Goal: Task Accomplishment & Management: Manage account settings

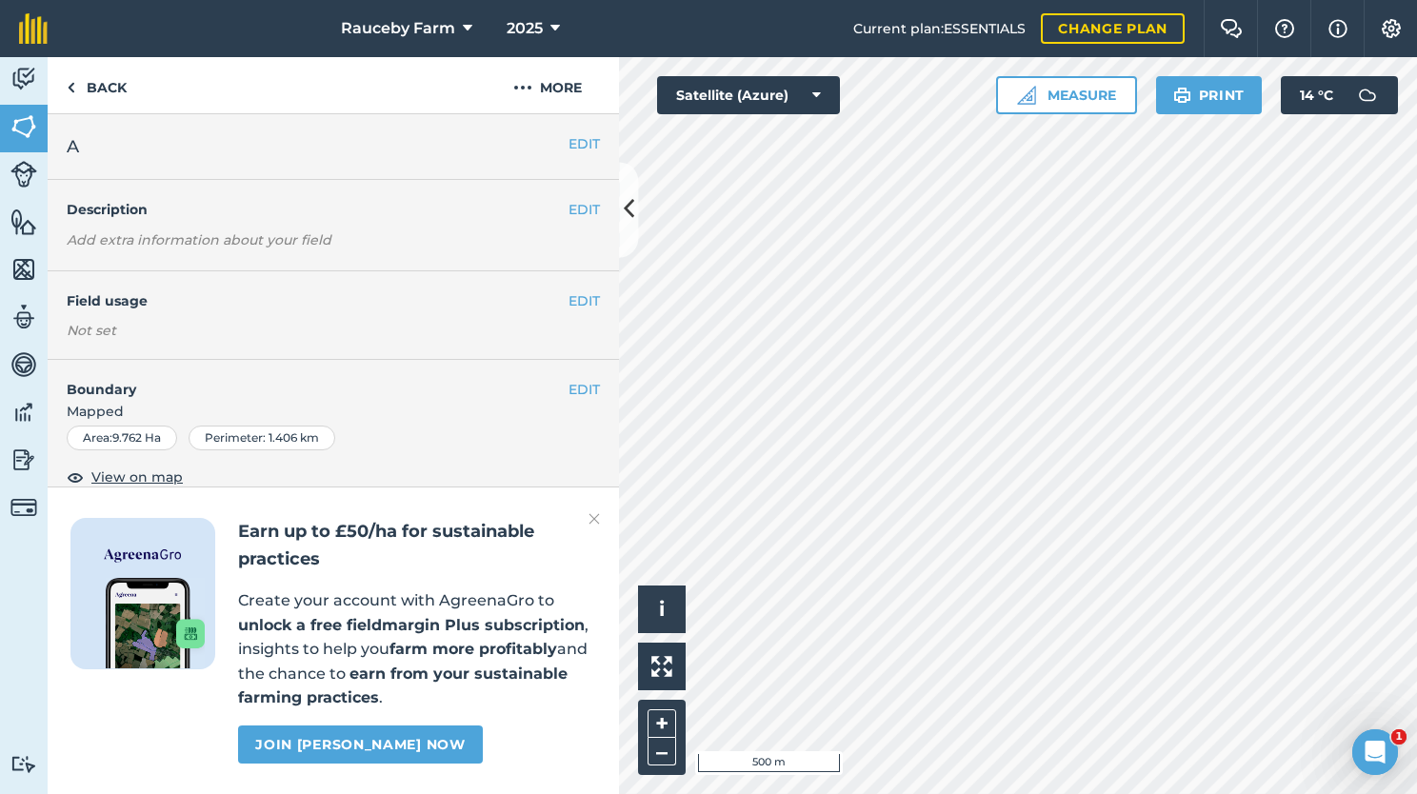
click at [593, 528] on img at bounding box center [593, 519] width 11 height 23
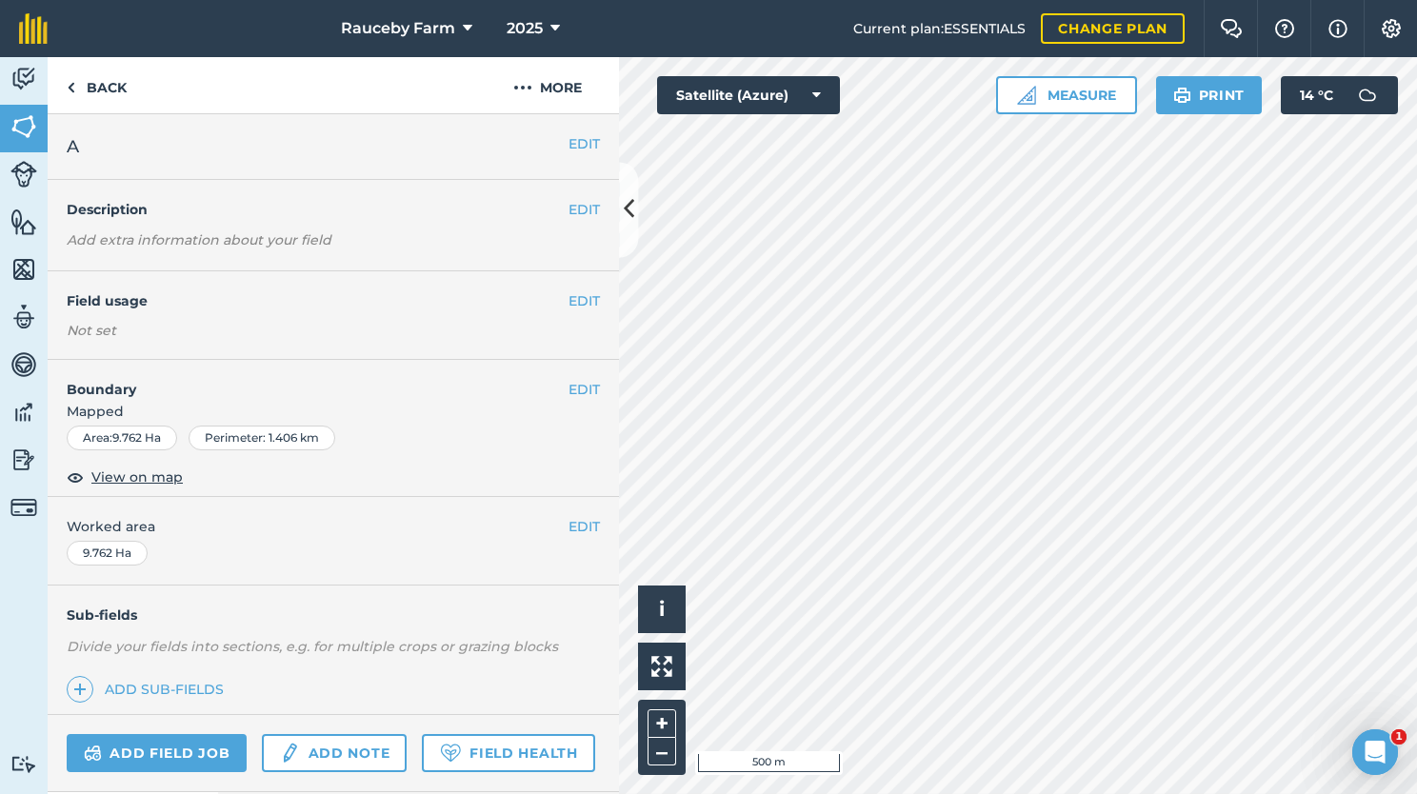
click at [493, 307] on h4 "Field usage" at bounding box center [318, 300] width 502 height 21
click at [568, 303] on button "EDIT" at bounding box center [583, 300] width 31 height 21
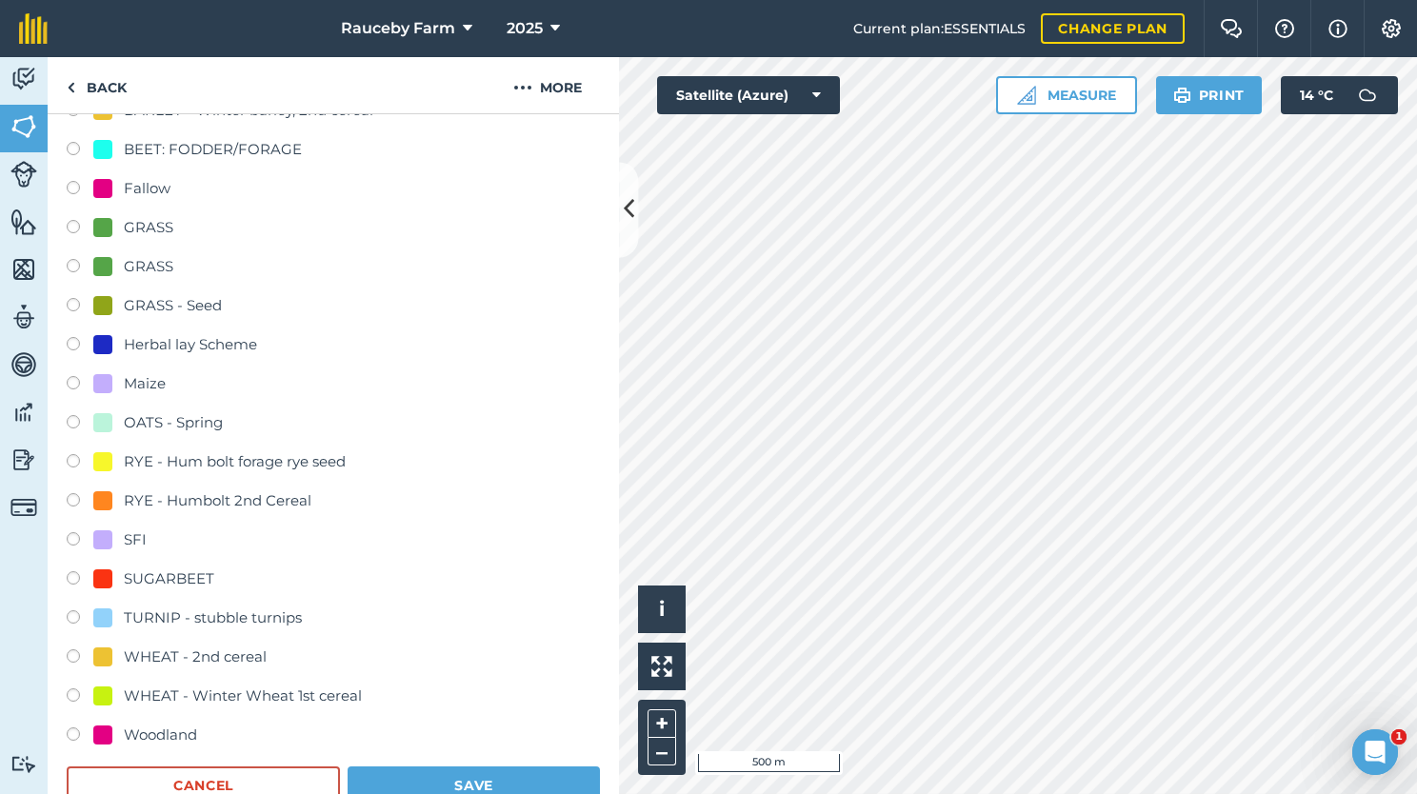
scroll to position [369, 0]
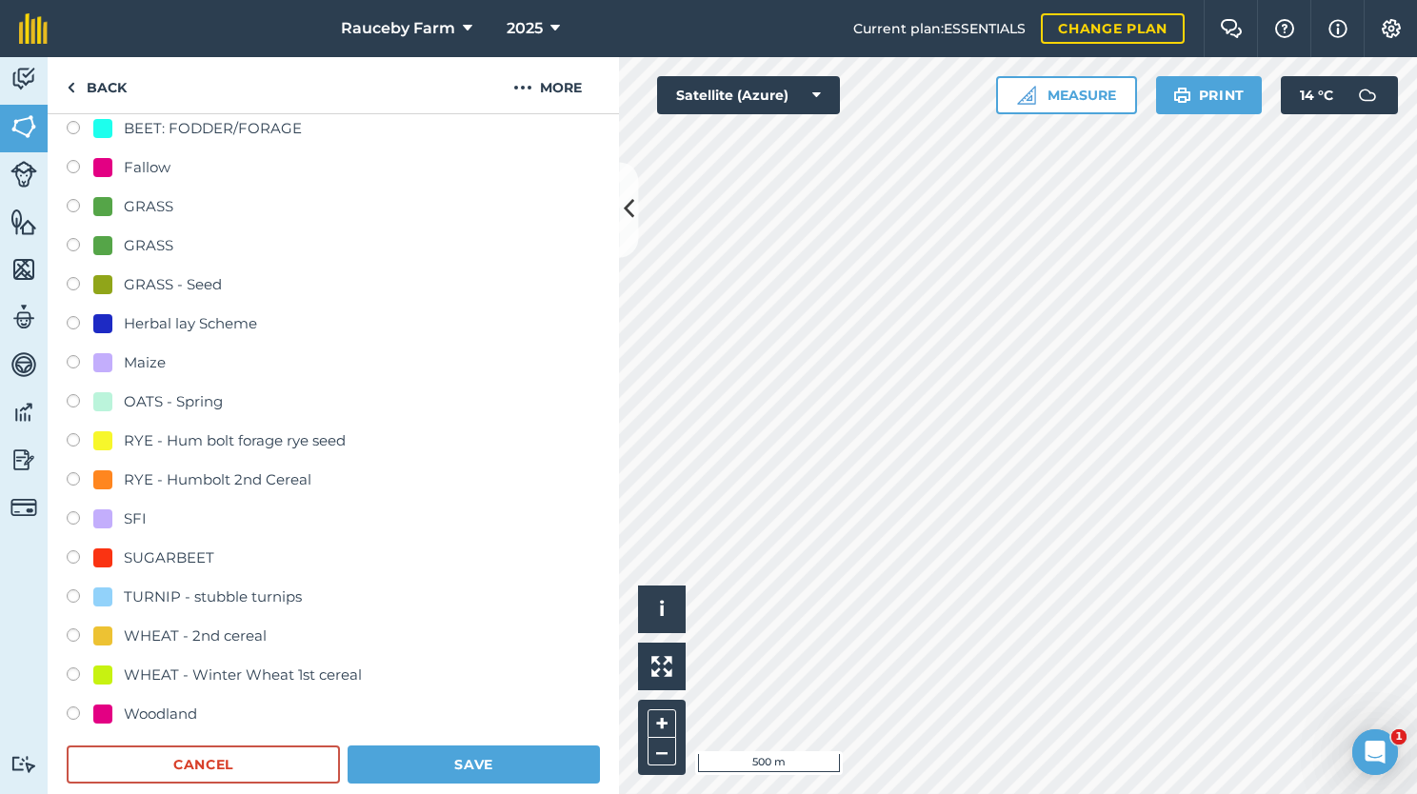
click at [263, 667] on div "WHEAT - Winter Wheat 1st cereal" at bounding box center [243, 675] width 238 height 23
radio input "true"
radio input "false"
click at [459, 754] on button "Save" at bounding box center [474, 765] width 252 height 38
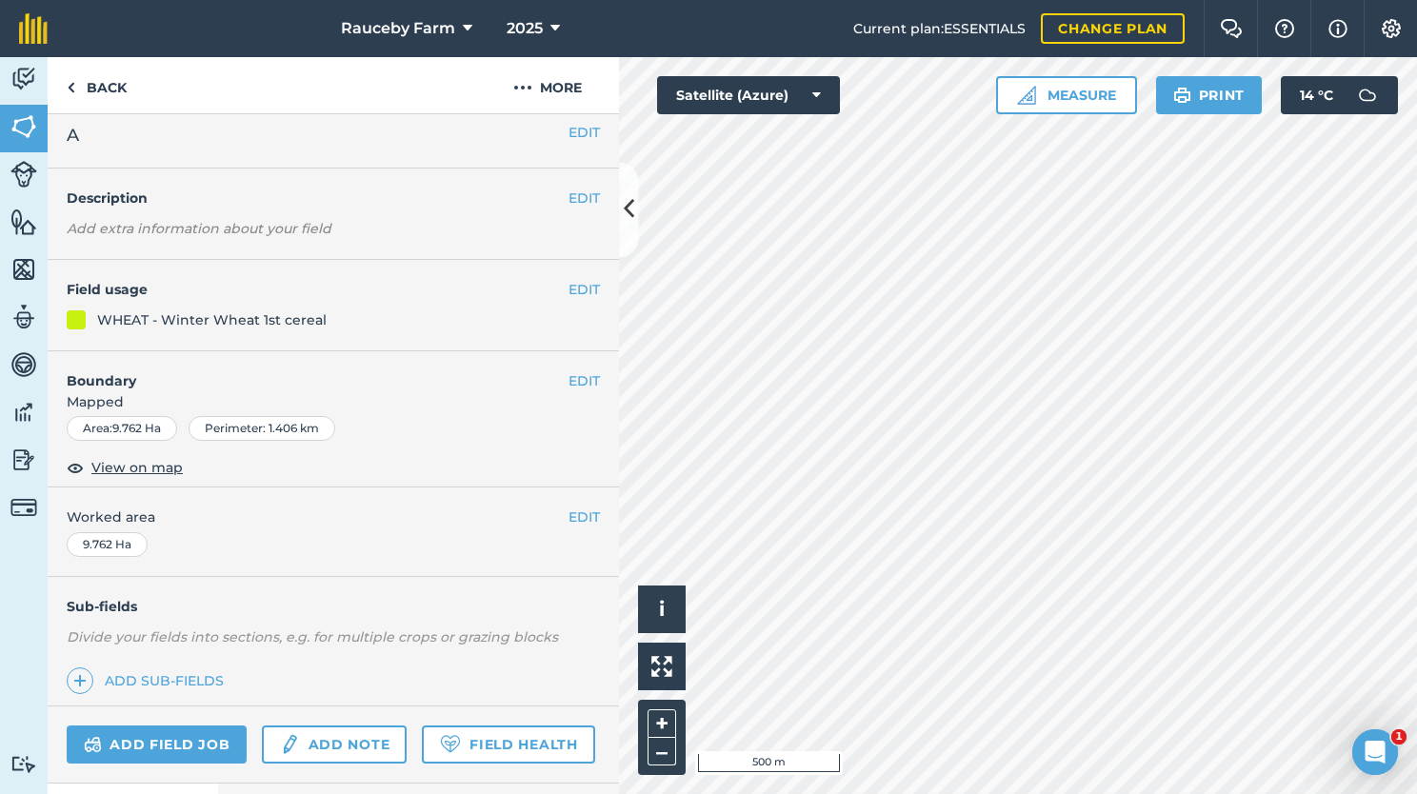
scroll to position [0, 0]
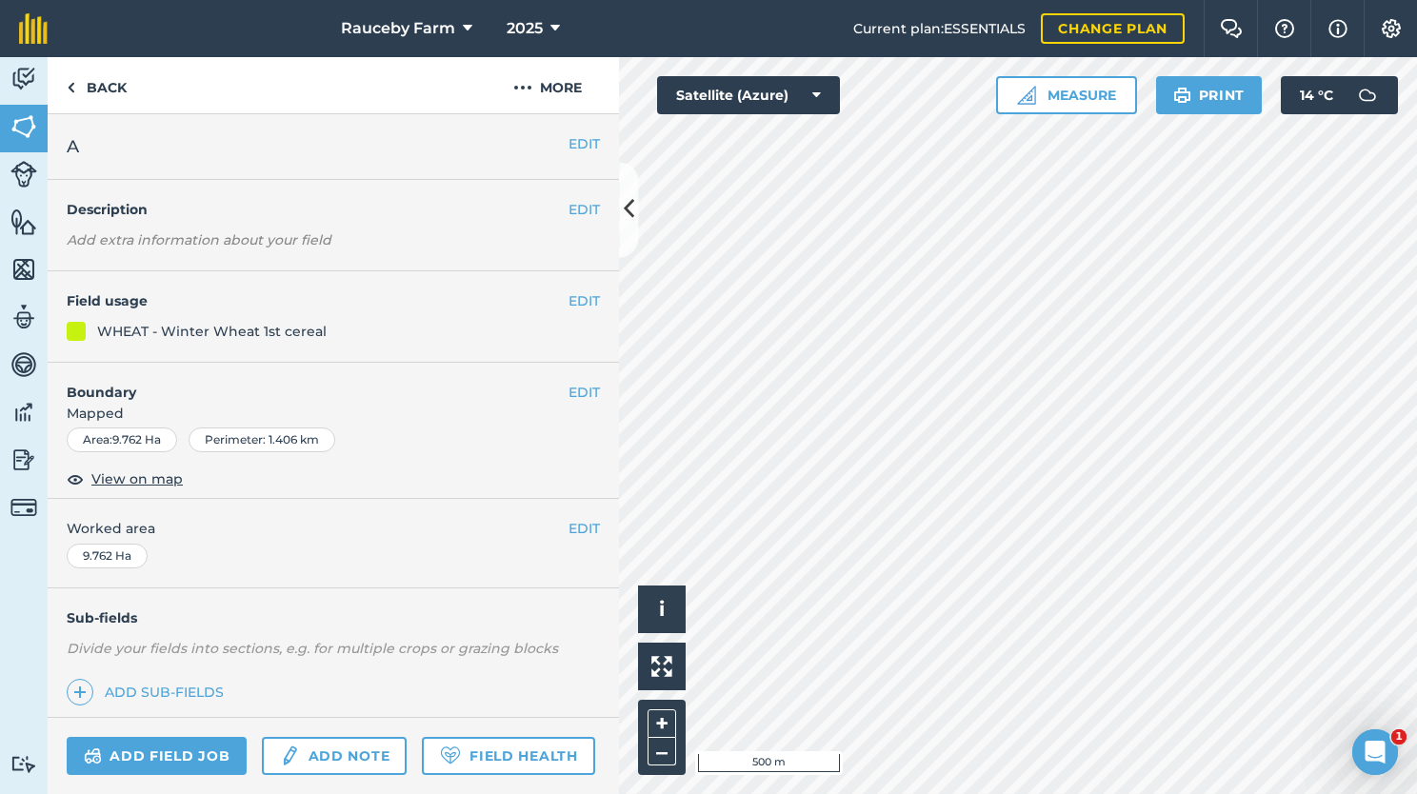
click at [389, 225] on div "EDIT Description Add extra information about your field" at bounding box center [333, 225] width 571 height 91
click at [295, 244] on em "Add extra information about your field" at bounding box center [199, 239] width 265 height 17
click at [319, 246] on em "Add extra information about your field" at bounding box center [199, 239] width 265 height 17
click at [572, 209] on button "EDIT" at bounding box center [583, 209] width 31 height 21
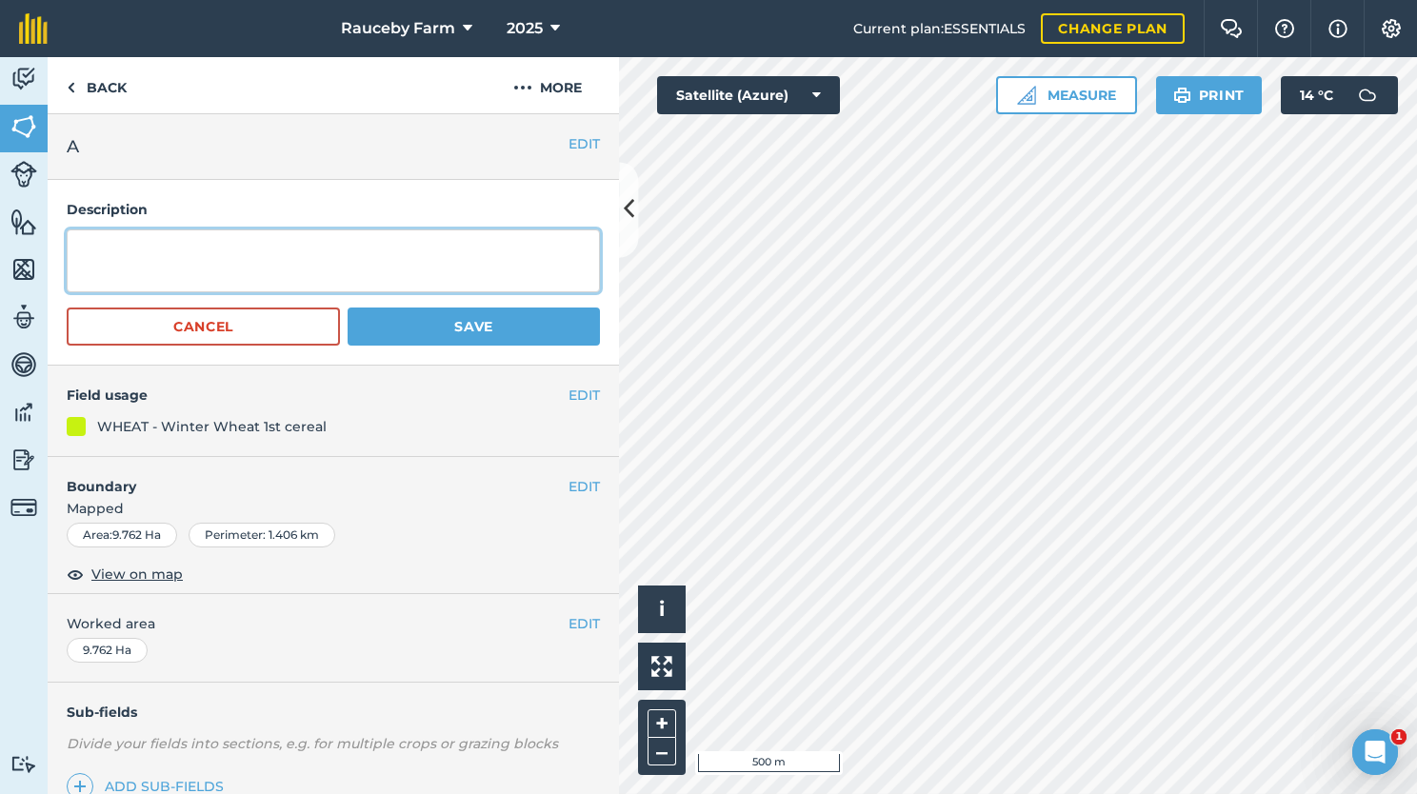
click at [300, 274] on textarea at bounding box center [333, 260] width 533 height 63
type textarea "v"
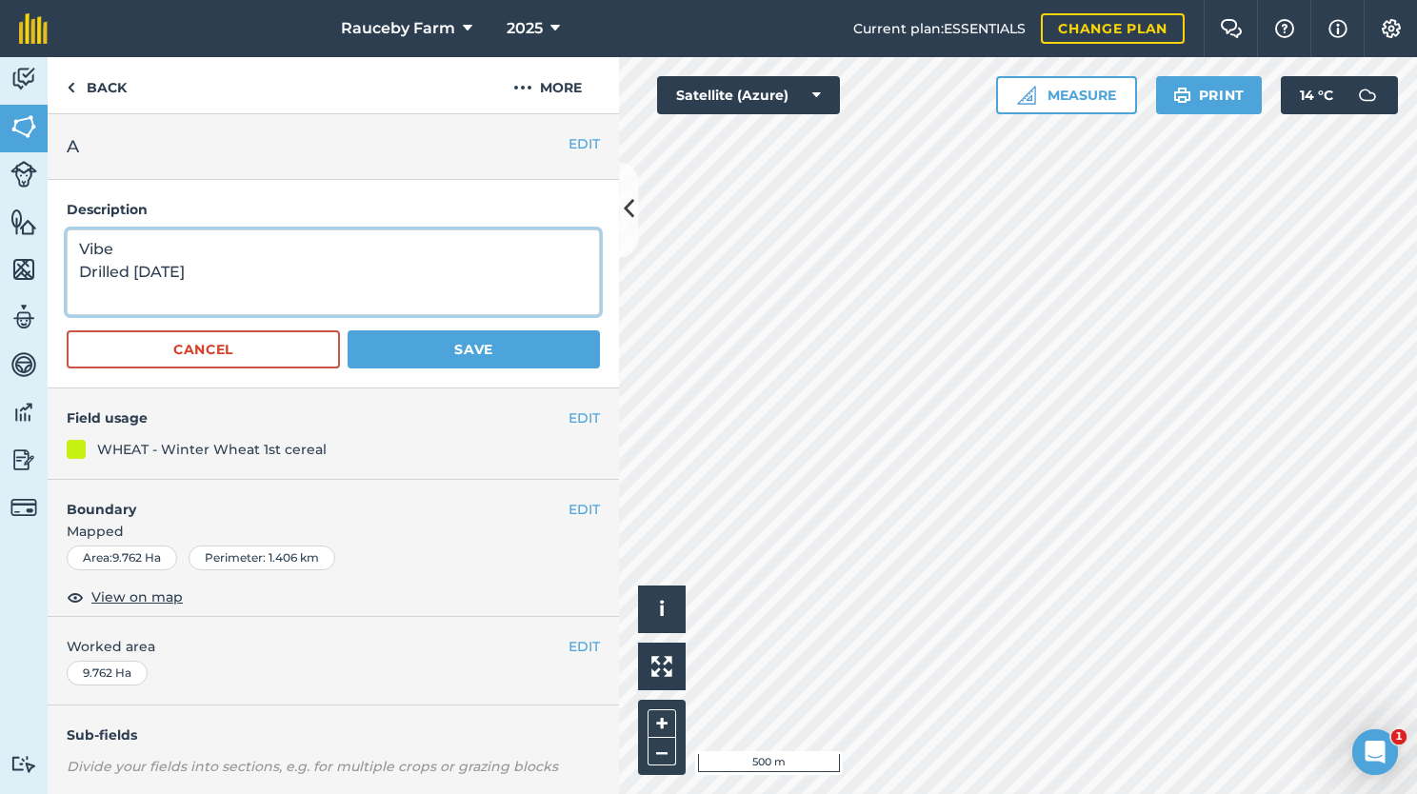
type textarea "Vibe Drilled [DATE]"
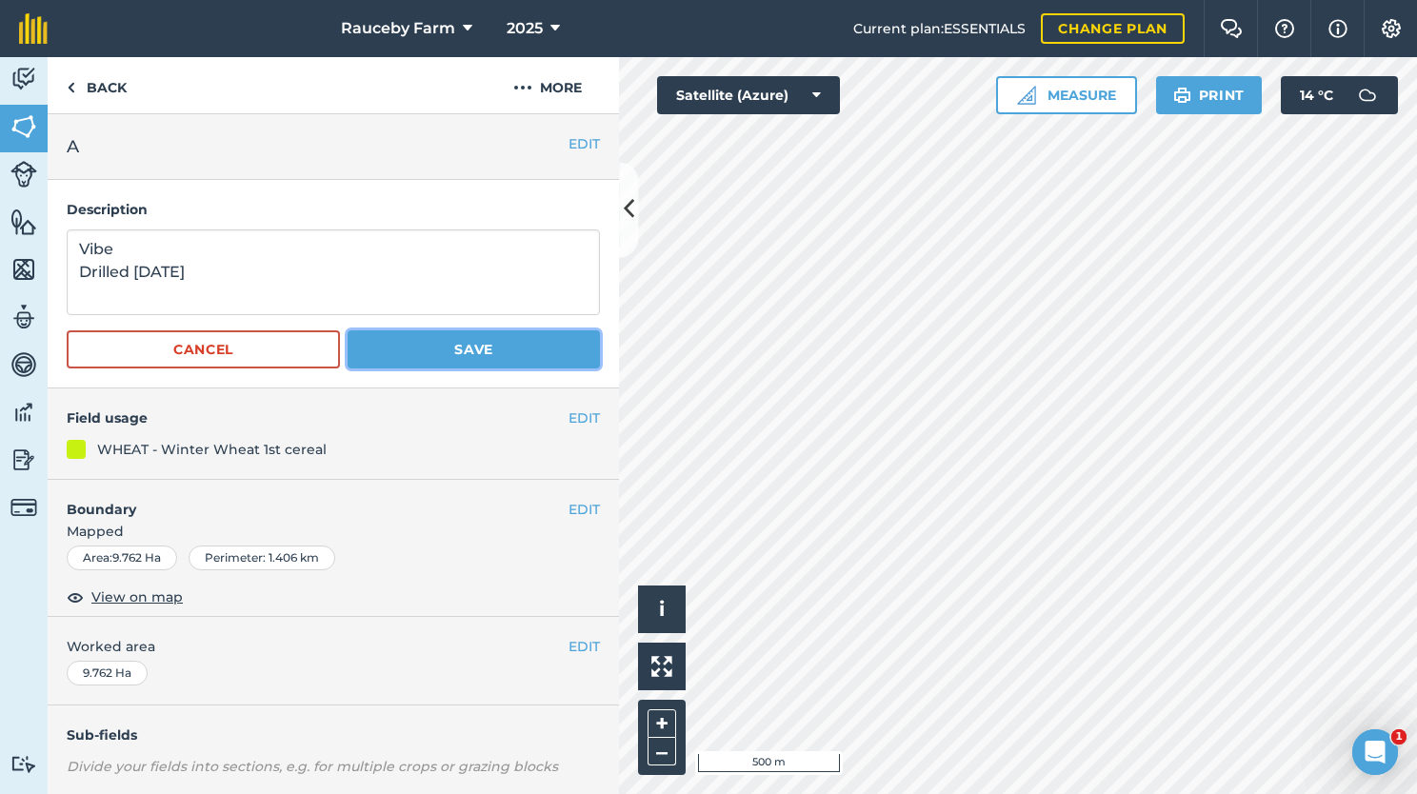
click at [490, 356] on button "Save" at bounding box center [474, 349] width 252 height 38
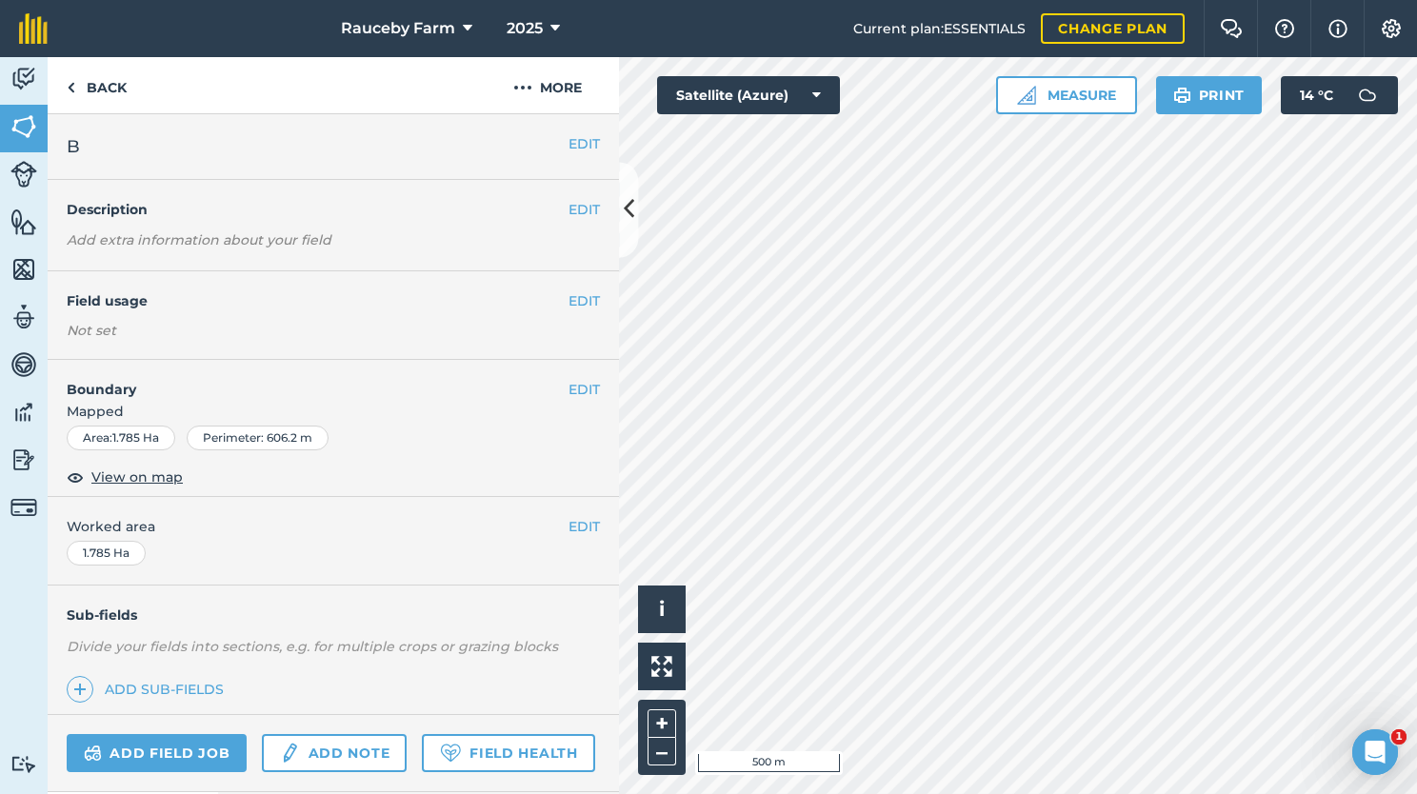
click at [566, 312] on div "EDIT Field usage Not set" at bounding box center [333, 315] width 571 height 89
click at [568, 303] on button "EDIT" at bounding box center [583, 300] width 31 height 21
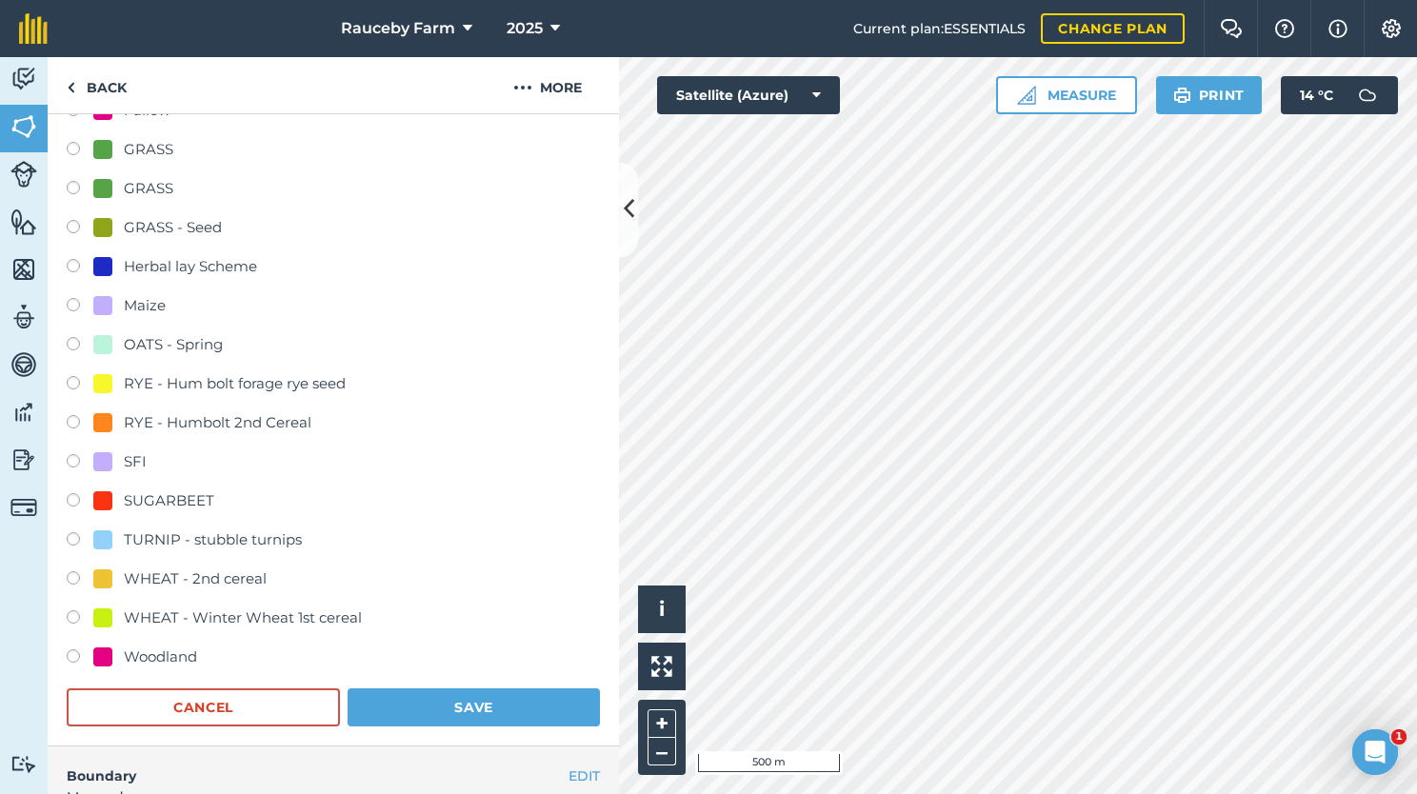
scroll to position [426, 0]
click at [261, 616] on div "WHEAT - Winter Wheat 1st cereal" at bounding box center [243, 619] width 238 height 23
radio input "true"
radio input "false"
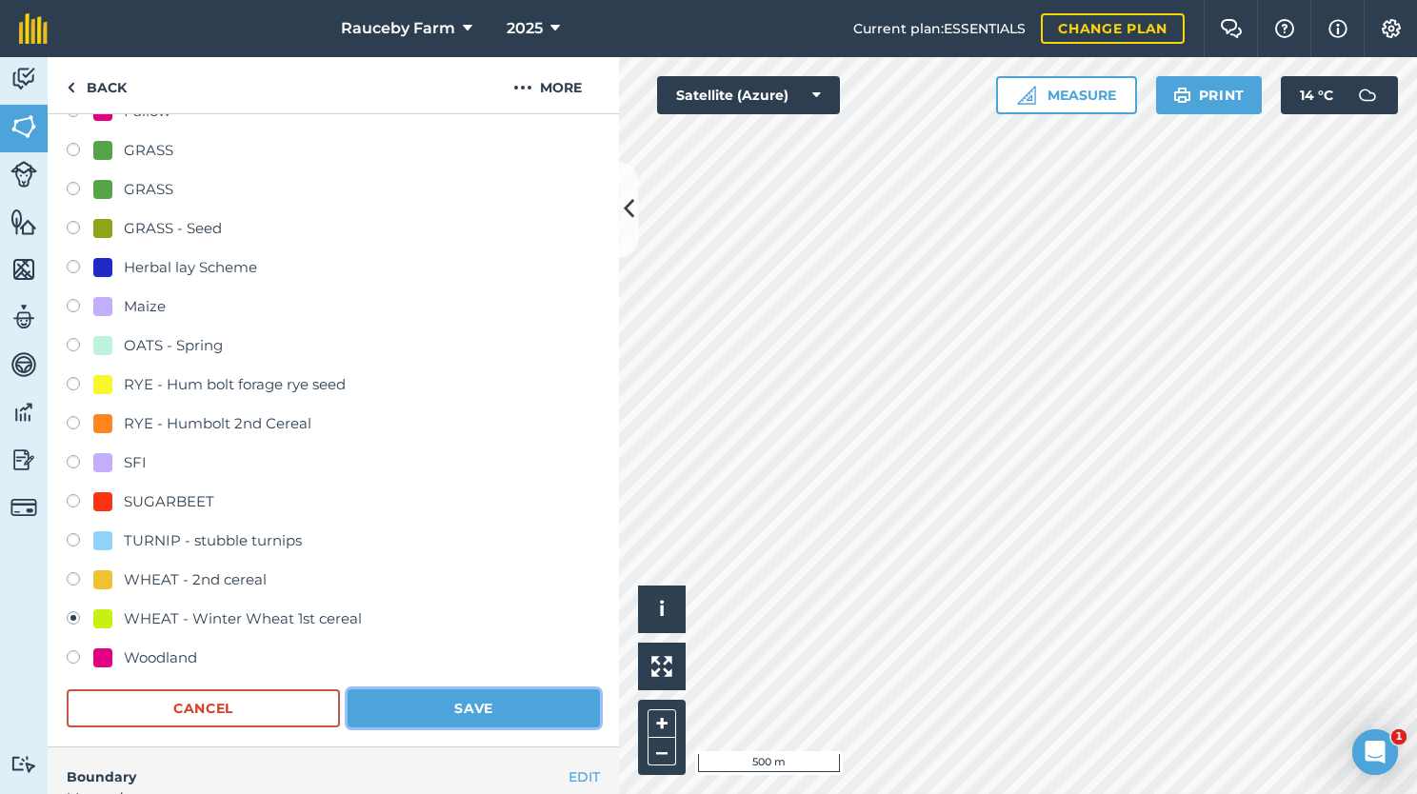
click at [482, 712] on button "Save" at bounding box center [474, 708] width 252 height 38
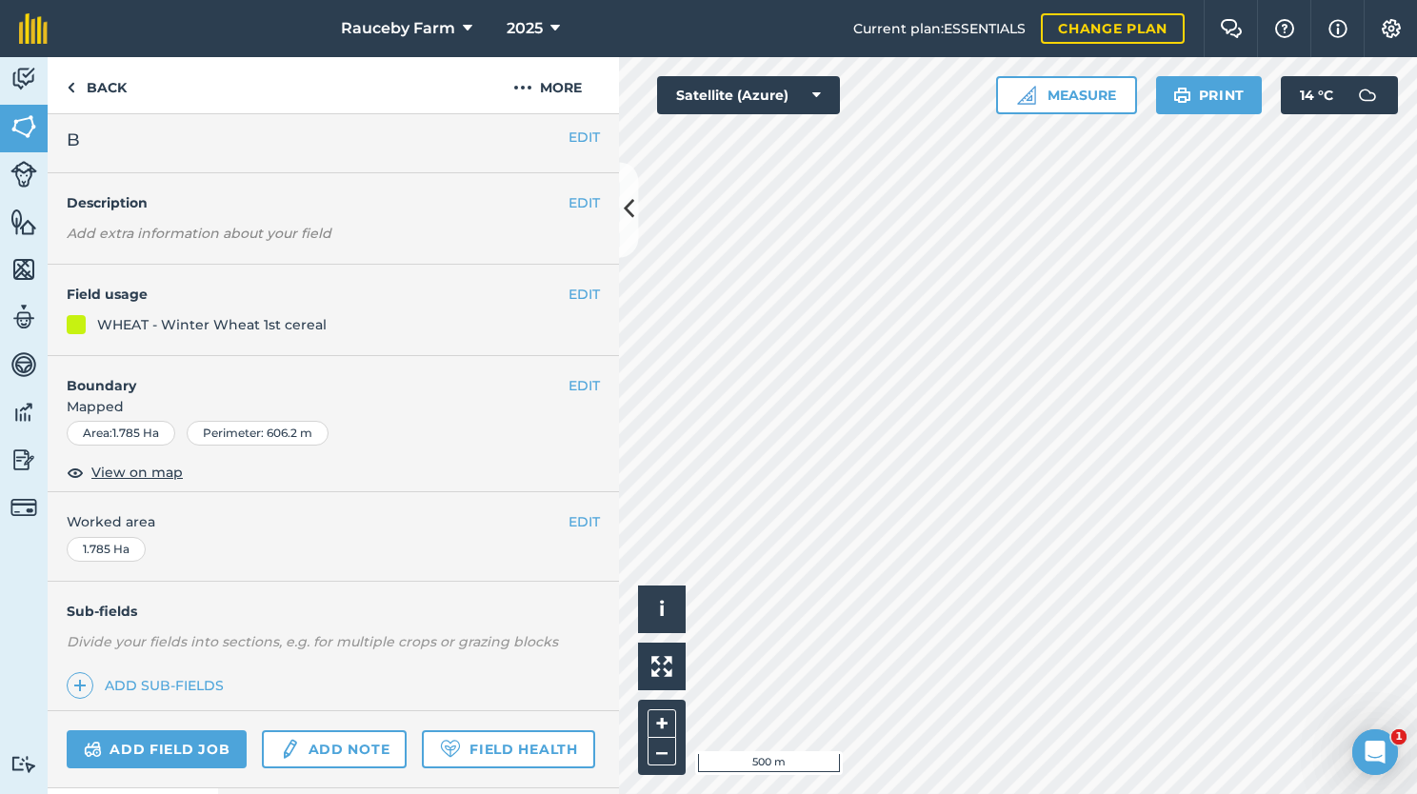
scroll to position [0, 0]
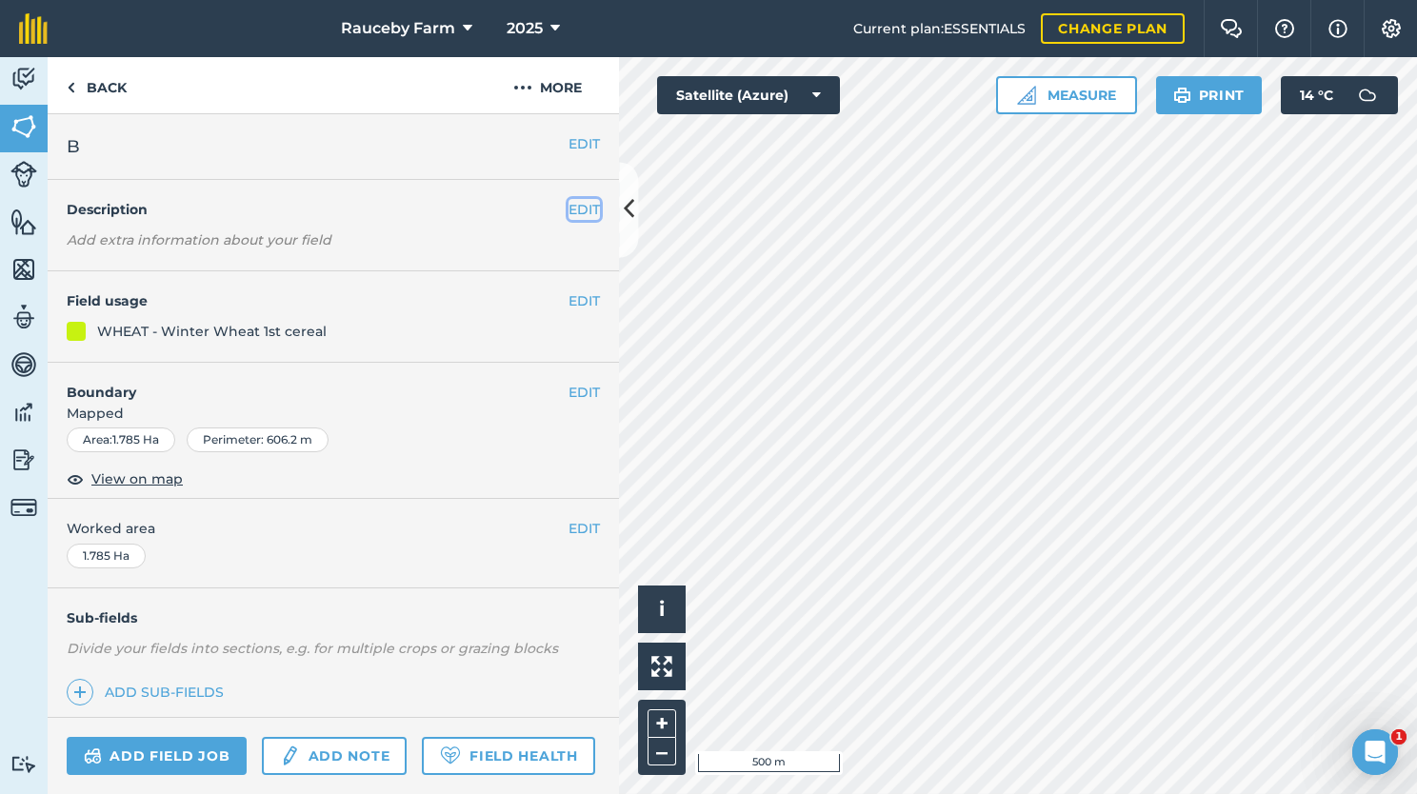
click at [568, 205] on button "EDIT" at bounding box center [583, 209] width 31 height 21
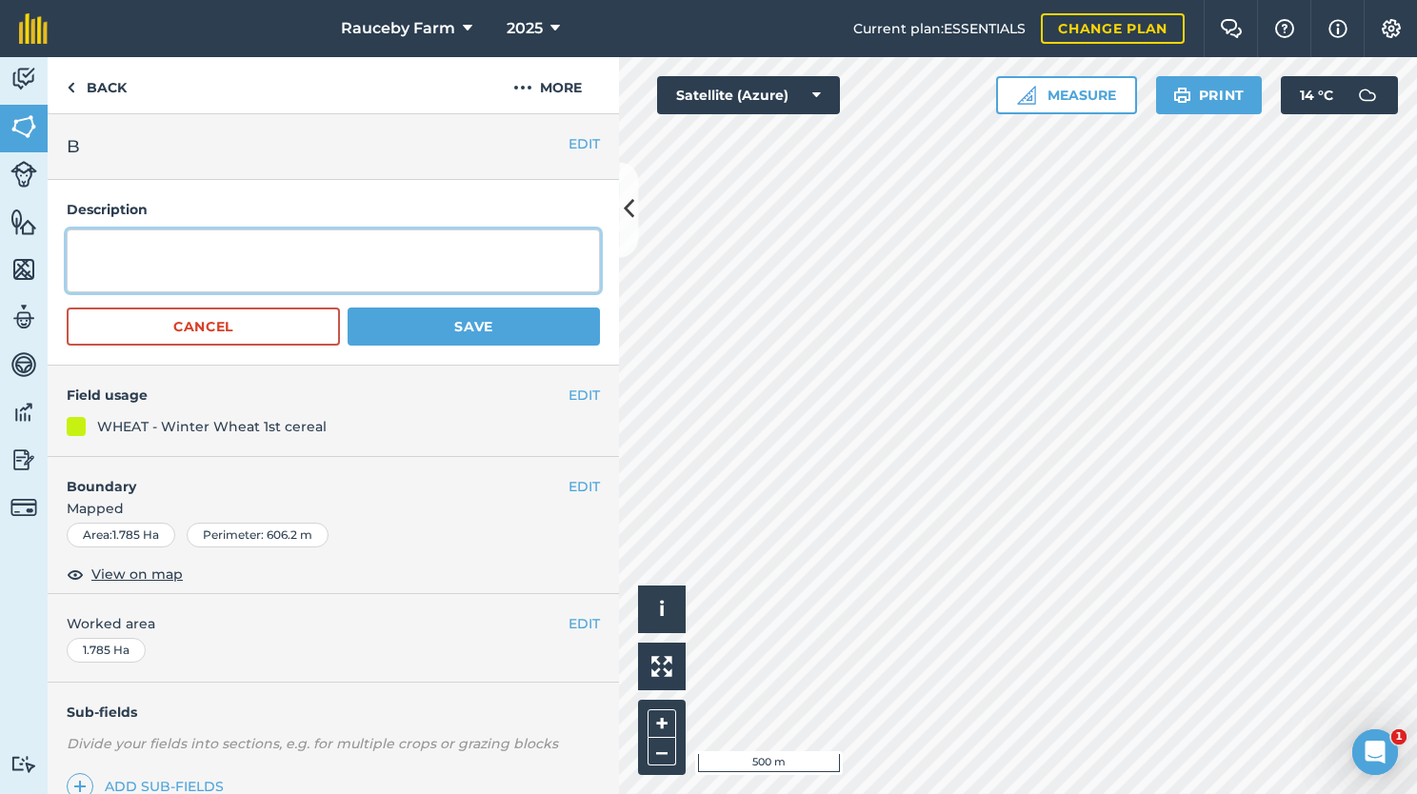
click at [471, 265] on textarea at bounding box center [333, 260] width 533 height 63
type textarea "Vibe Drilled [DATE]"
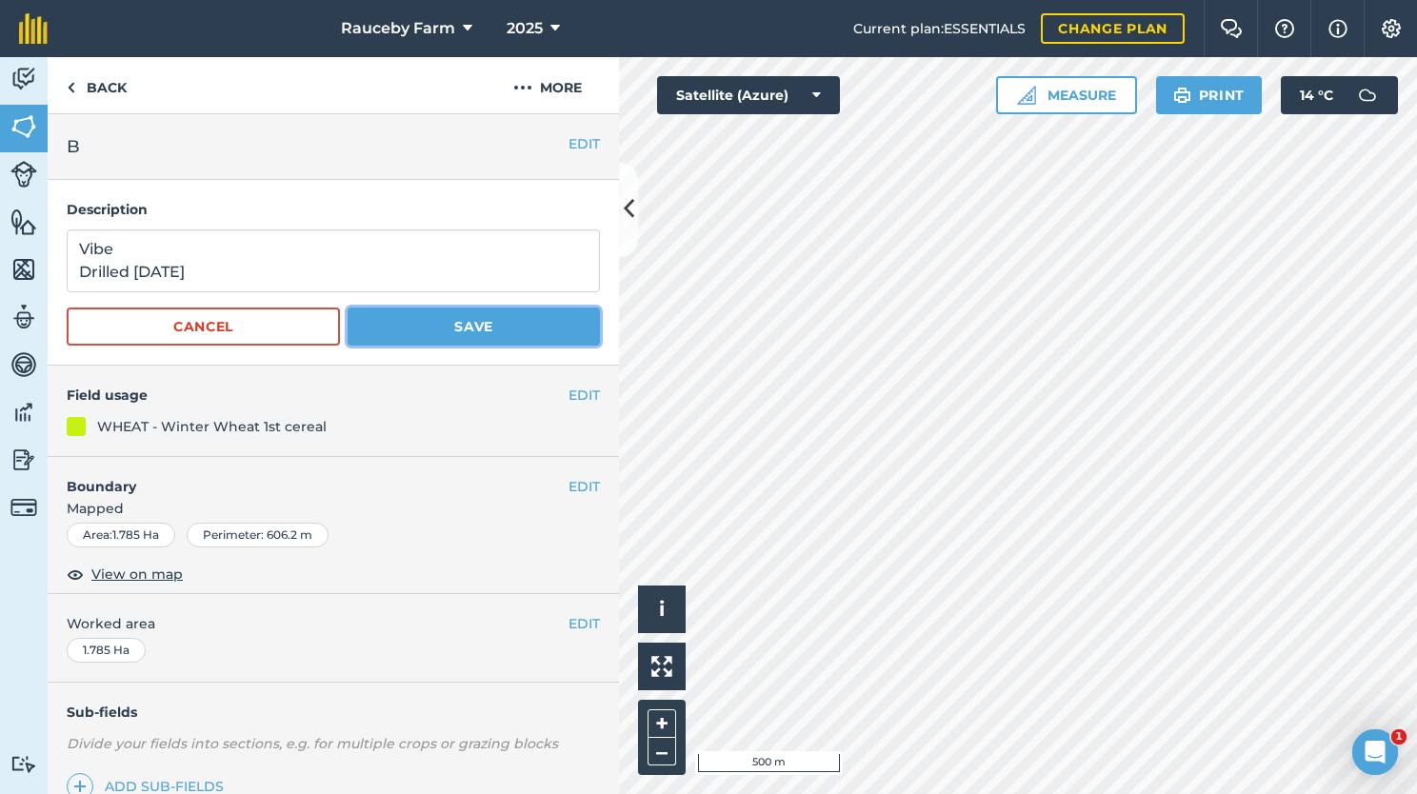
click at [532, 329] on button "Save" at bounding box center [474, 327] width 252 height 38
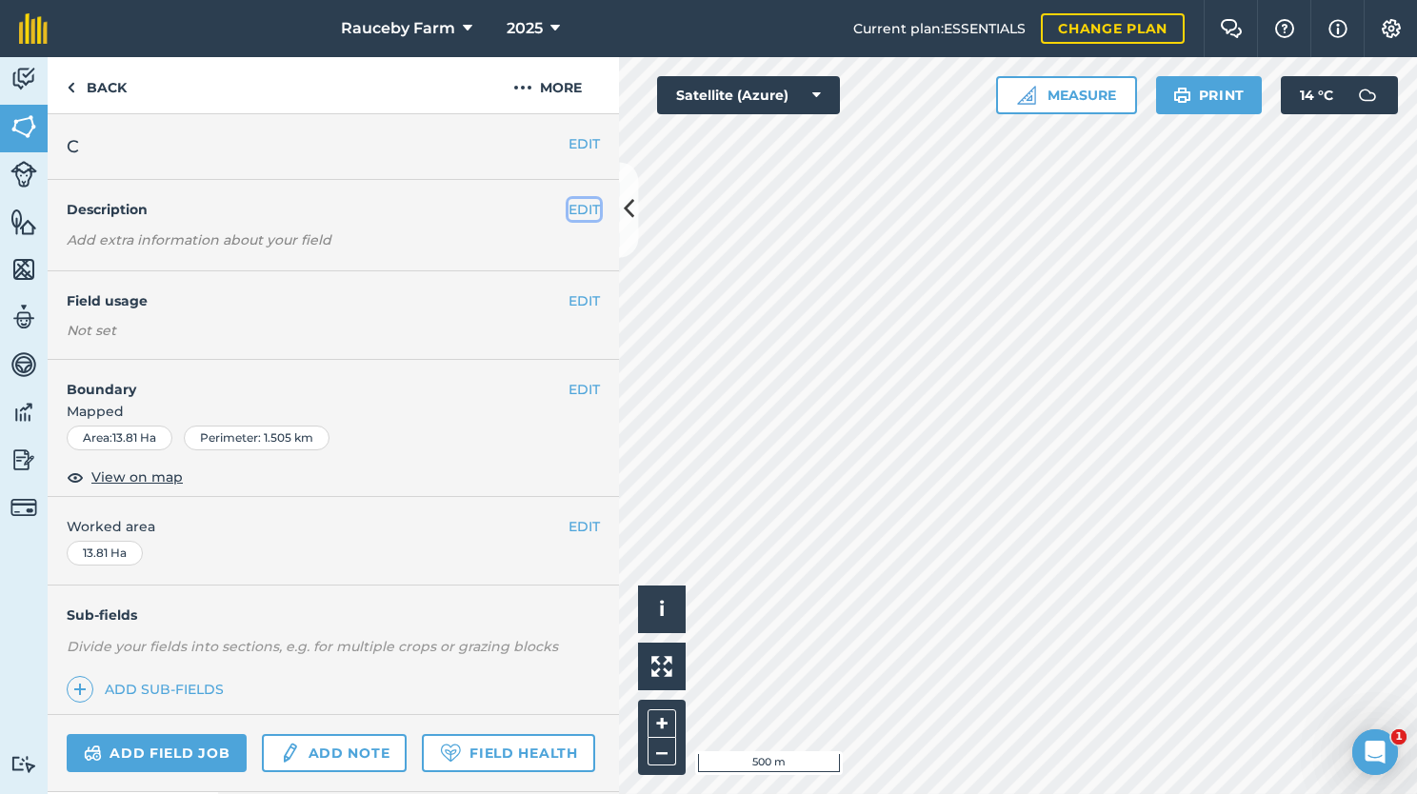
click at [575, 211] on button "EDIT" at bounding box center [583, 209] width 31 height 21
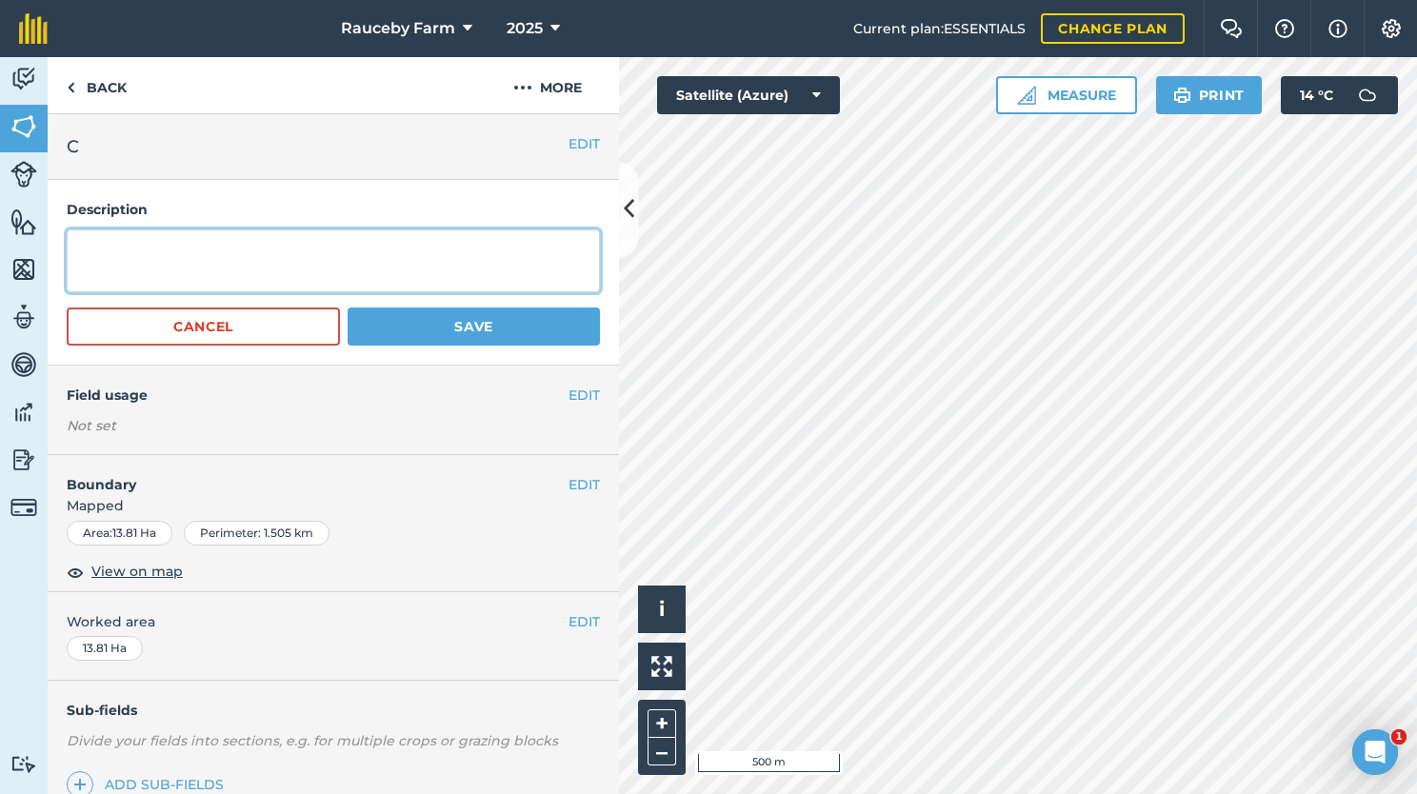
click at [324, 251] on textarea at bounding box center [333, 260] width 533 height 63
type textarea "Cheer Drilled [DATE]"
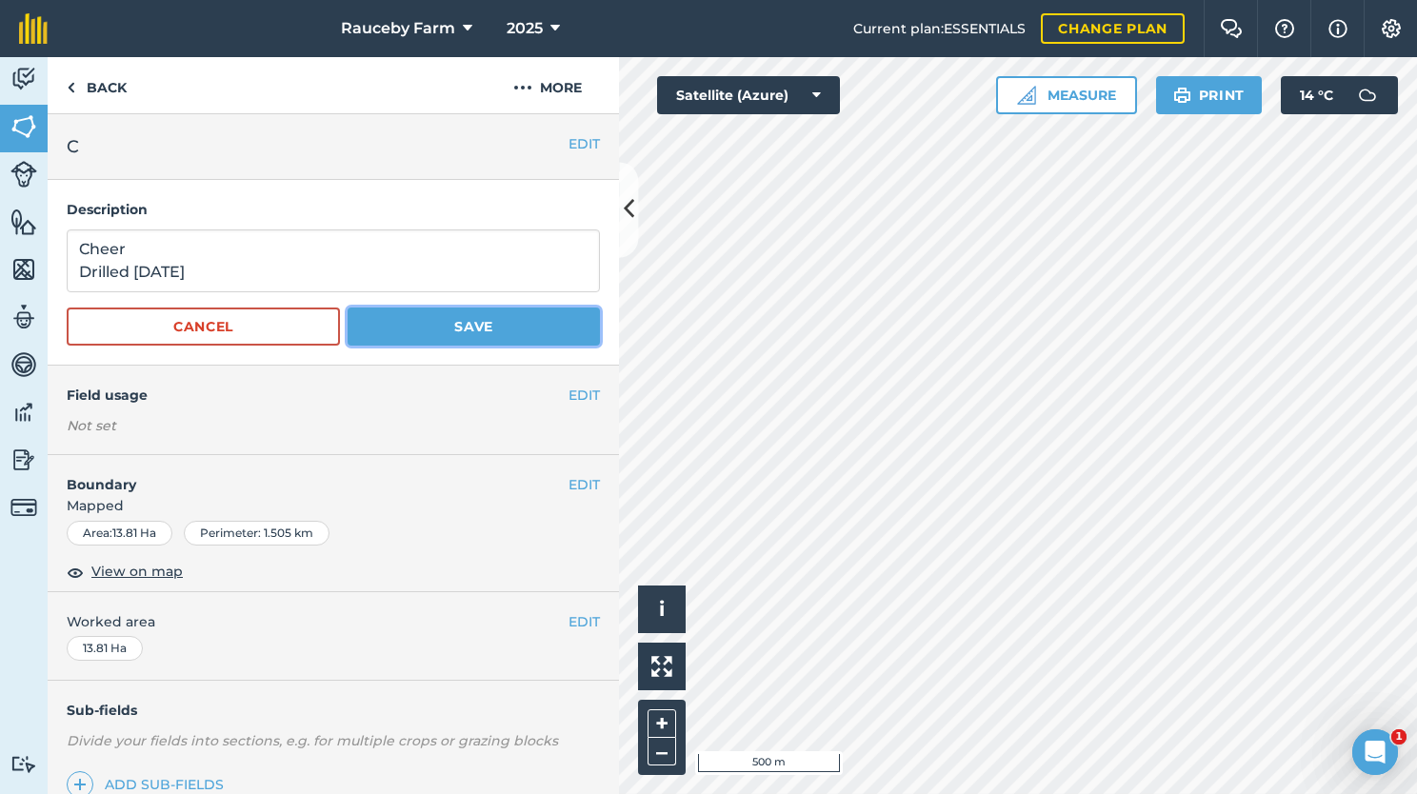
click at [404, 314] on button "Save" at bounding box center [474, 327] width 252 height 38
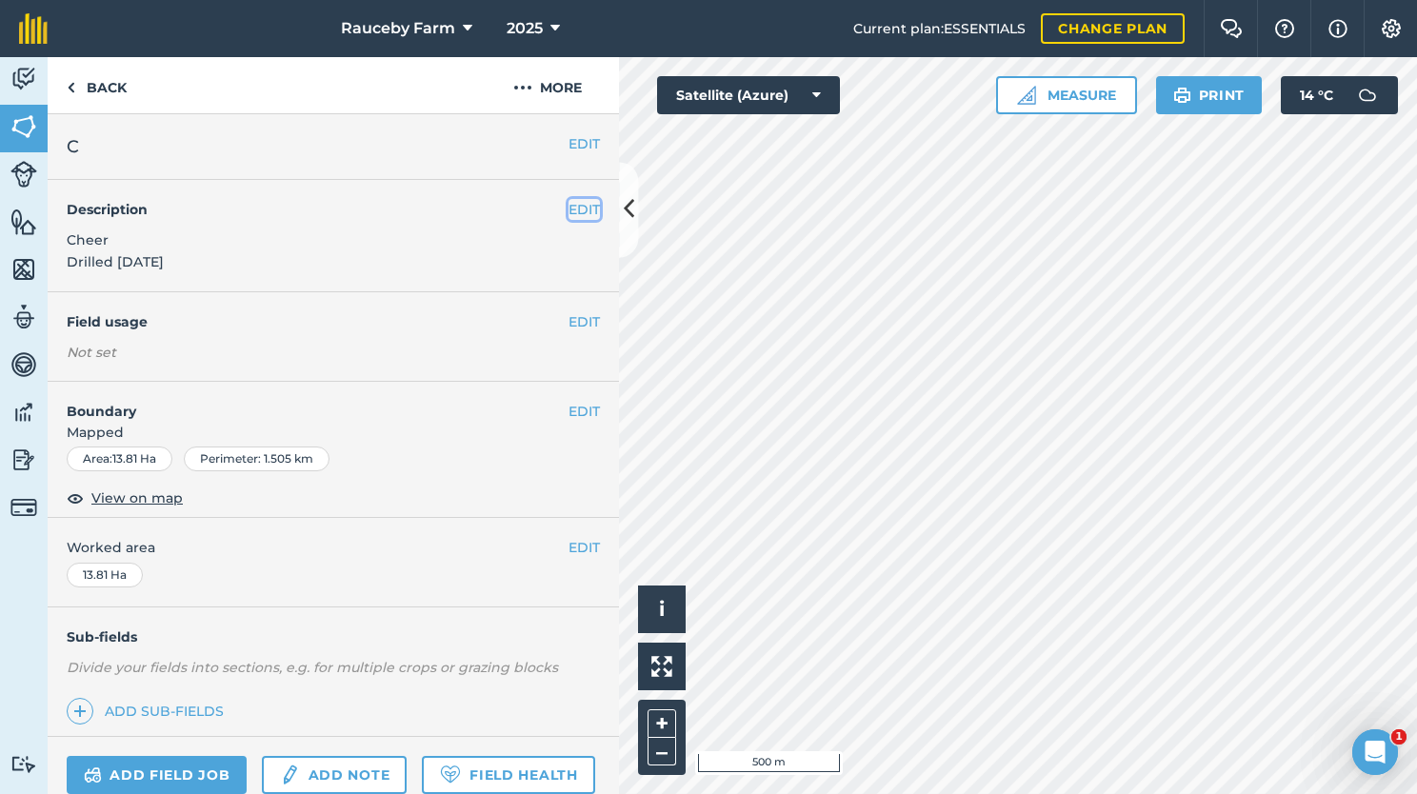
click at [568, 212] on button "EDIT" at bounding box center [583, 209] width 31 height 21
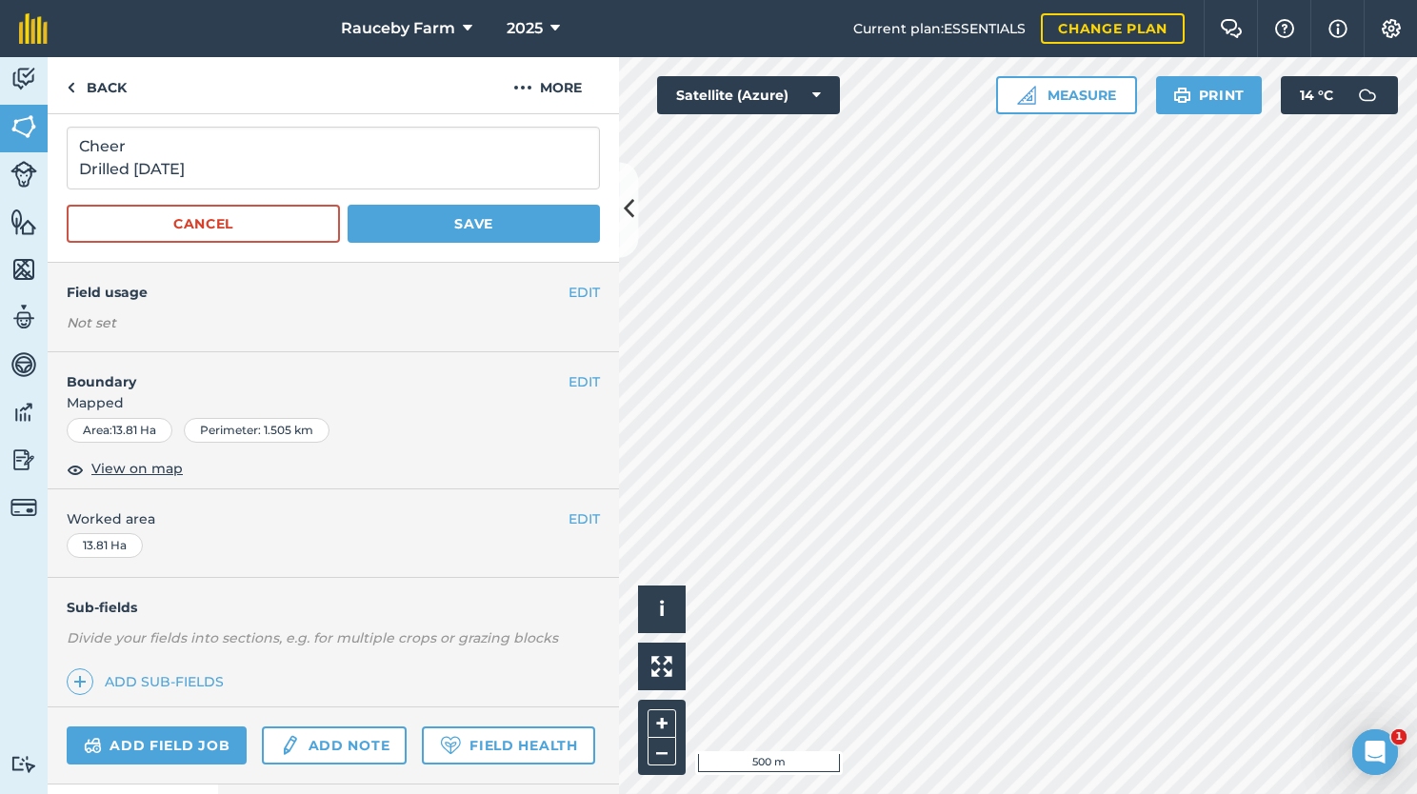
scroll to position [102, 0]
click at [570, 298] on button "EDIT" at bounding box center [583, 293] width 31 height 21
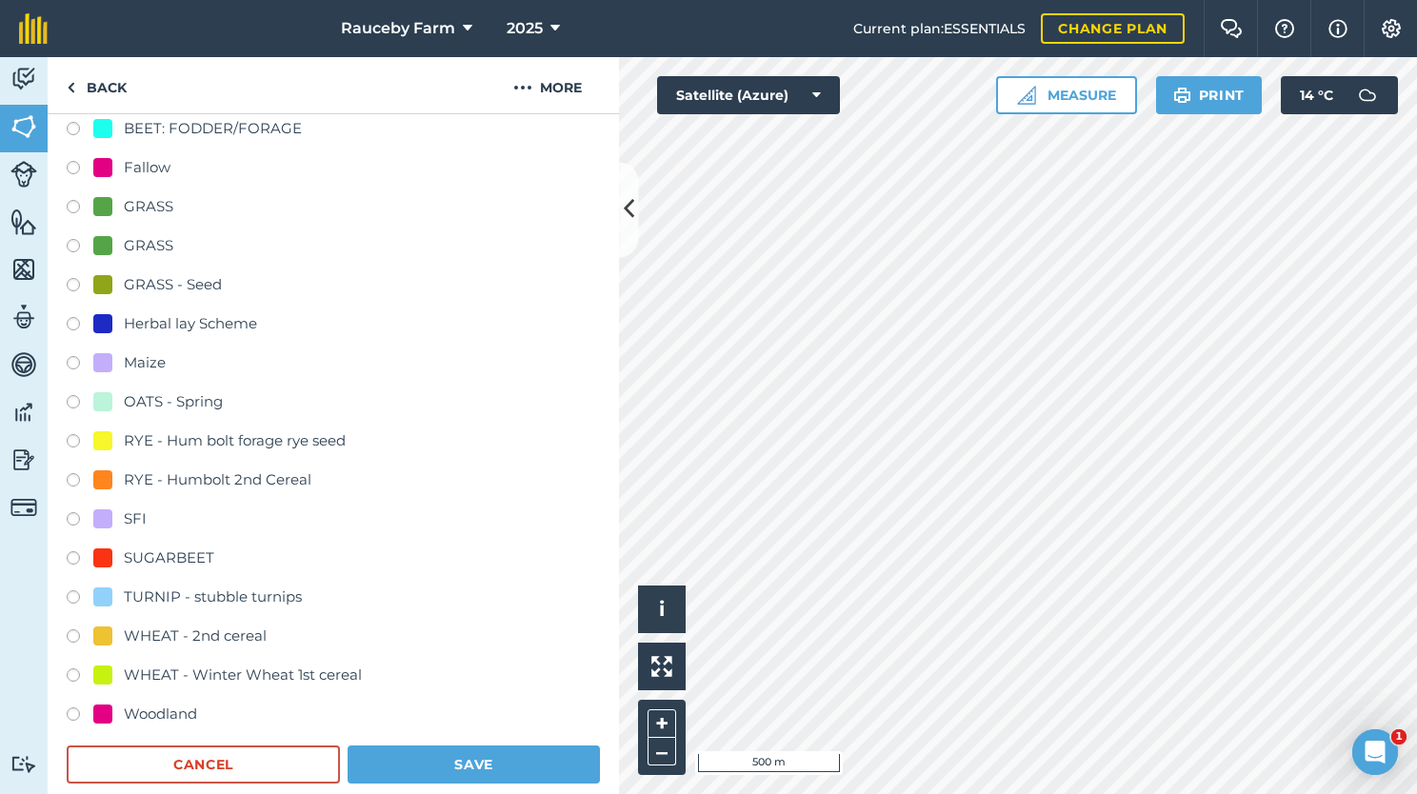
scroll to position [526, 0]
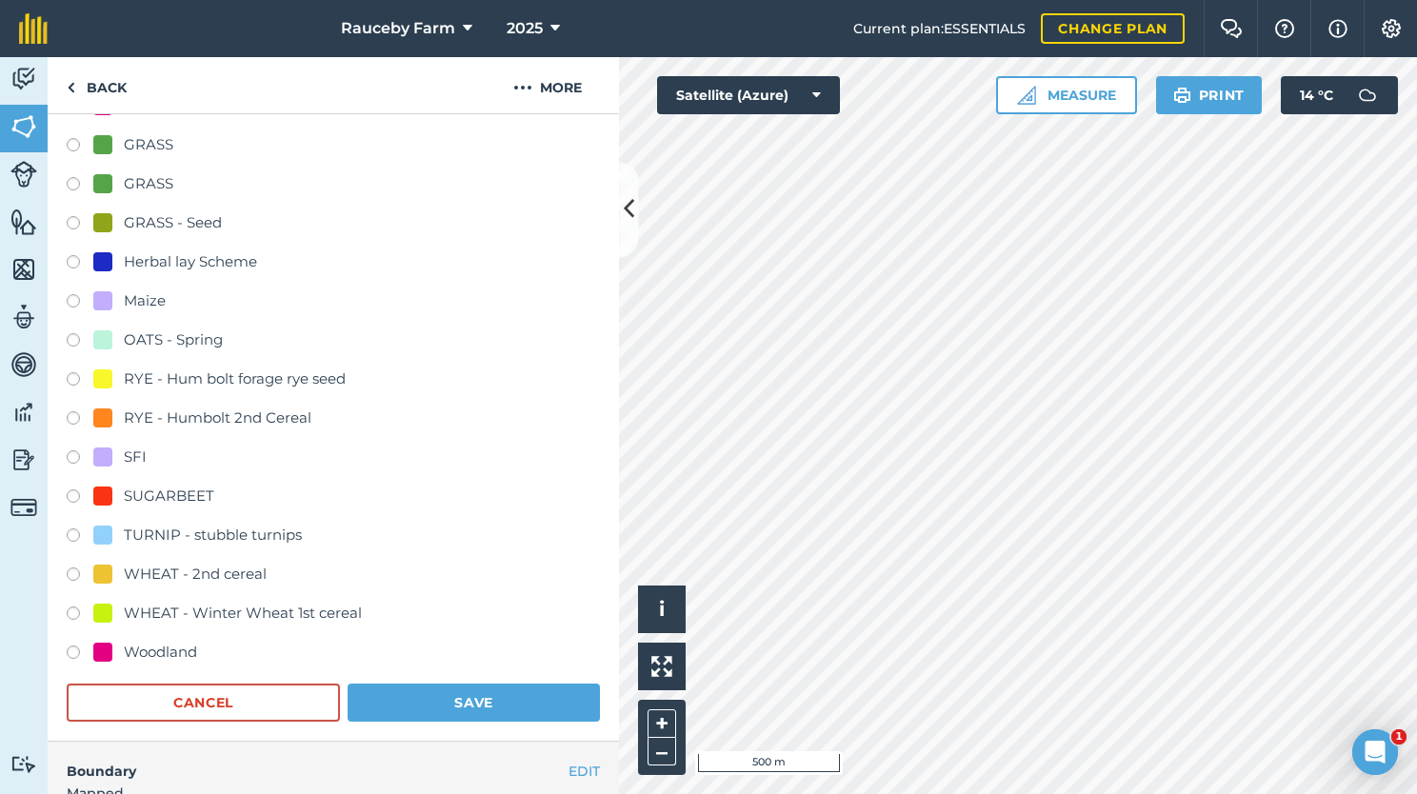
click at [253, 569] on div "WHEAT - 2nd cereal" at bounding box center [195, 574] width 143 height 23
radio input "true"
radio input "false"
click at [464, 702] on button "Save" at bounding box center [474, 703] width 252 height 38
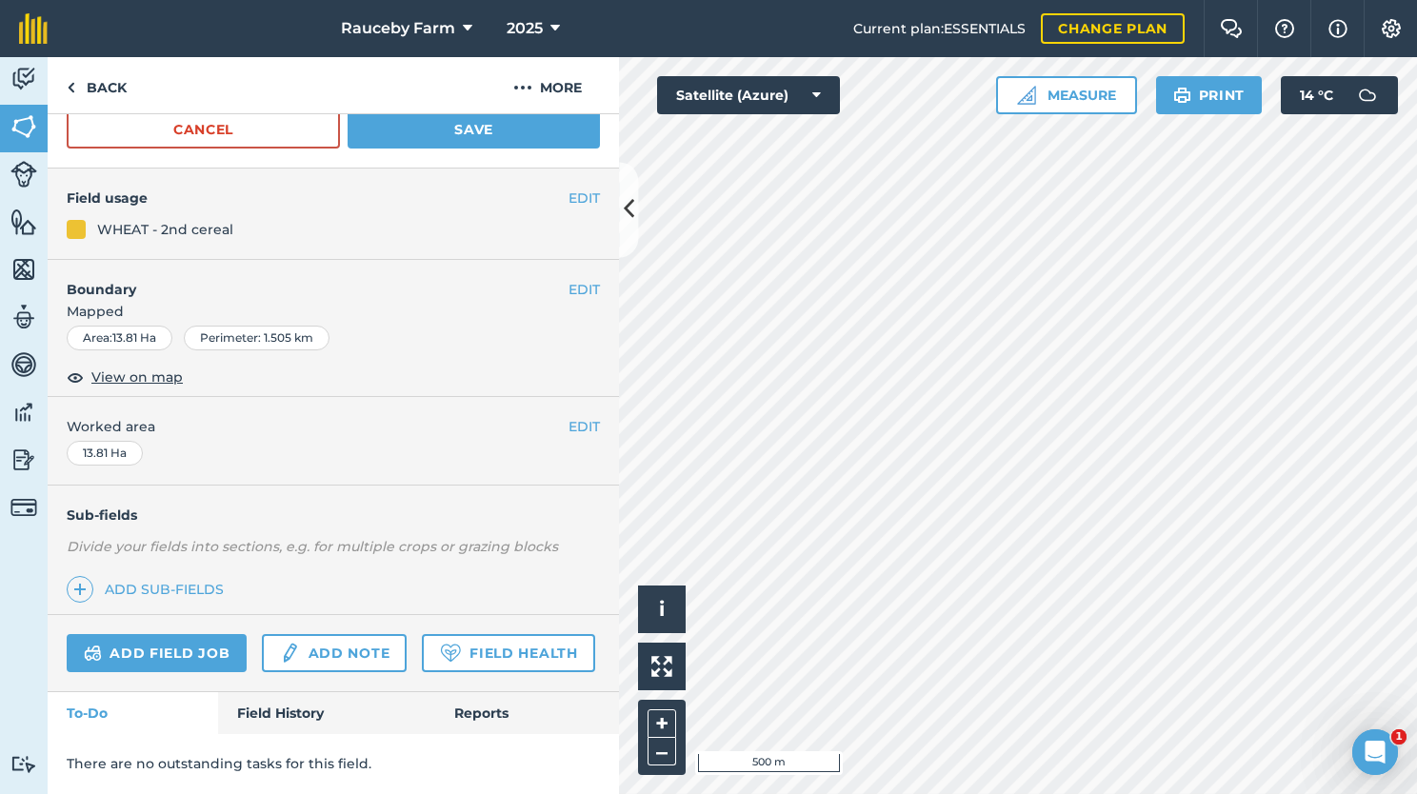
scroll to position [246, 0]
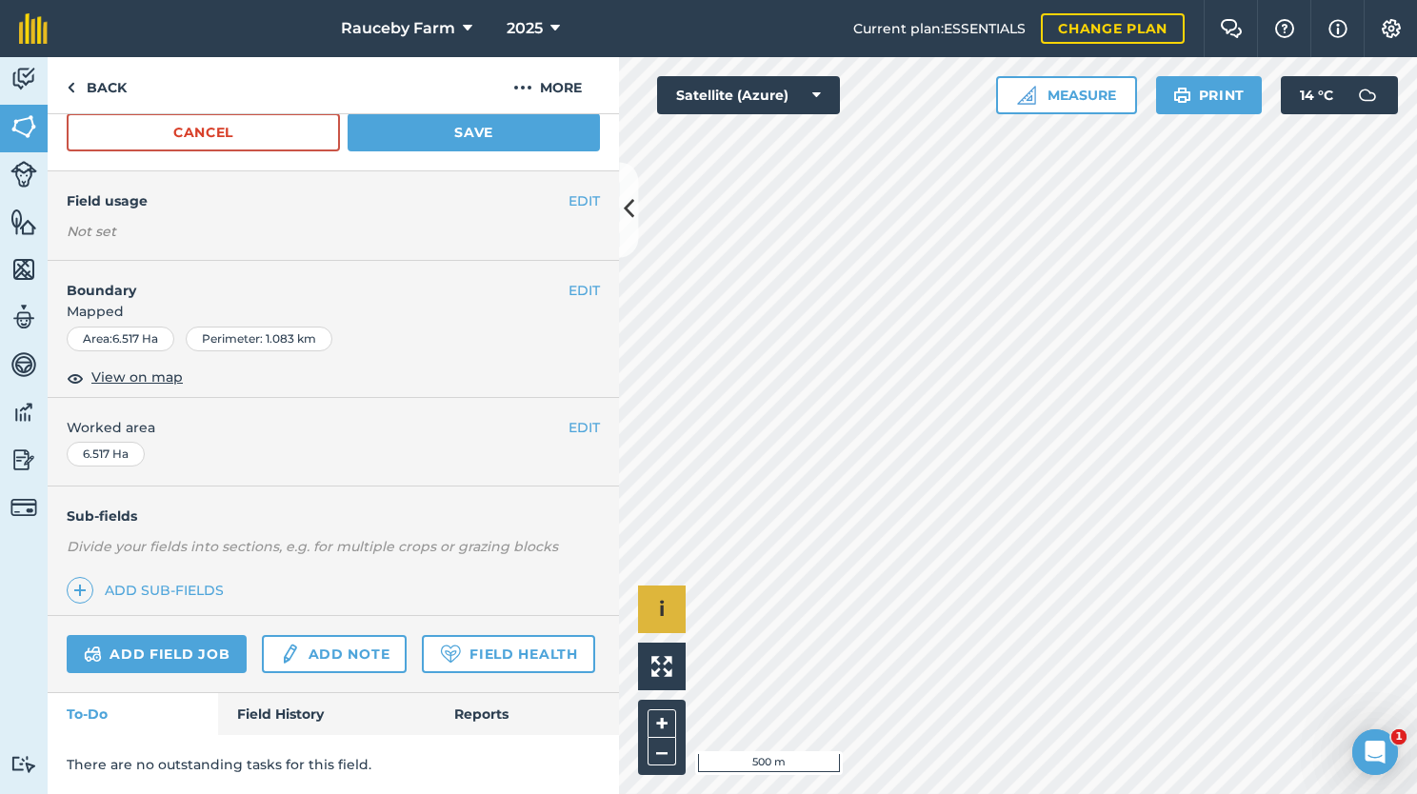
scroll to position [244, 0]
click at [568, 190] on button "EDIT" at bounding box center [583, 200] width 31 height 21
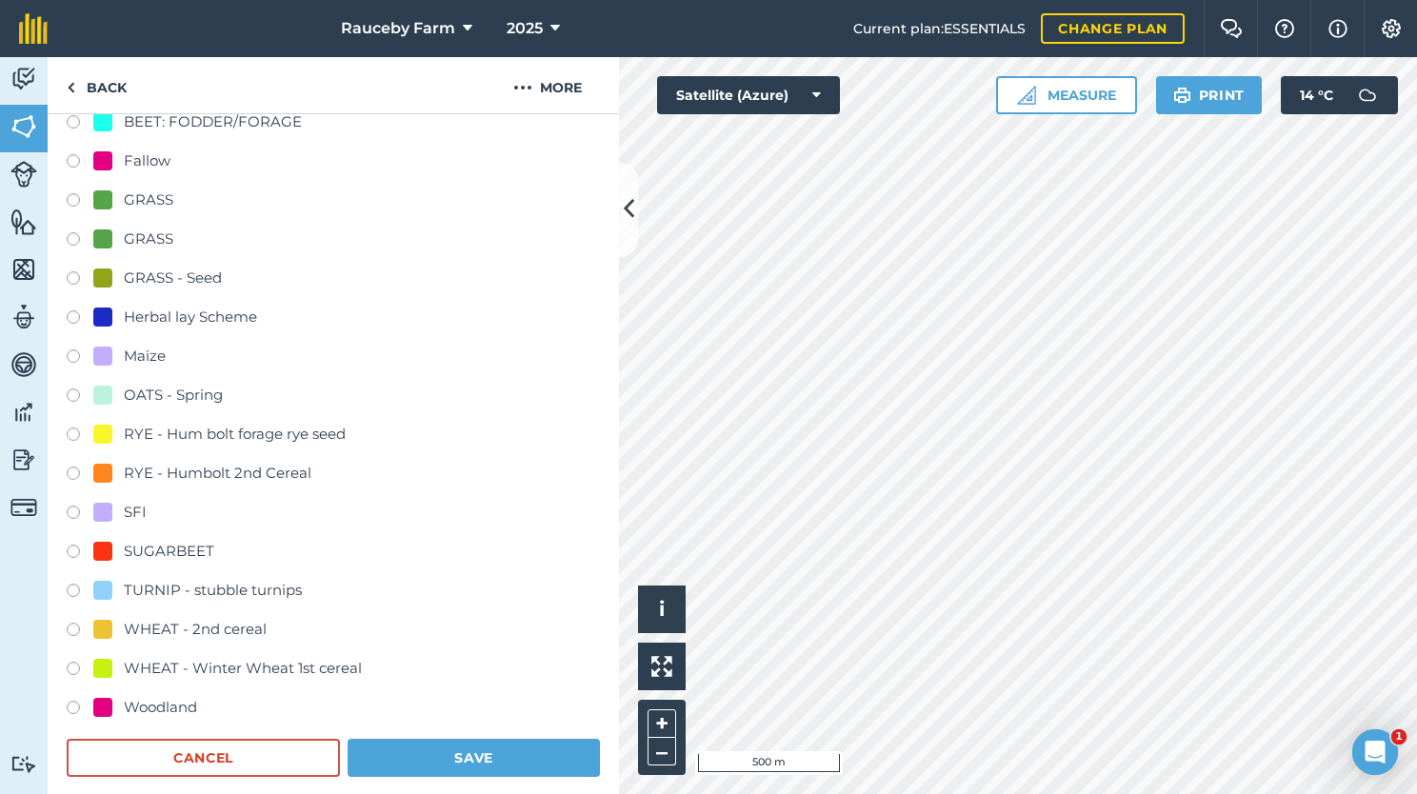
scroll to position [471, 0]
click at [229, 629] on div "WHEAT - 2nd cereal" at bounding box center [195, 628] width 143 height 23
radio input "true"
radio input "false"
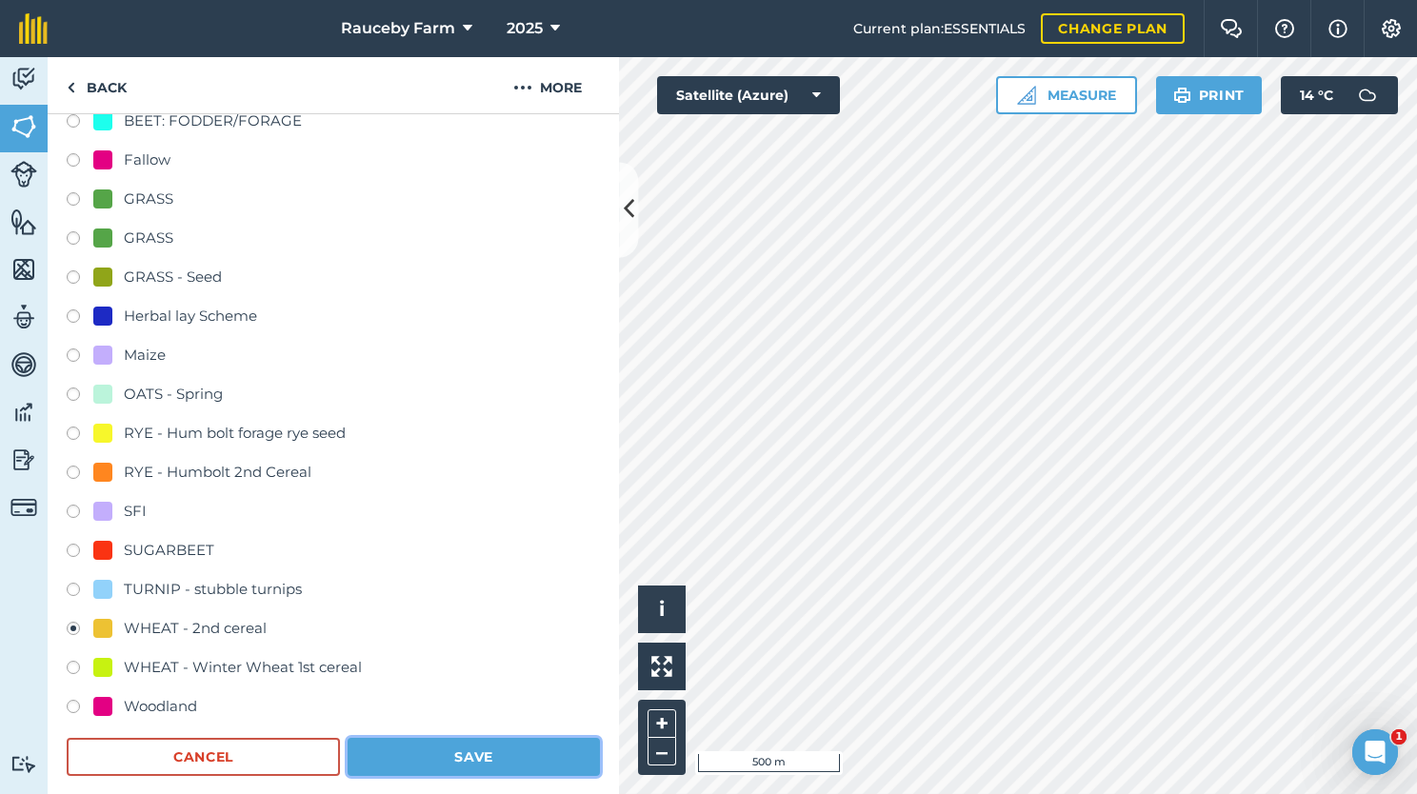
click at [397, 755] on button "Save" at bounding box center [474, 757] width 252 height 38
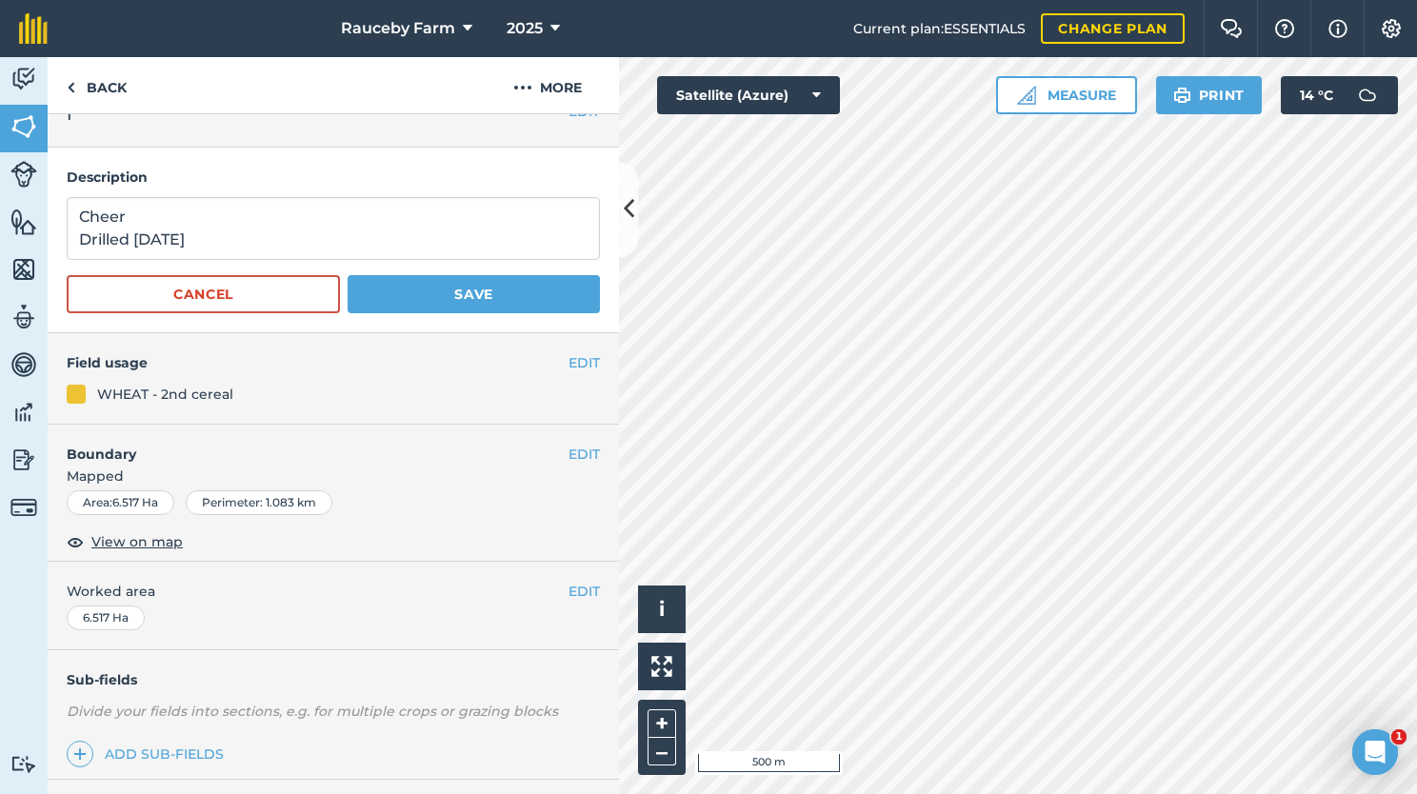
scroll to position [0, 0]
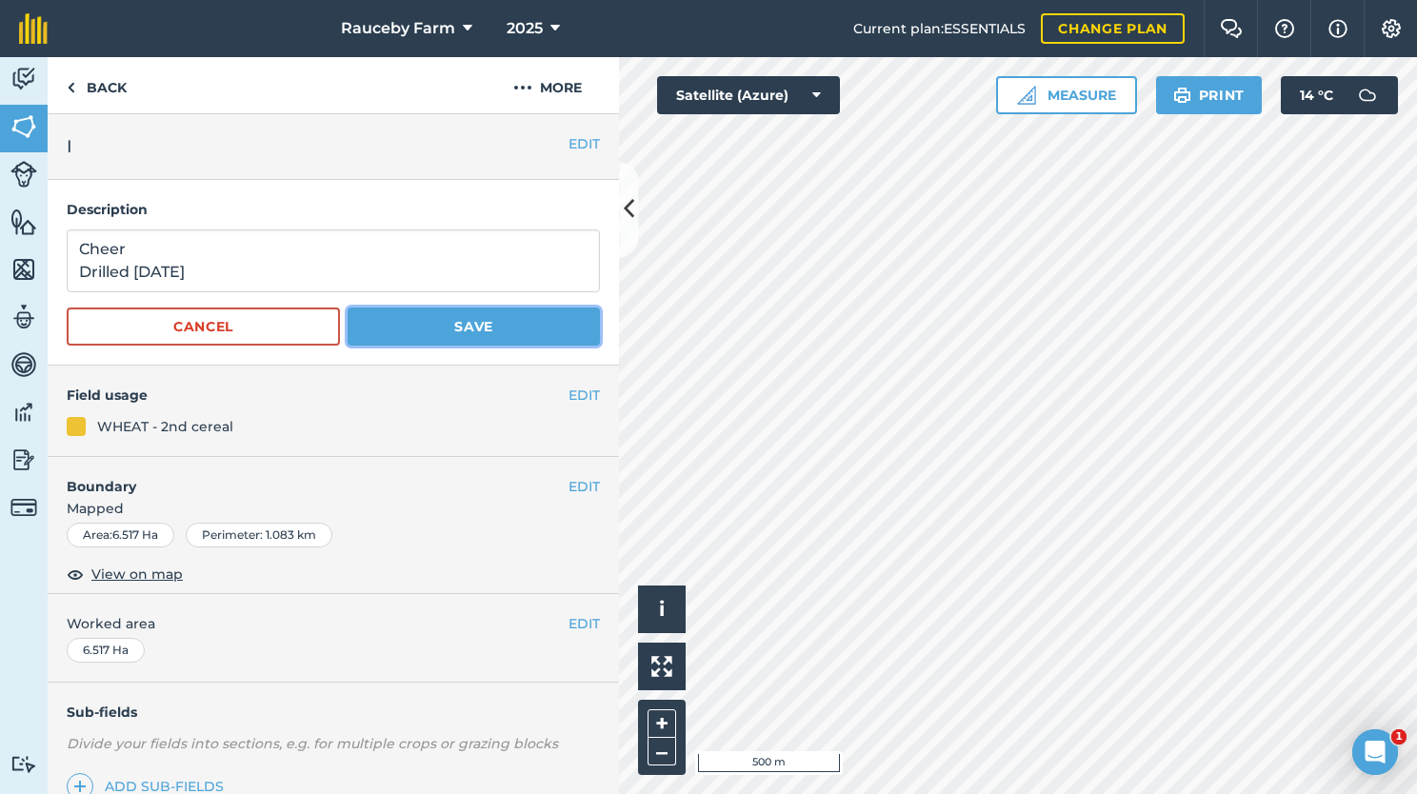
click at [481, 326] on button "Save" at bounding box center [474, 327] width 252 height 38
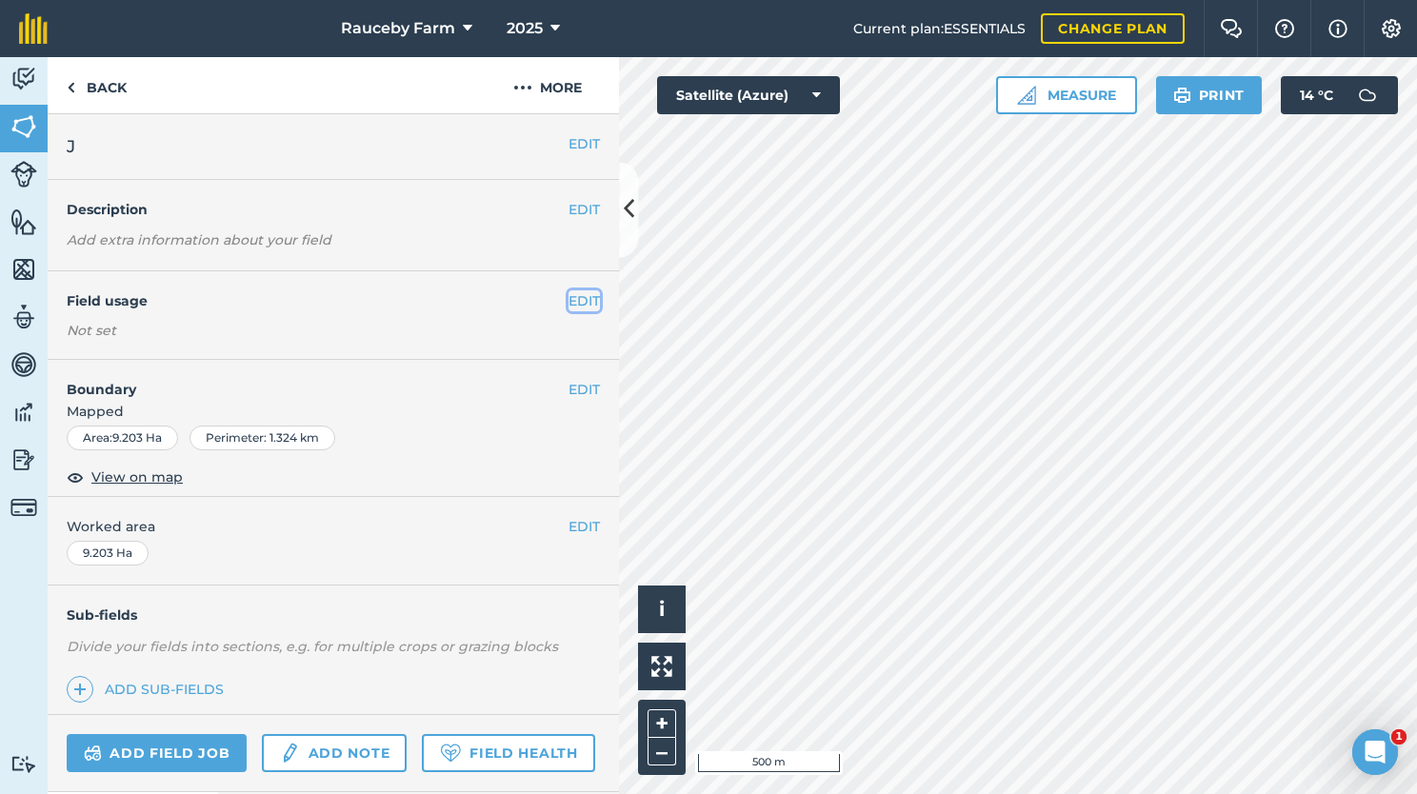
click at [571, 301] on button "EDIT" at bounding box center [583, 300] width 31 height 21
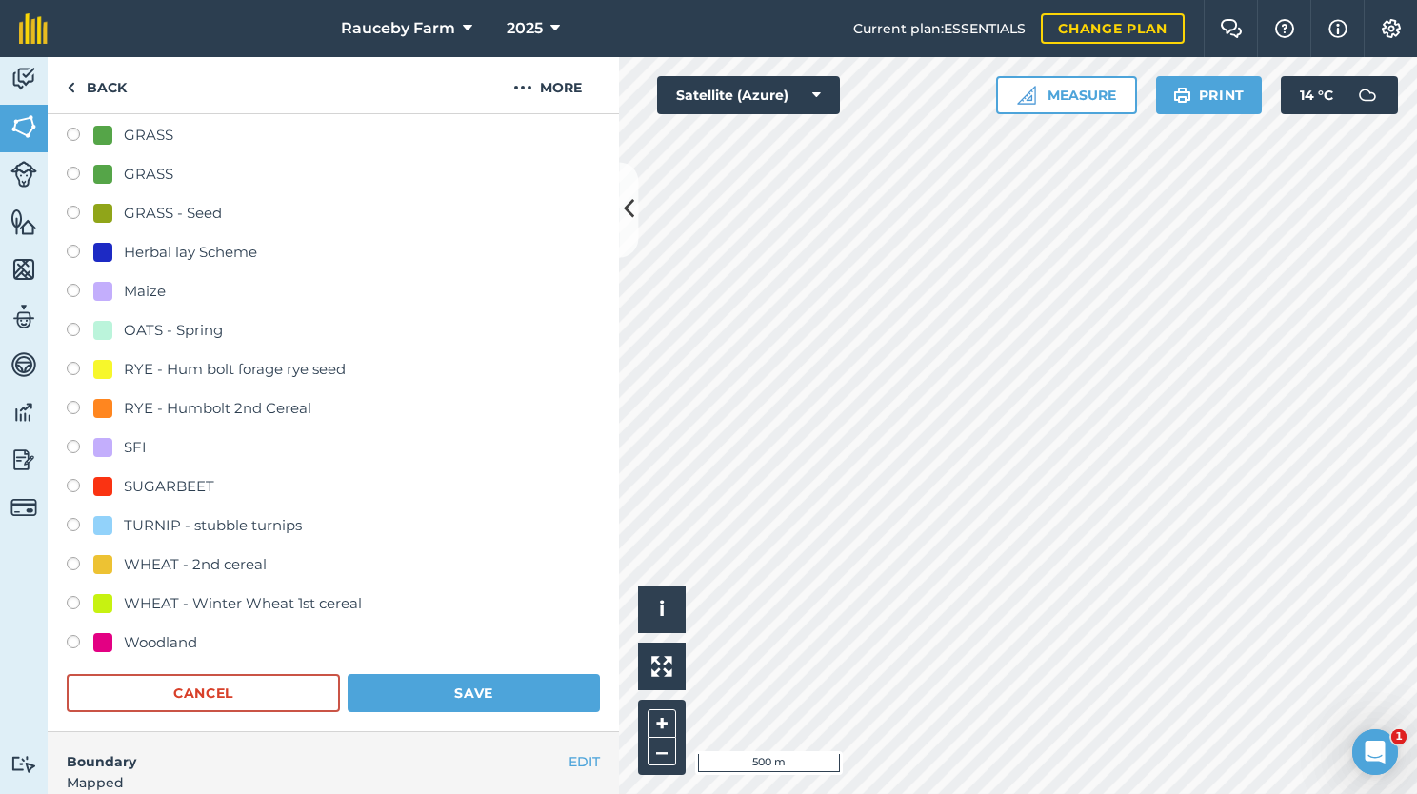
scroll to position [442, 0]
click at [217, 560] on div "WHEAT - 2nd cereal" at bounding box center [195, 563] width 143 height 23
radio input "true"
radio input "false"
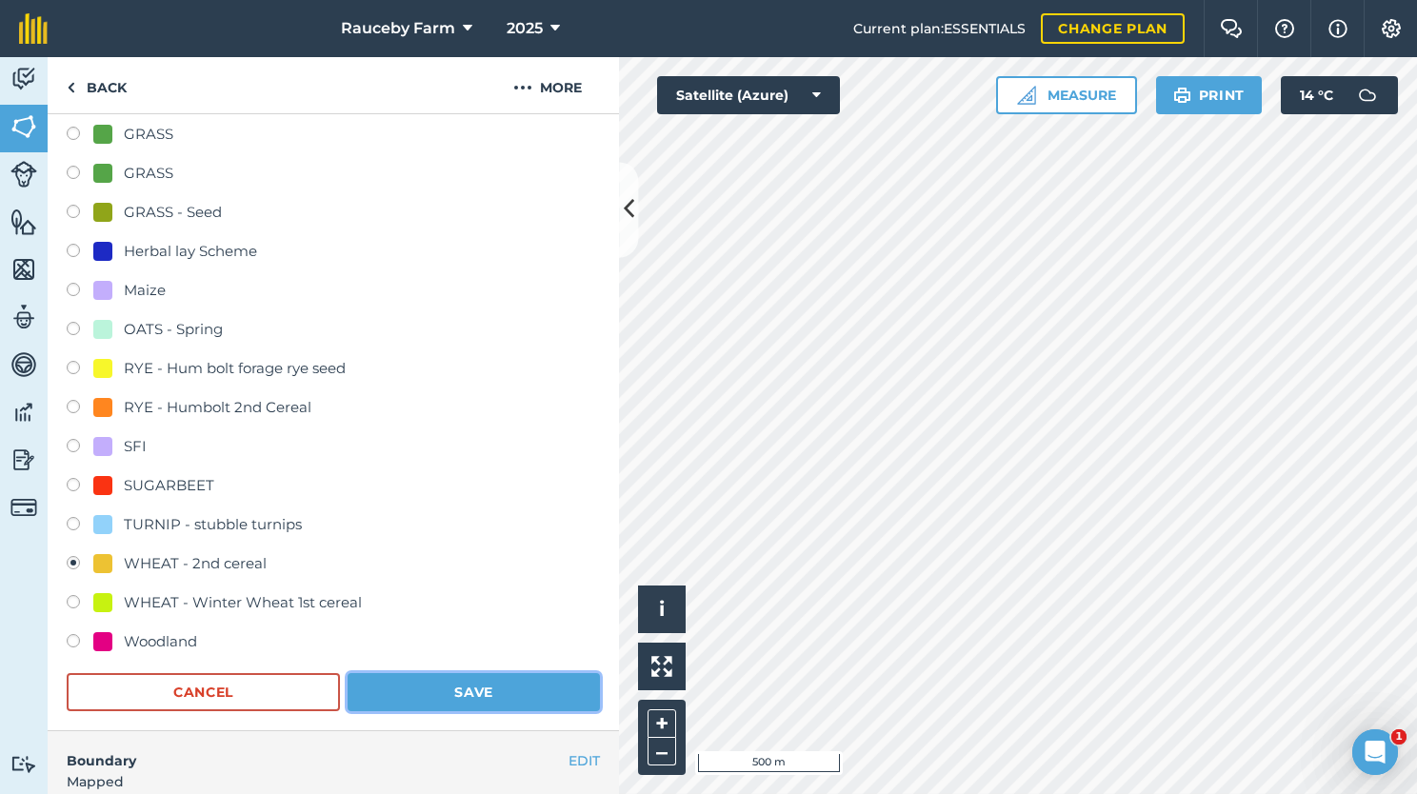
click at [457, 693] on button "Save" at bounding box center [474, 692] width 252 height 38
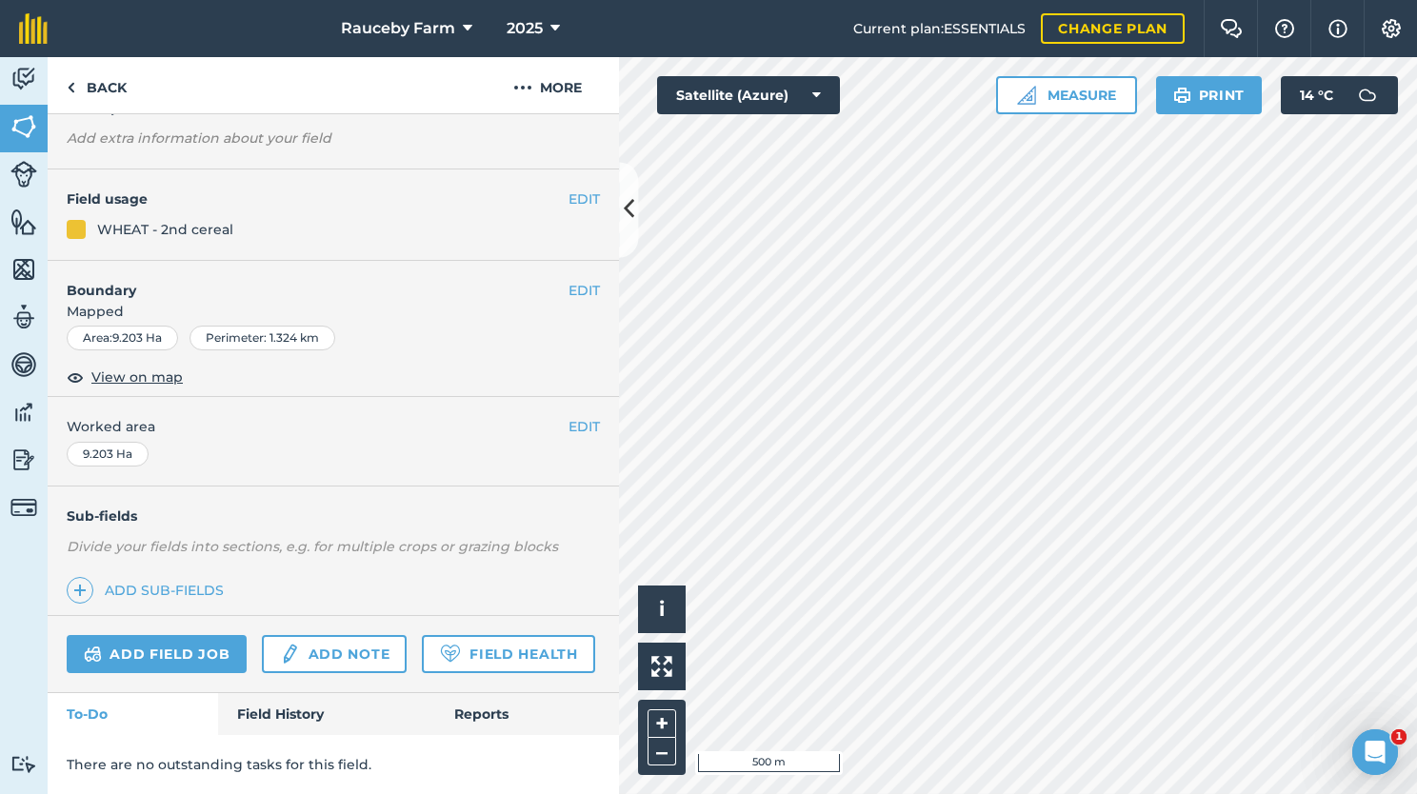
scroll to position [0, 0]
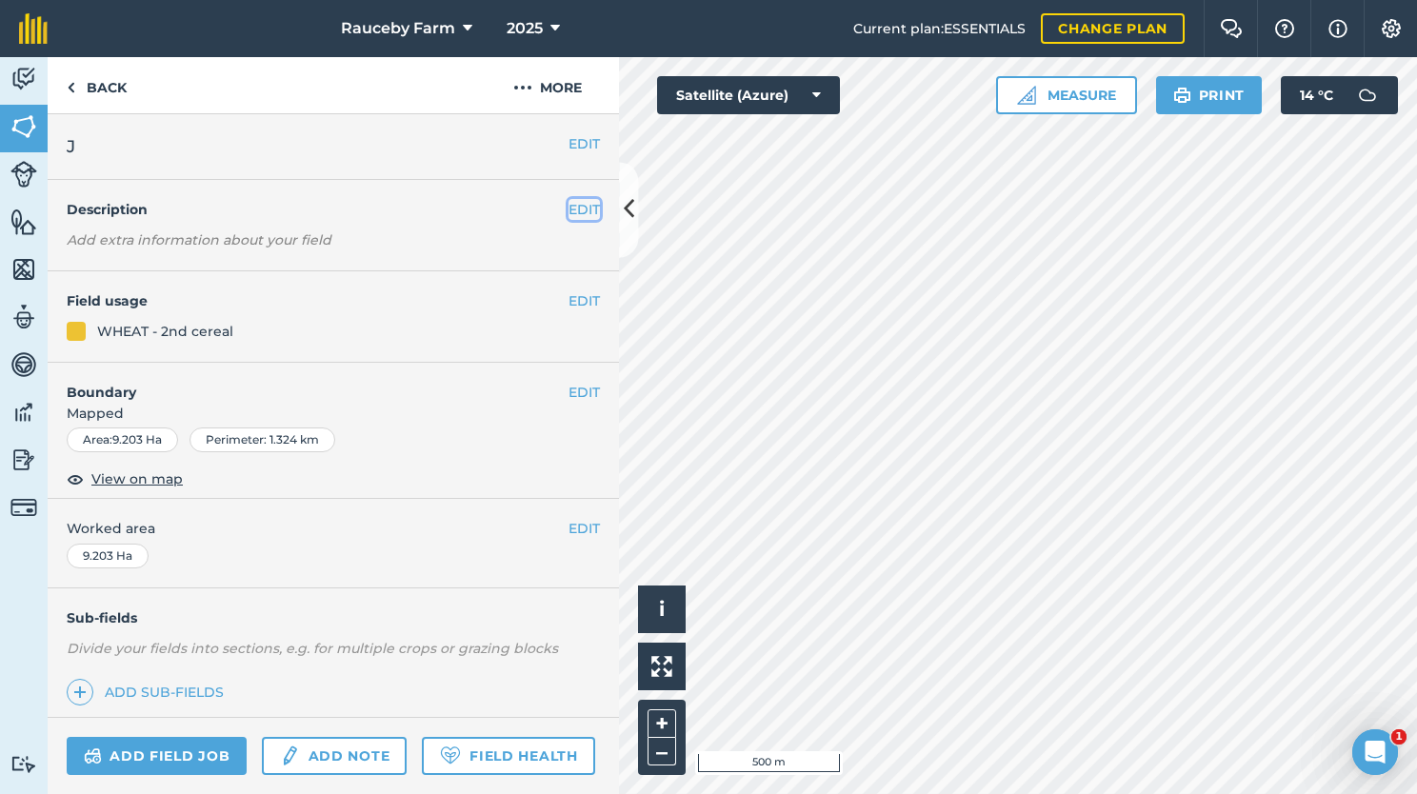
click at [568, 206] on button "EDIT" at bounding box center [583, 209] width 31 height 21
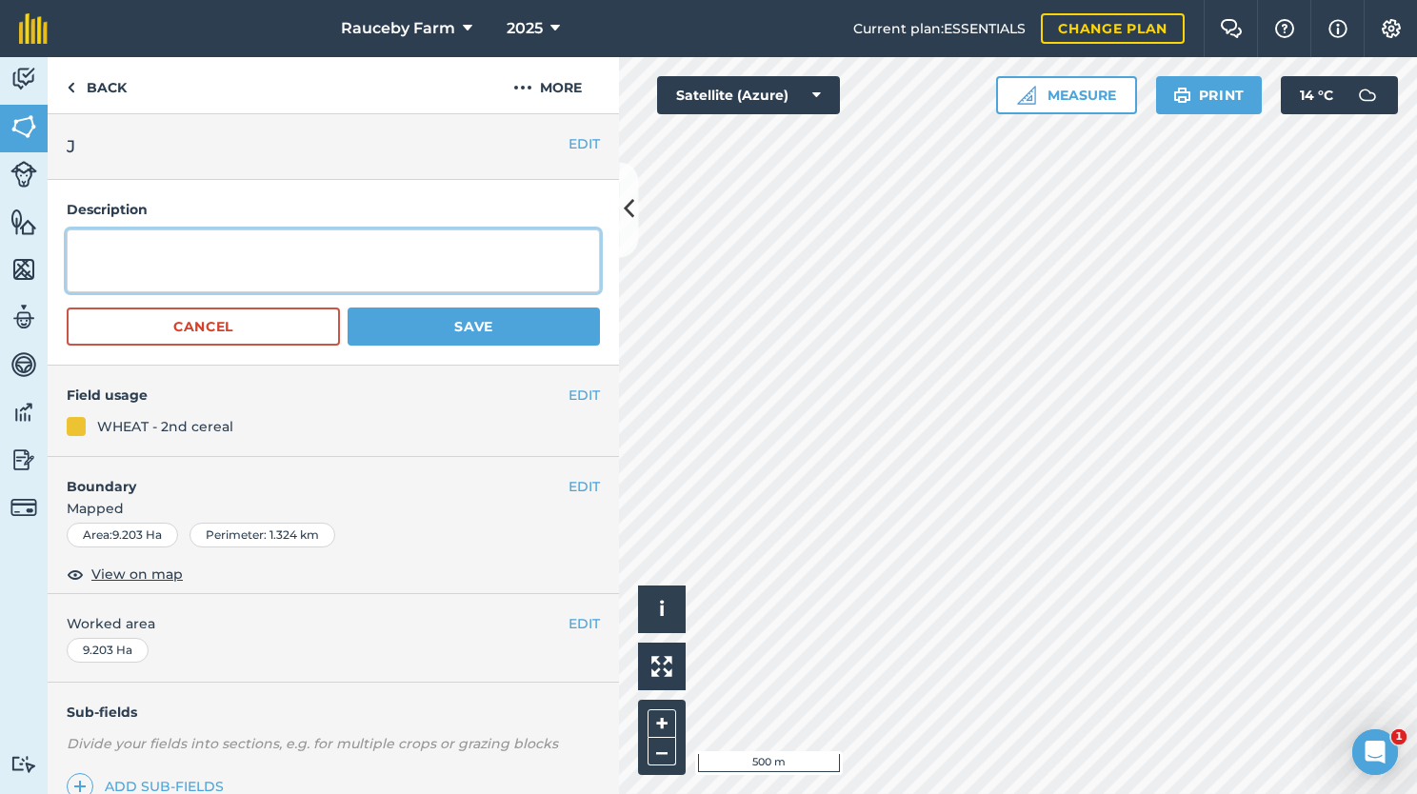
click at [430, 261] on textarea at bounding box center [333, 260] width 533 height 63
type textarea "D"
type textarea "Cheer Drilled [DATE]"
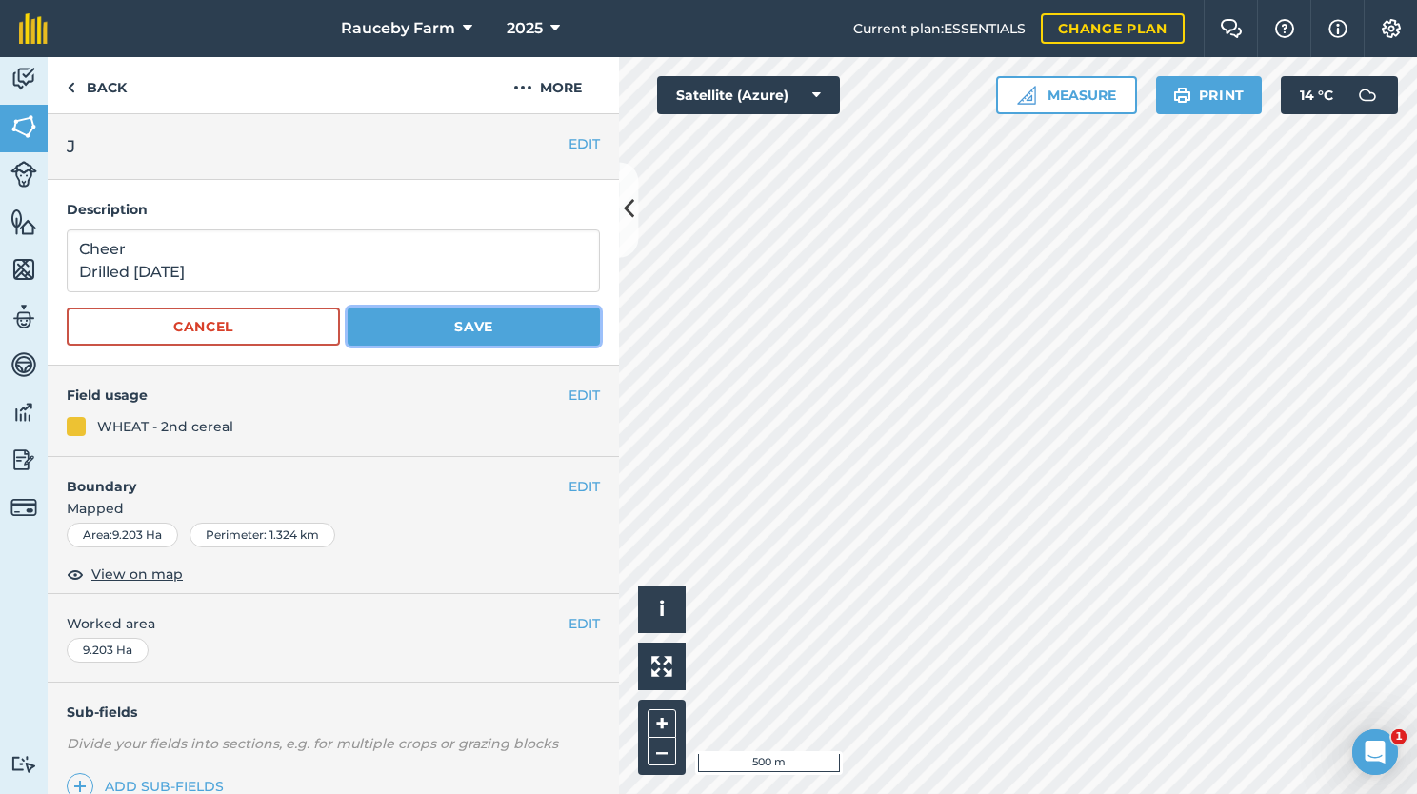
click at [457, 329] on button "Save" at bounding box center [474, 327] width 252 height 38
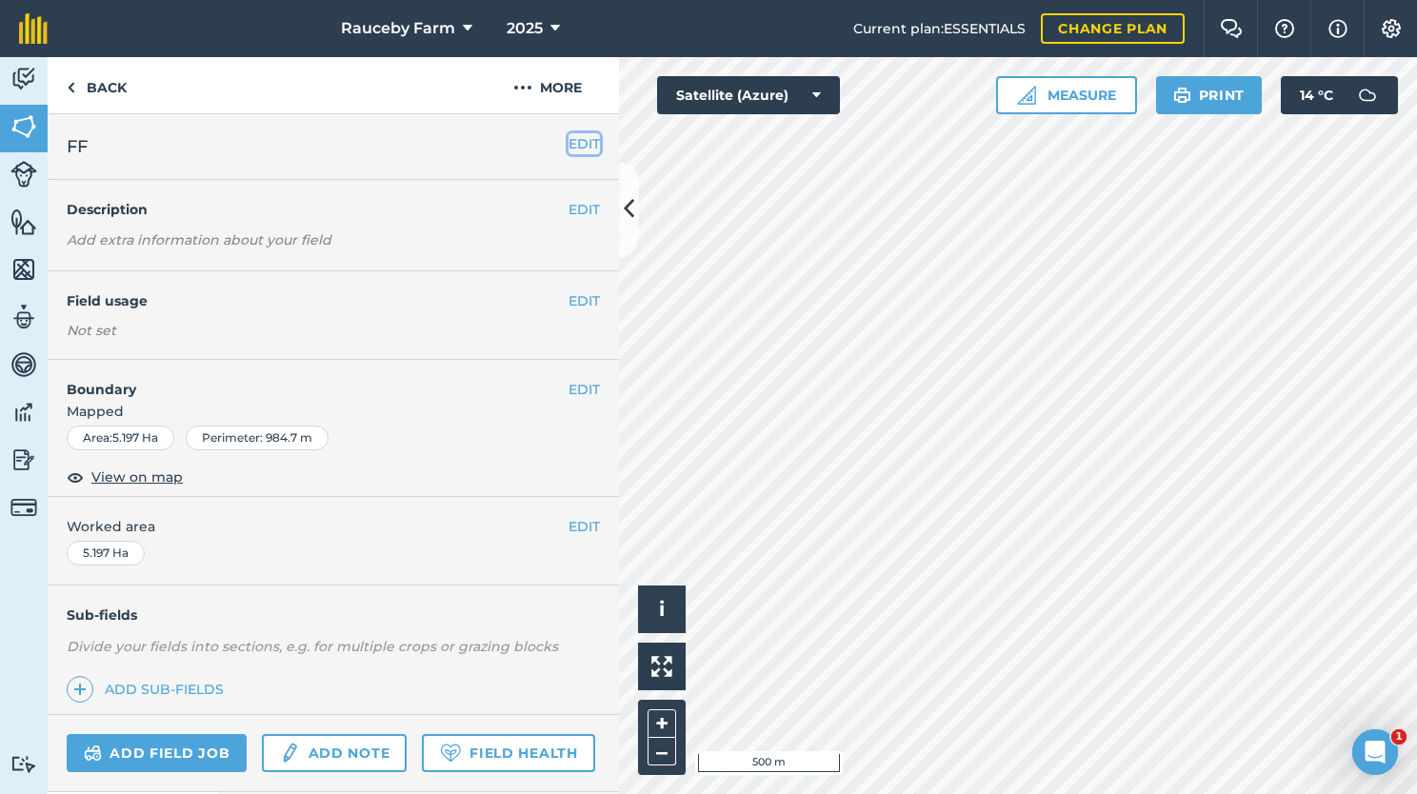
click at [568, 150] on button "EDIT" at bounding box center [583, 143] width 31 height 21
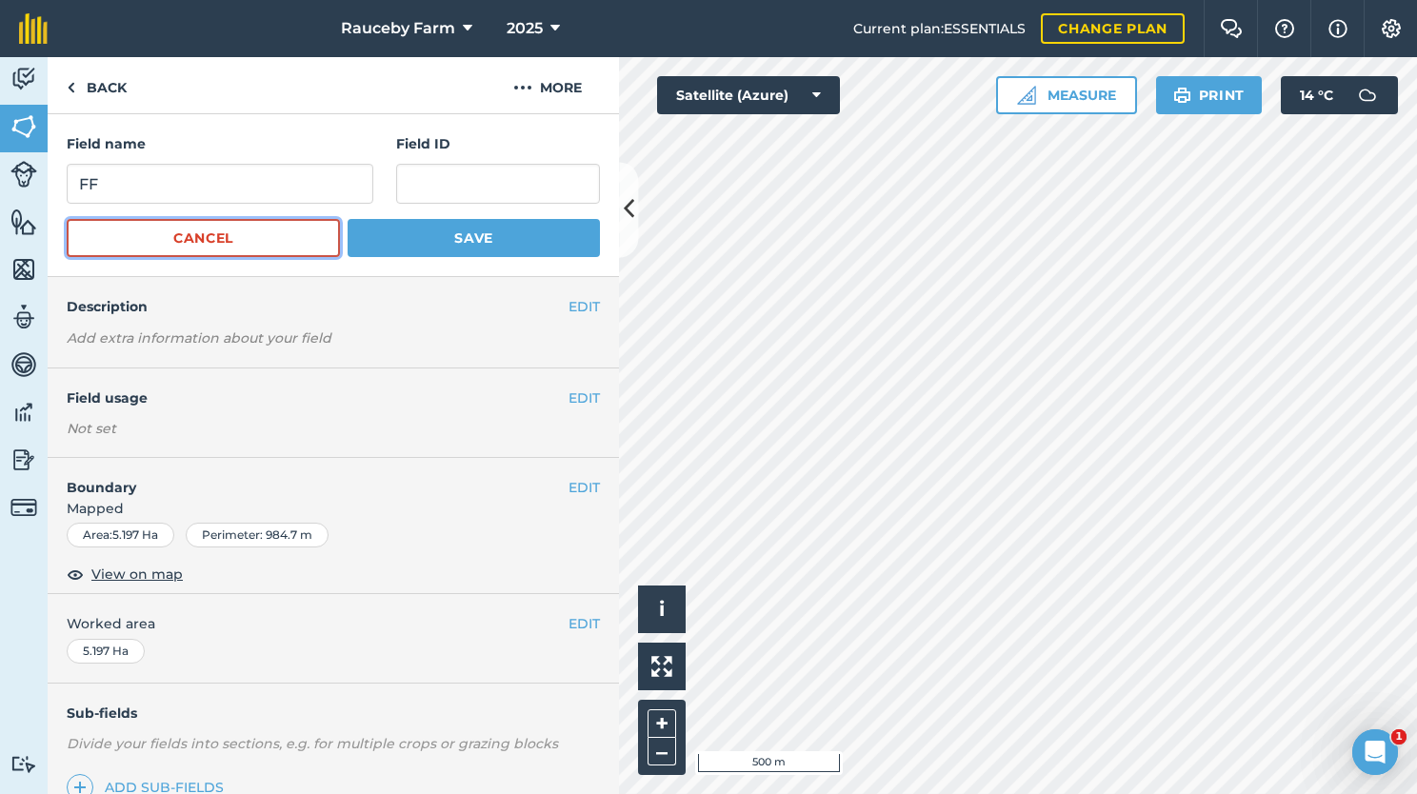
click at [270, 227] on button "Cancel" at bounding box center [203, 238] width 273 height 38
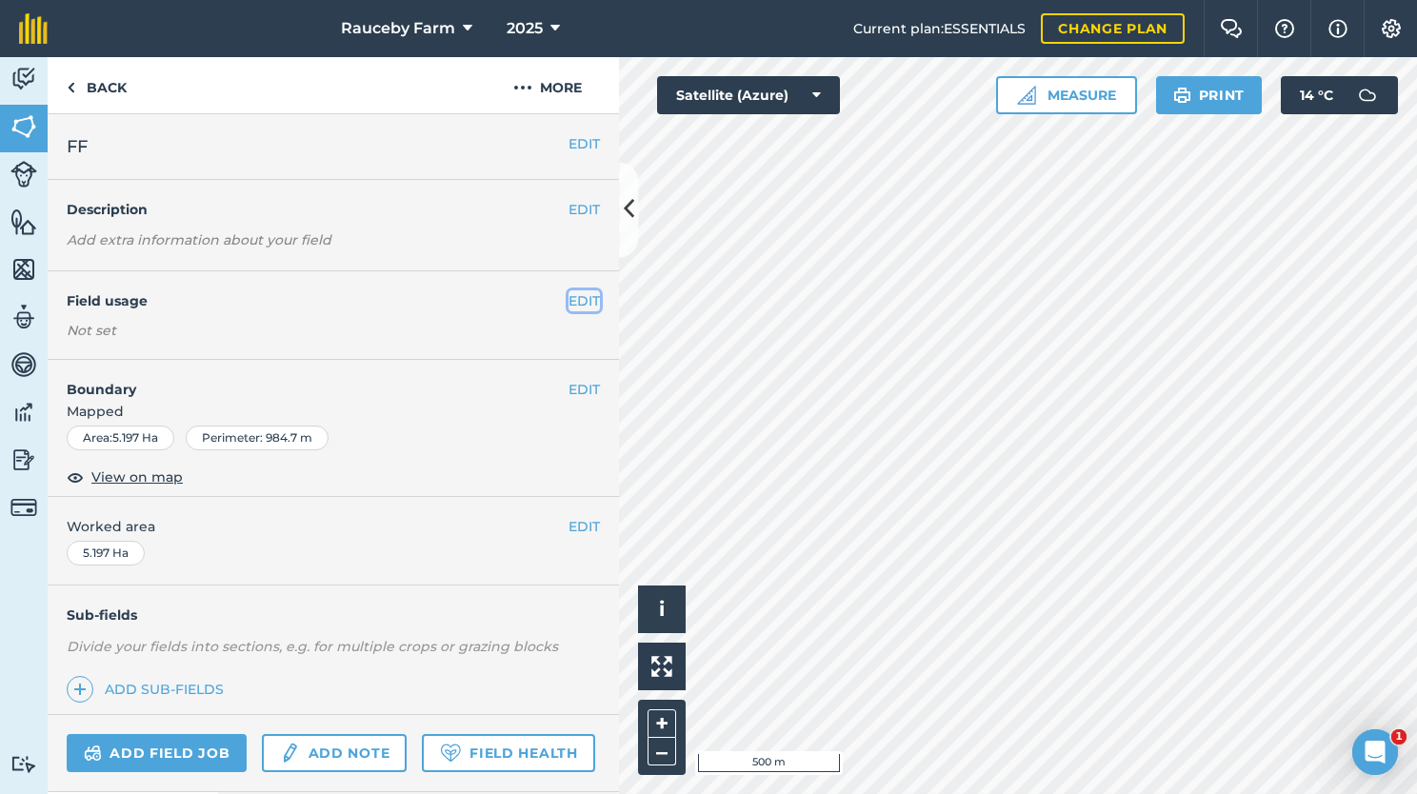
click at [568, 303] on button "EDIT" at bounding box center [583, 300] width 31 height 21
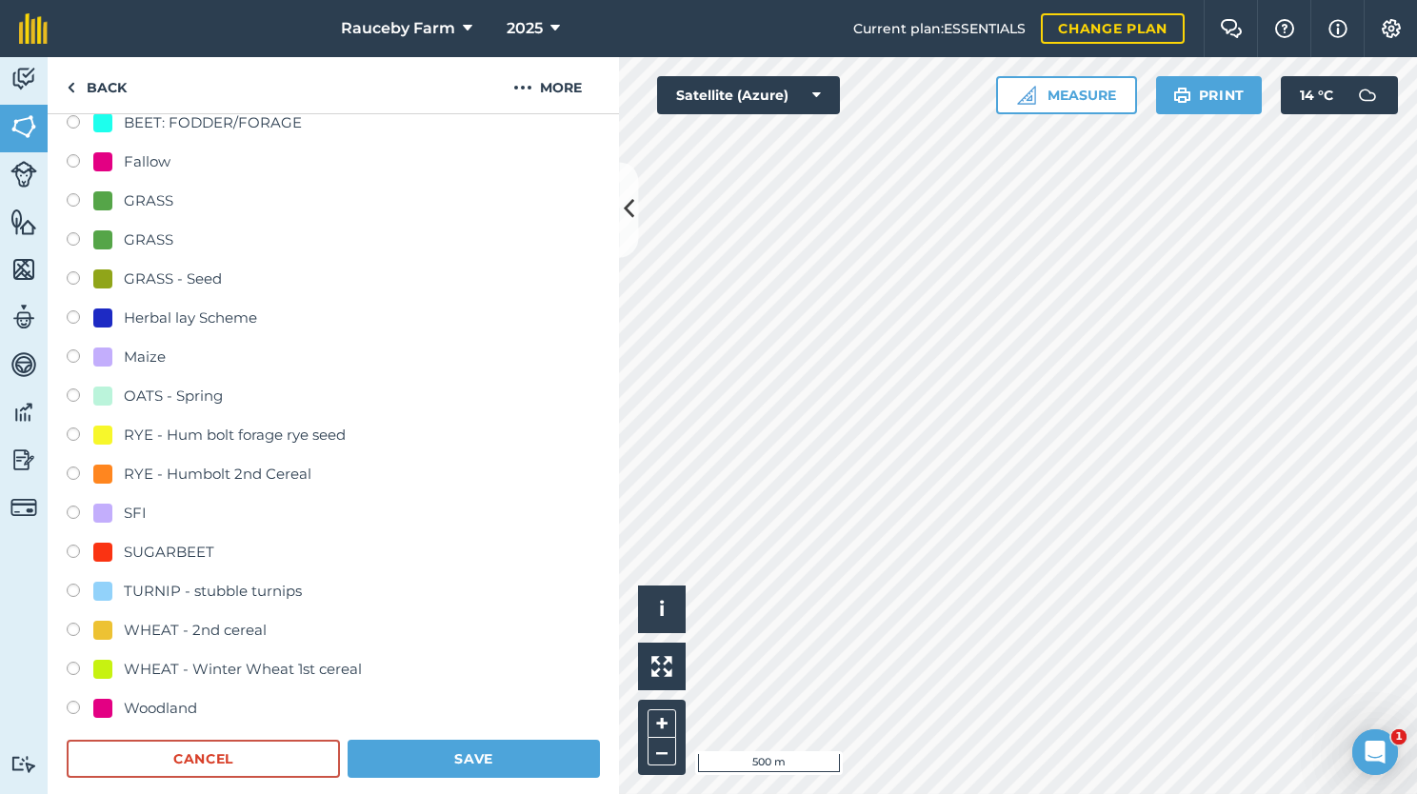
scroll to position [381, 0]
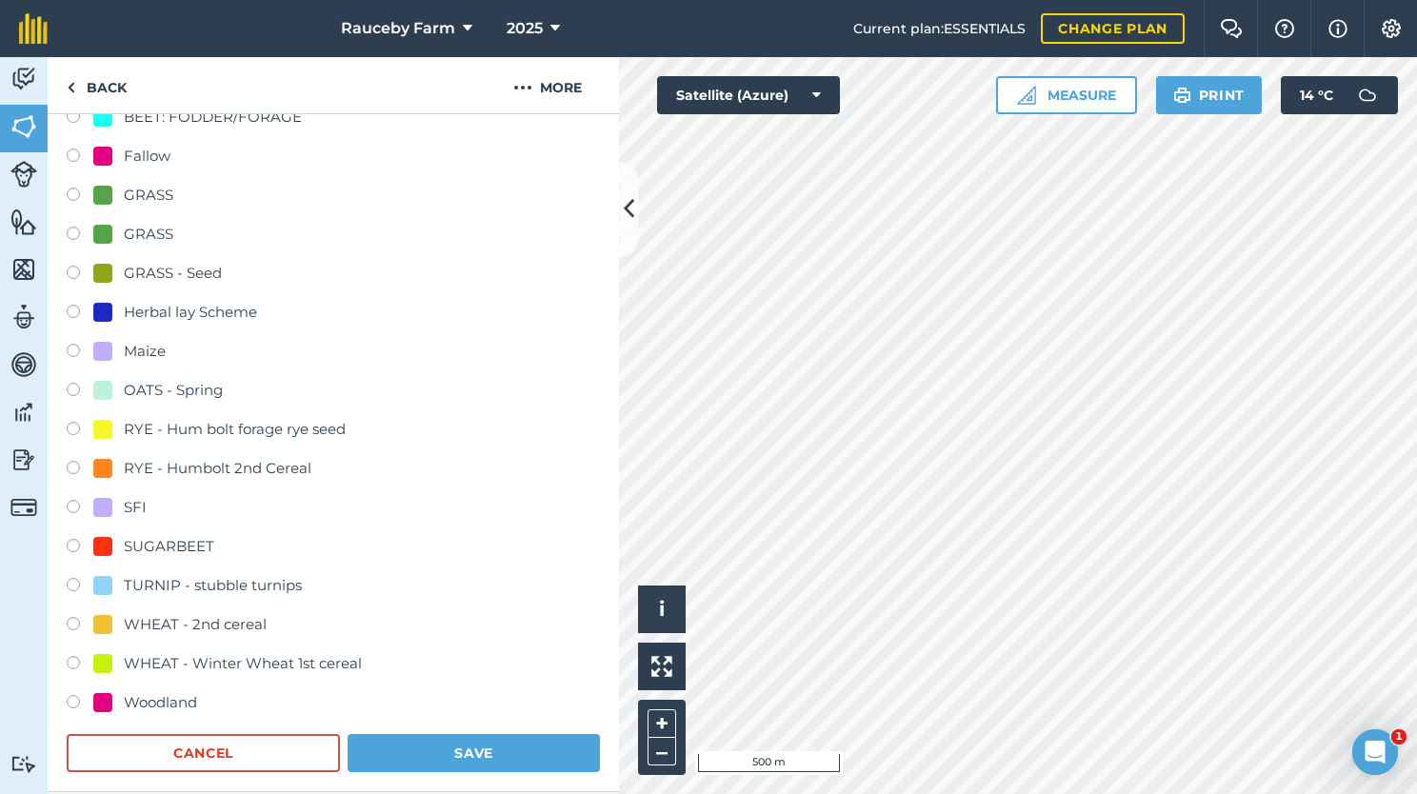
click at [228, 673] on div "WHEAT - Winter Wheat 1st cereal" at bounding box center [333, 666] width 533 height 28
click at [231, 668] on div "WHEAT - Winter Wheat 1st cereal" at bounding box center [243, 663] width 238 height 23
radio input "true"
radio input "false"
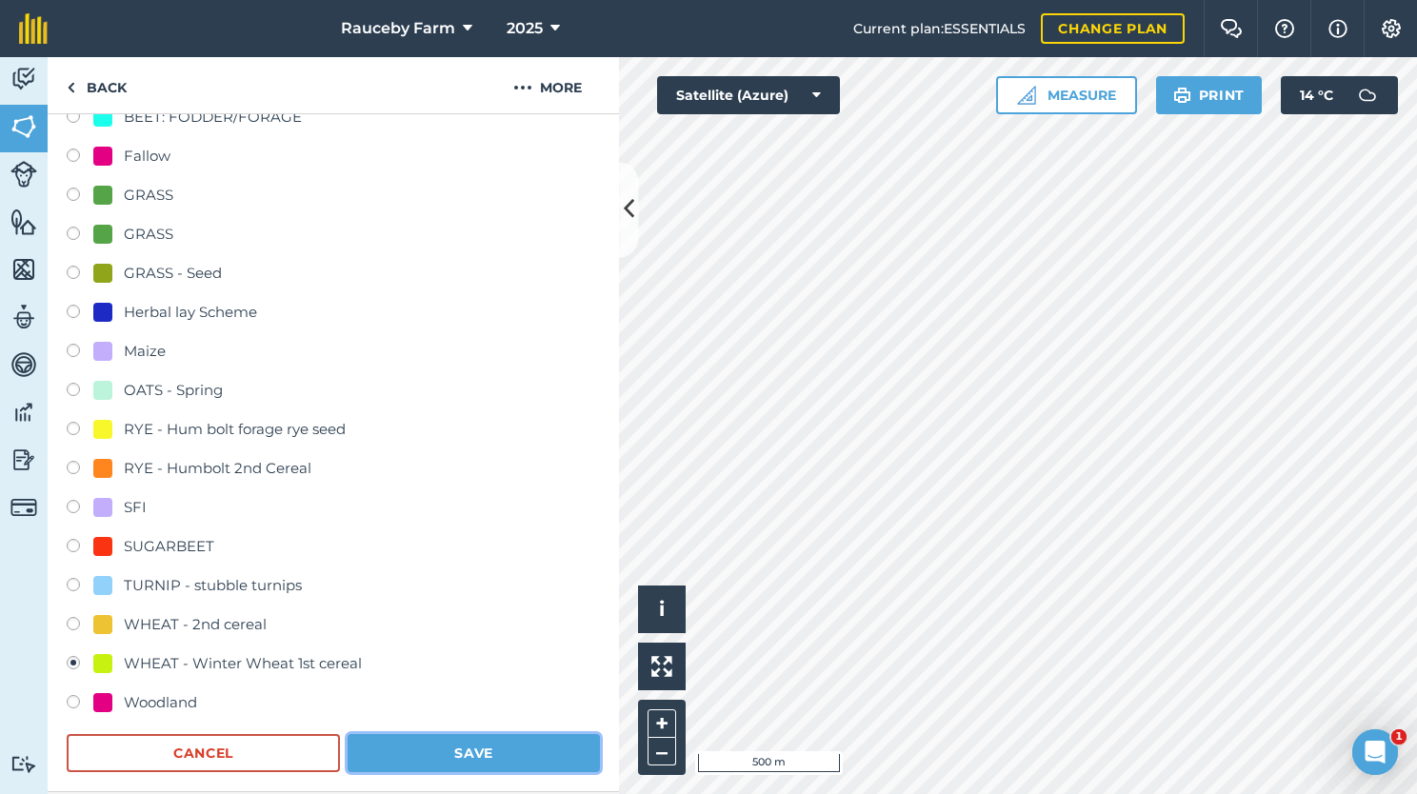
click at [438, 745] on button "Save" at bounding box center [474, 753] width 252 height 38
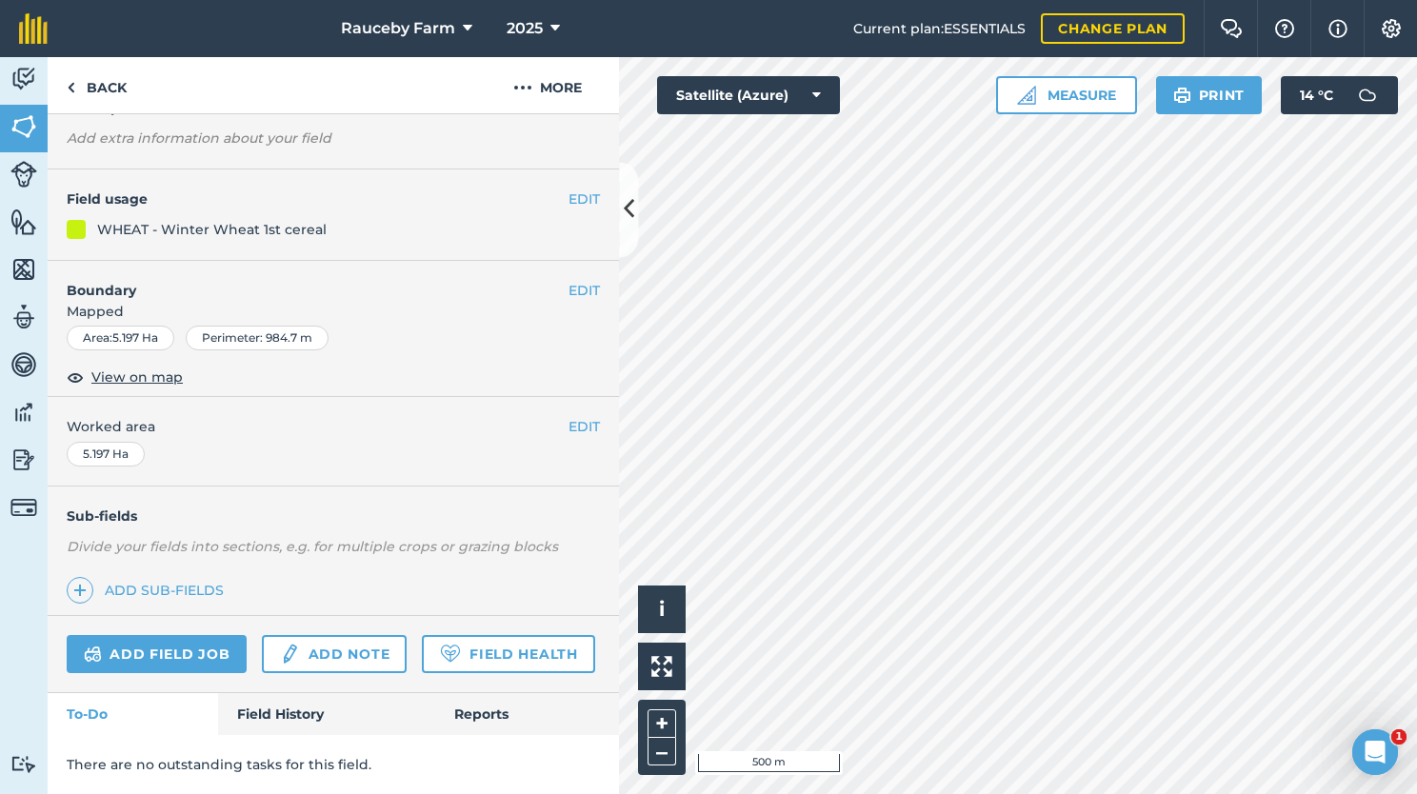
scroll to position [0, 0]
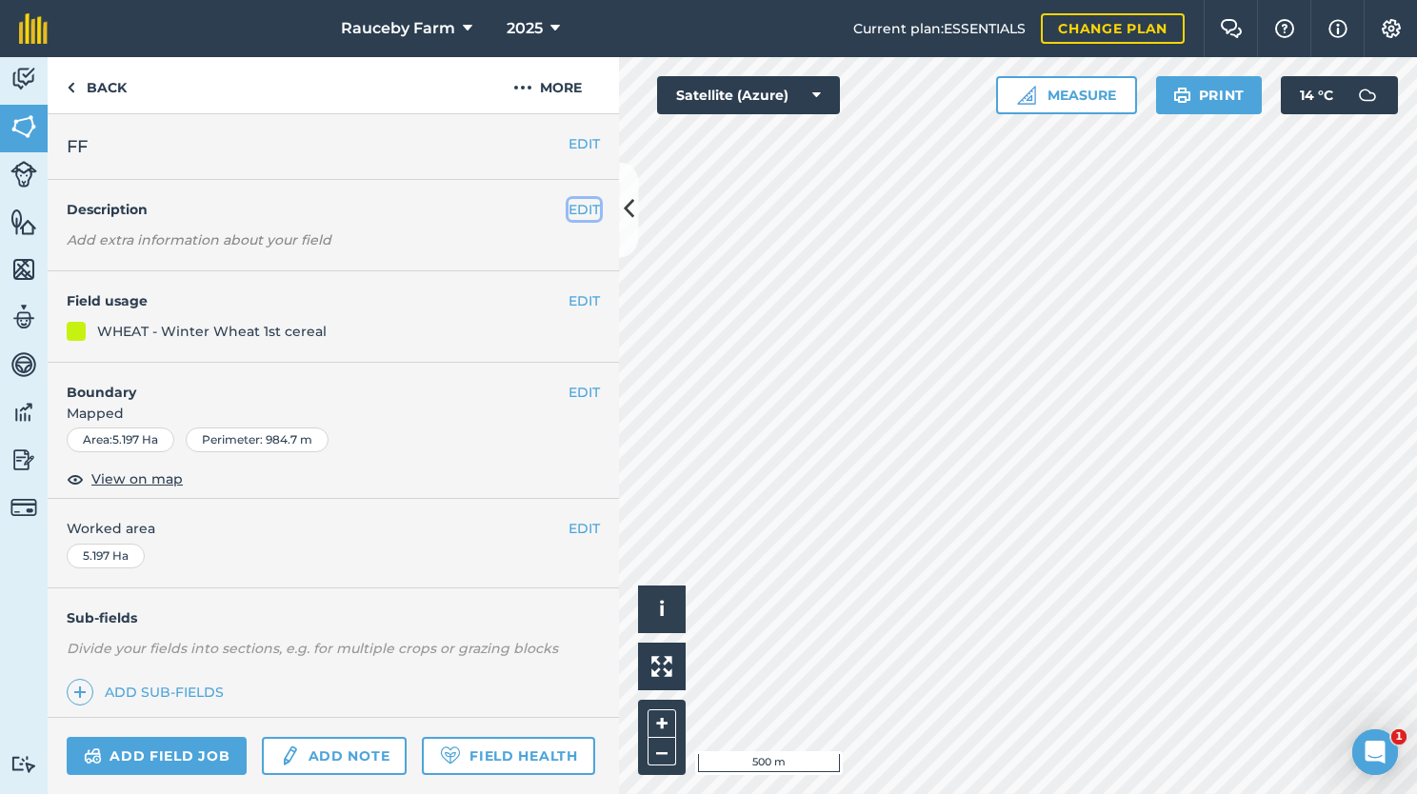
click at [570, 215] on button "EDIT" at bounding box center [583, 209] width 31 height 21
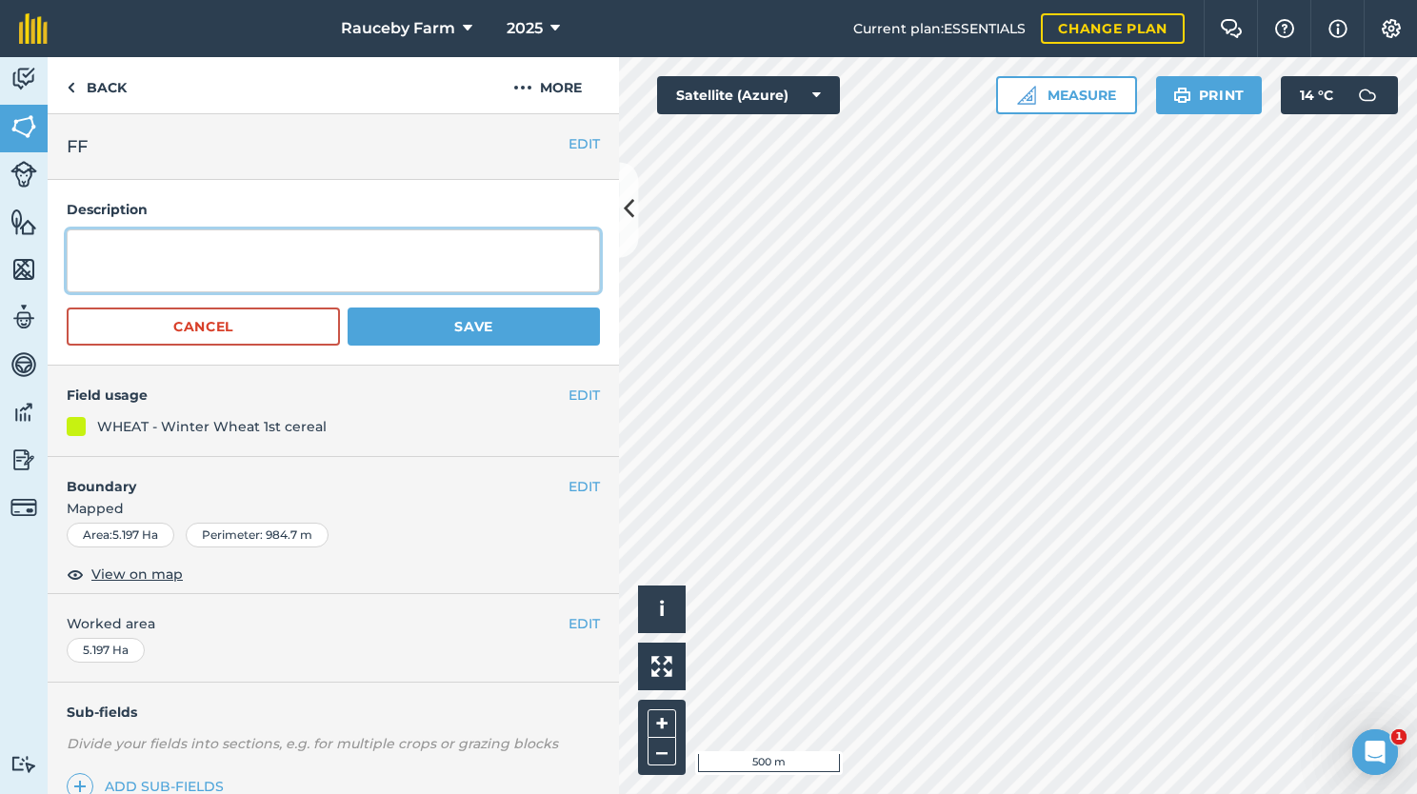
click at [413, 254] on textarea at bounding box center [333, 260] width 533 height 63
type textarea "Vibe Drilled [DATE]"
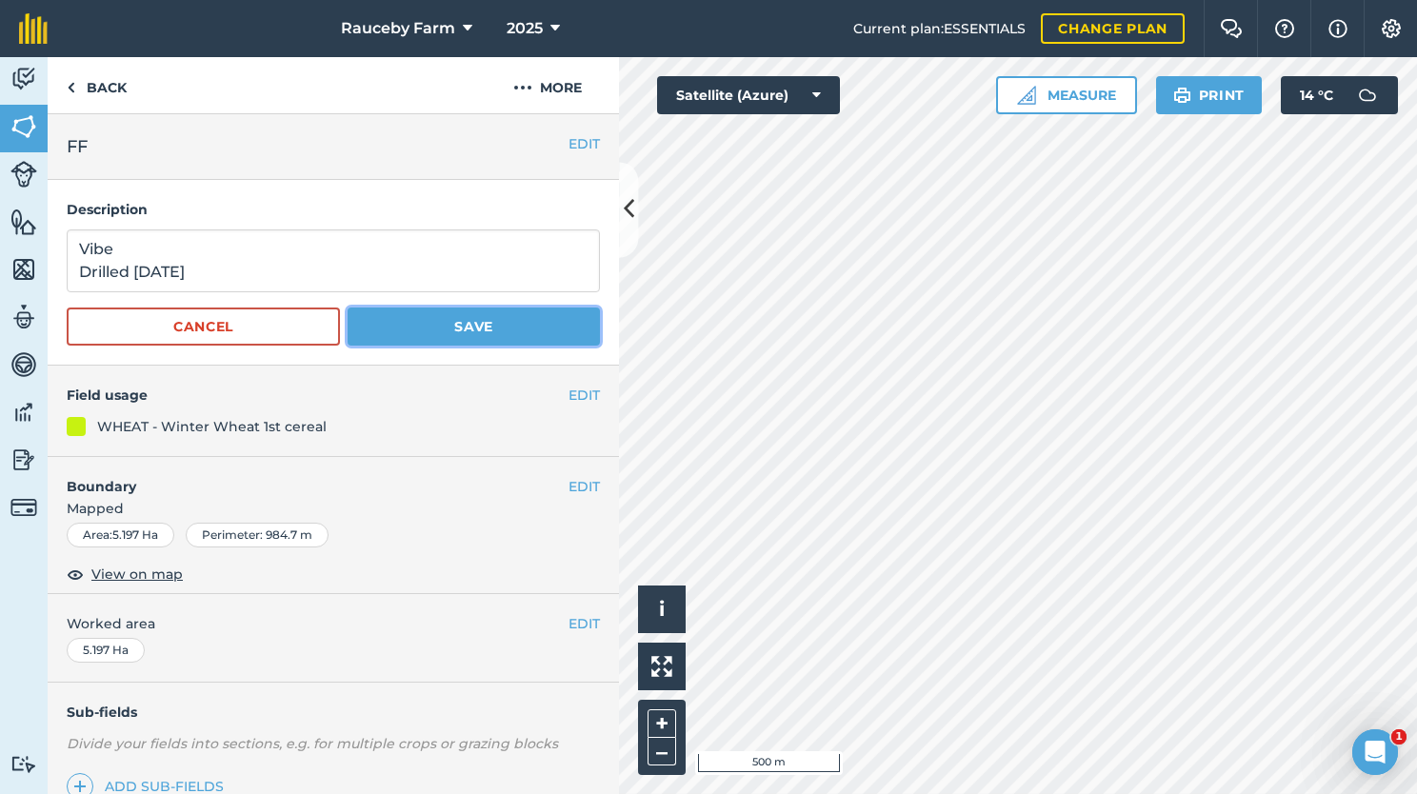
click at [442, 322] on button "Save" at bounding box center [474, 327] width 252 height 38
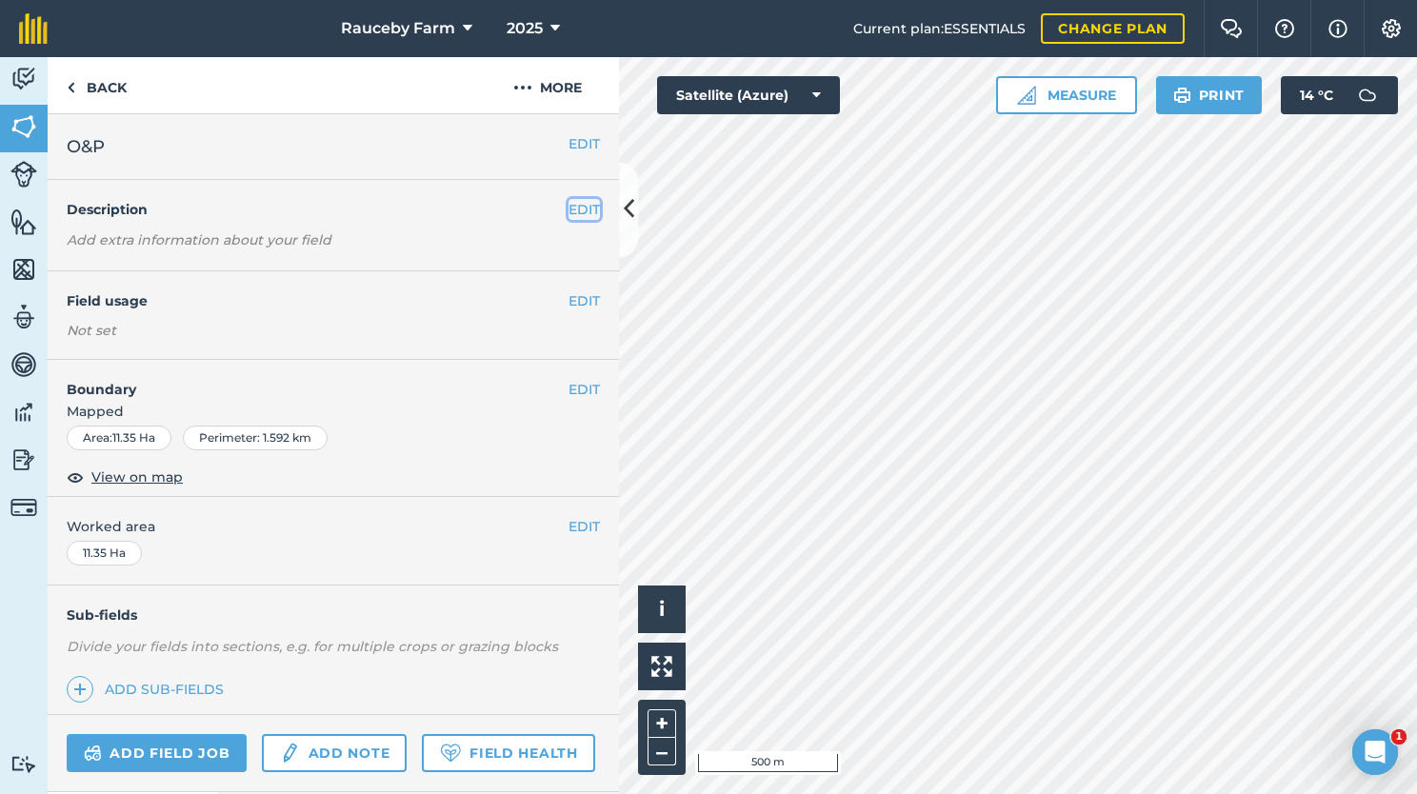
click at [568, 208] on button "EDIT" at bounding box center [583, 209] width 31 height 21
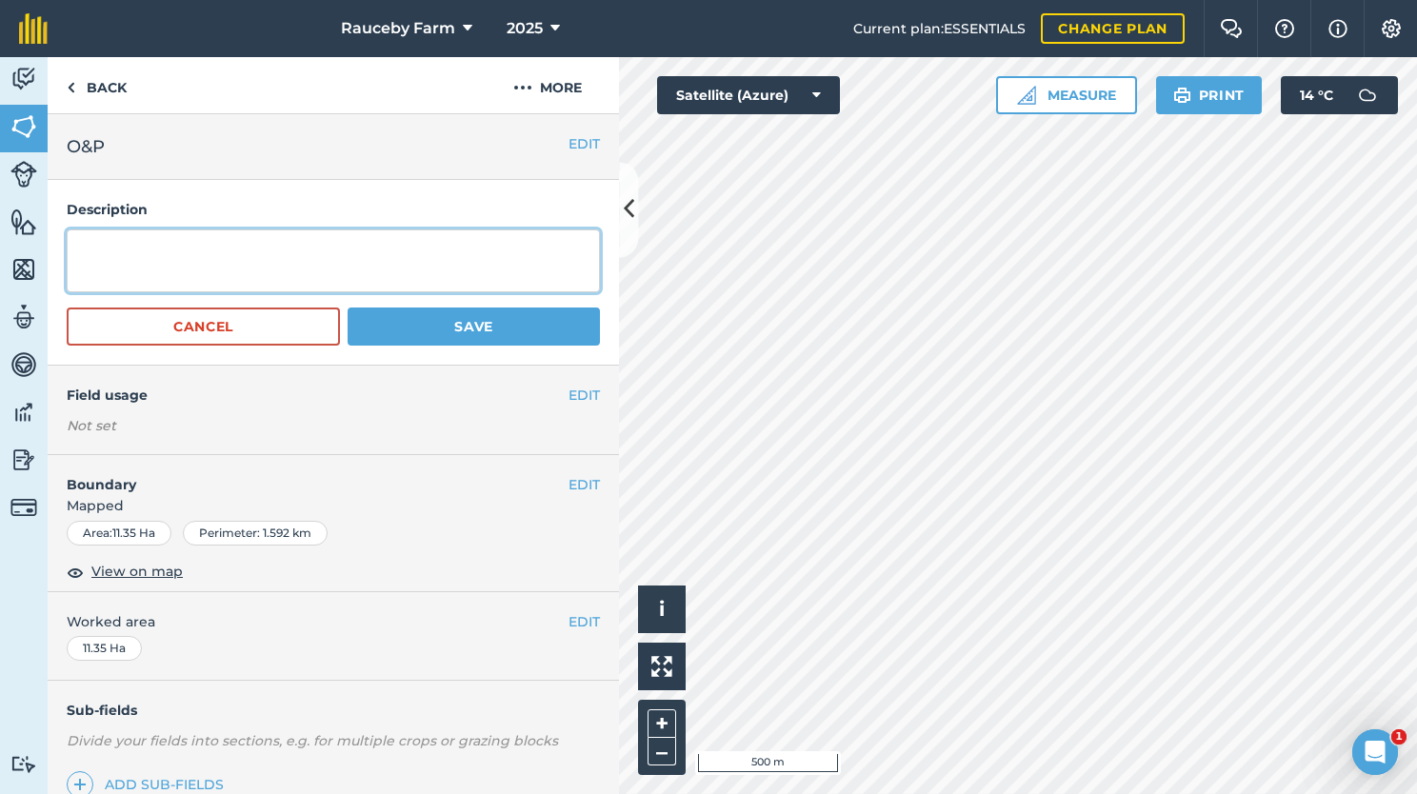
click at [458, 269] on textarea at bounding box center [333, 260] width 533 height 63
type textarea "Extase Drilled [DATE]"
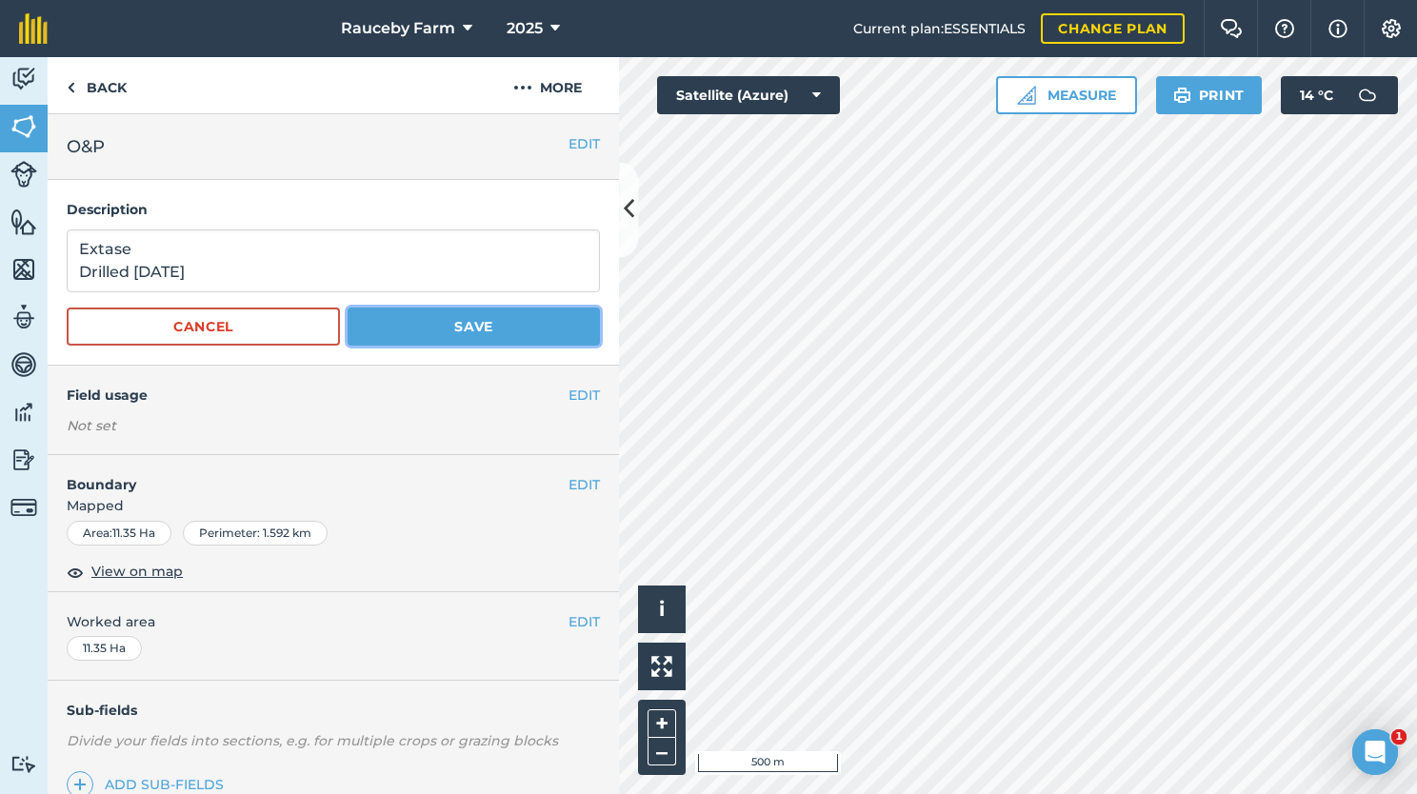
click at [464, 327] on button "Save" at bounding box center [474, 327] width 252 height 38
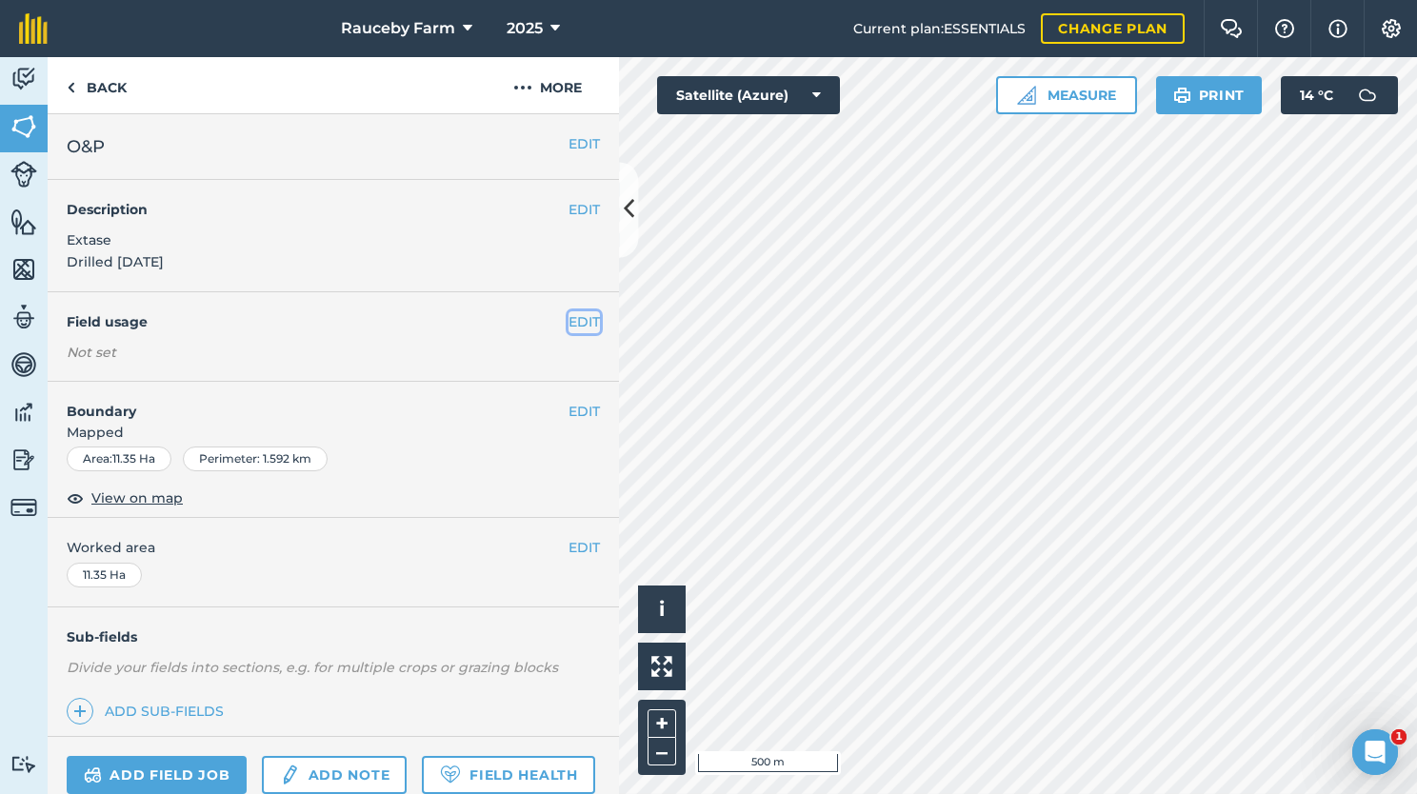
click at [568, 322] on button "EDIT" at bounding box center [583, 321] width 31 height 21
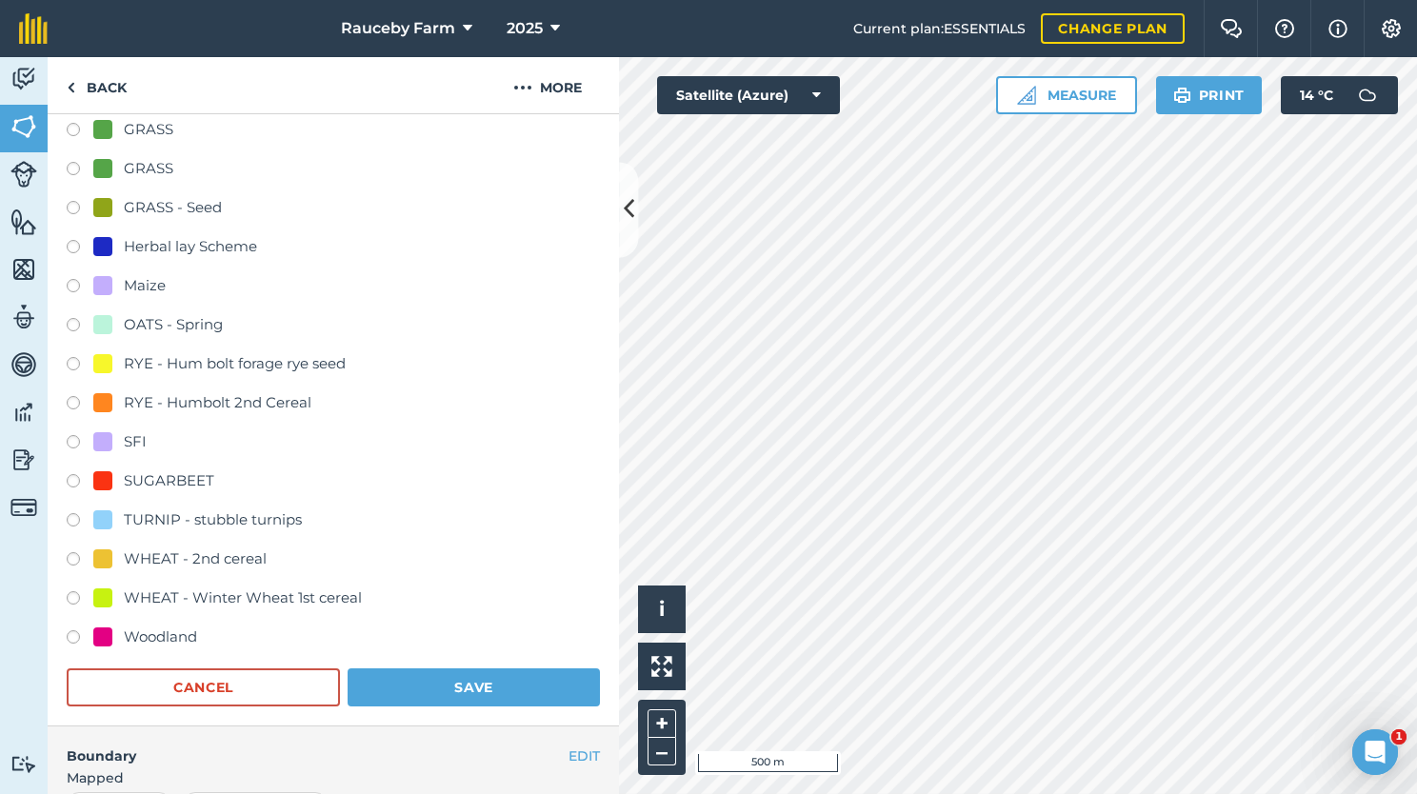
scroll to position [472, 0]
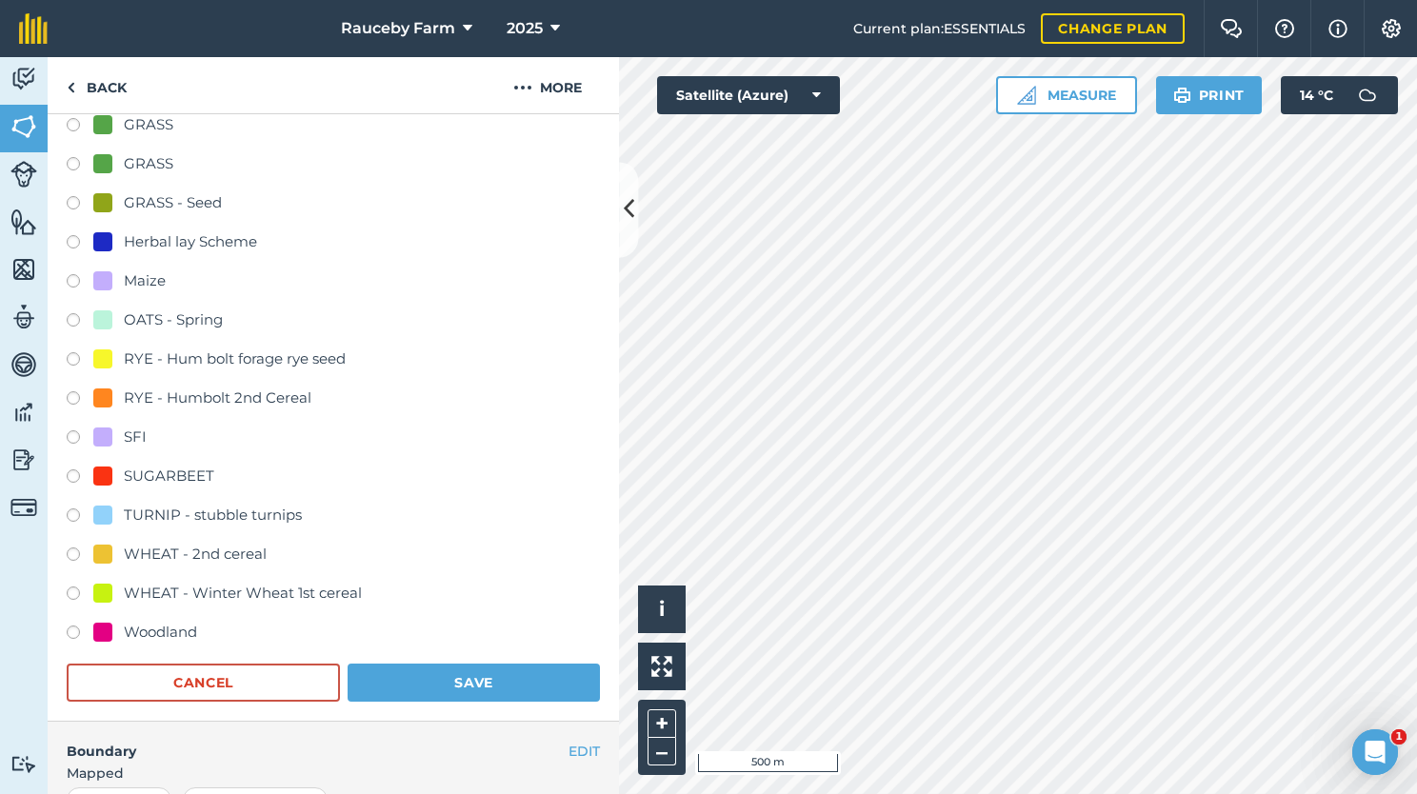
click at [300, 582] on div "WHEAT - Winter Wheat 1st cereal" at bounding box center [243, 593] width 238 height 23
radio input "true"
radio input "false"
click at [226, 547] on div "WHEAT - 2nd cereal" at bounding box center [195, 554] width 143 height 23
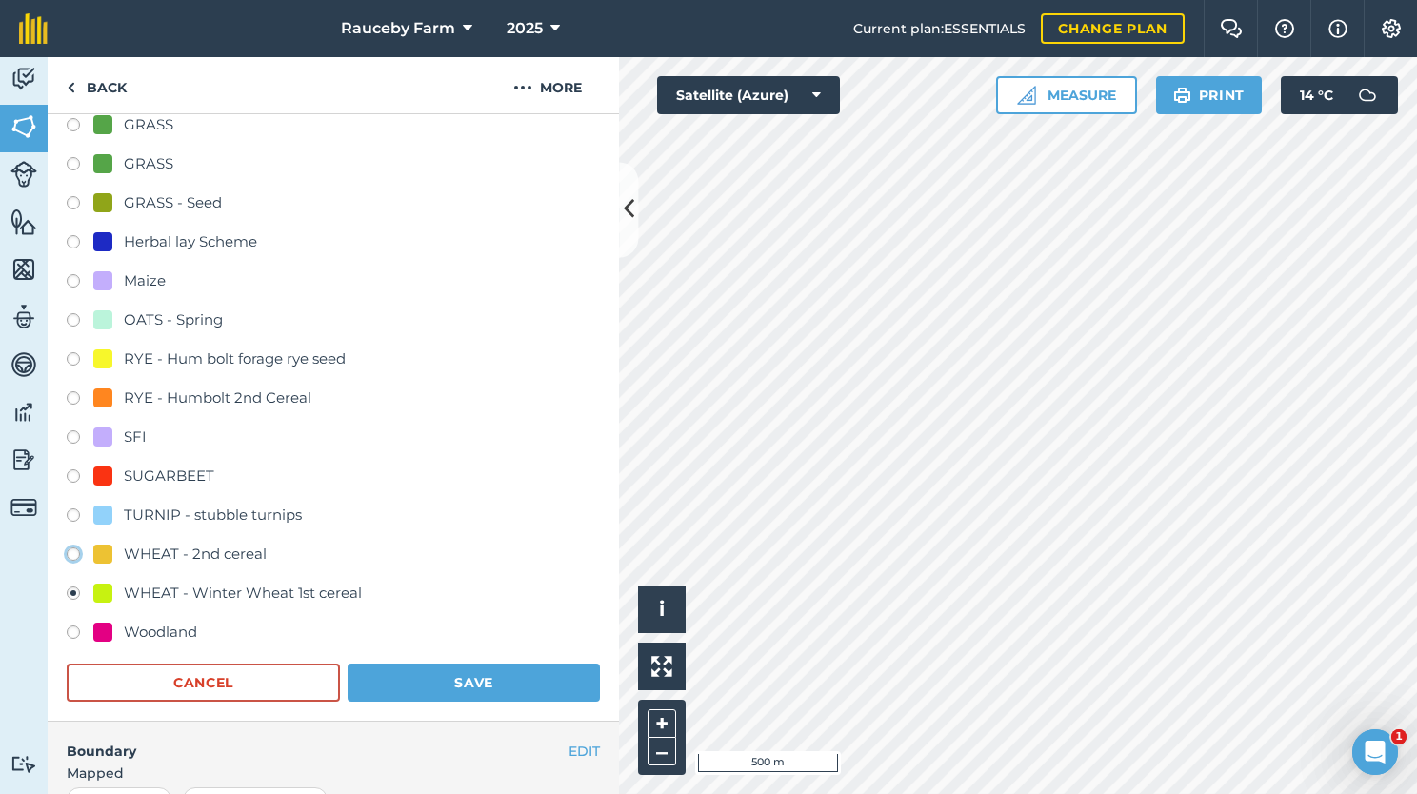
radio input "true"
radio input "false"
click at [391, 677] on button "Save" at bounding box center [474, 683] width 252 height 38
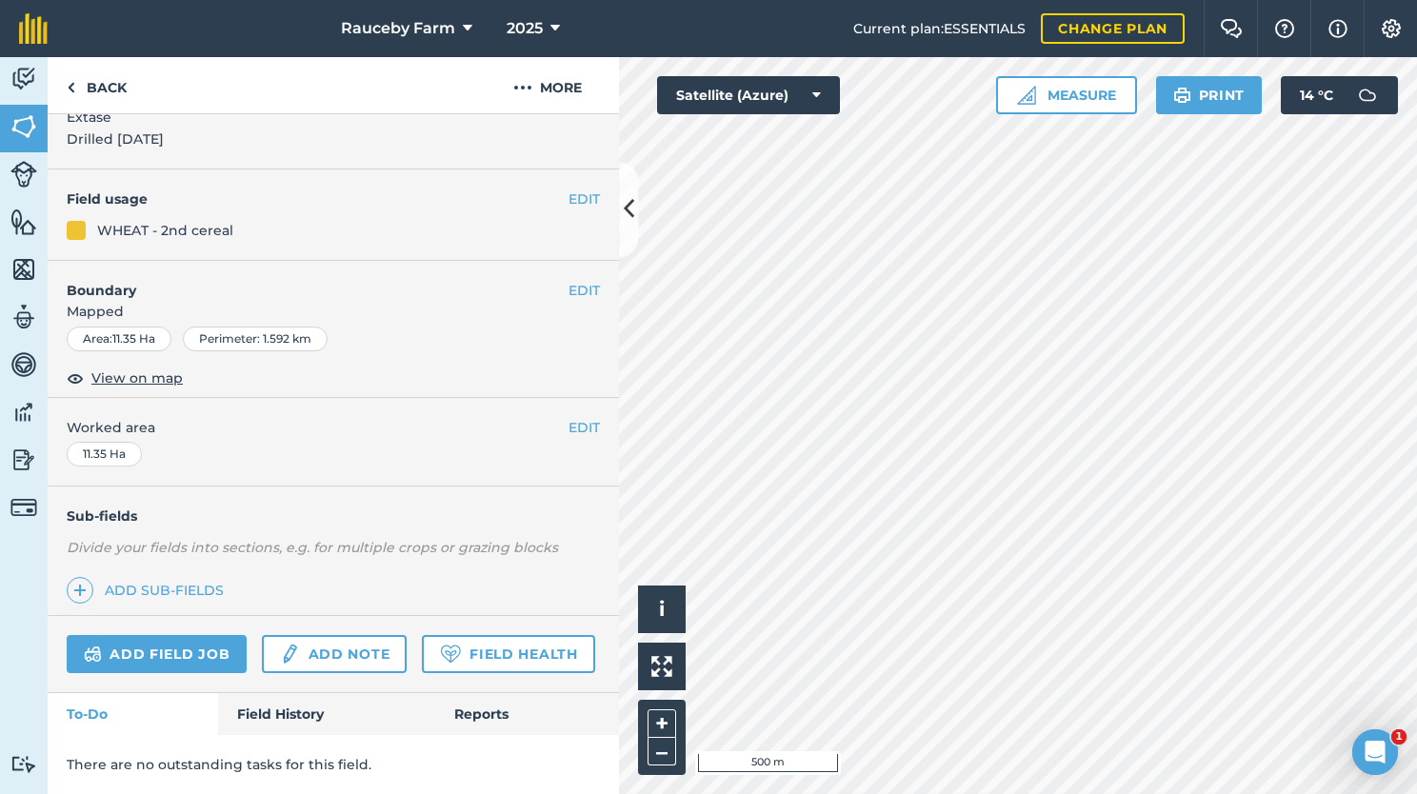
scroll to position [173, 0]
click at [568, 190] on button "EDIT" at bounding box center [583, 200] width 31 height 21
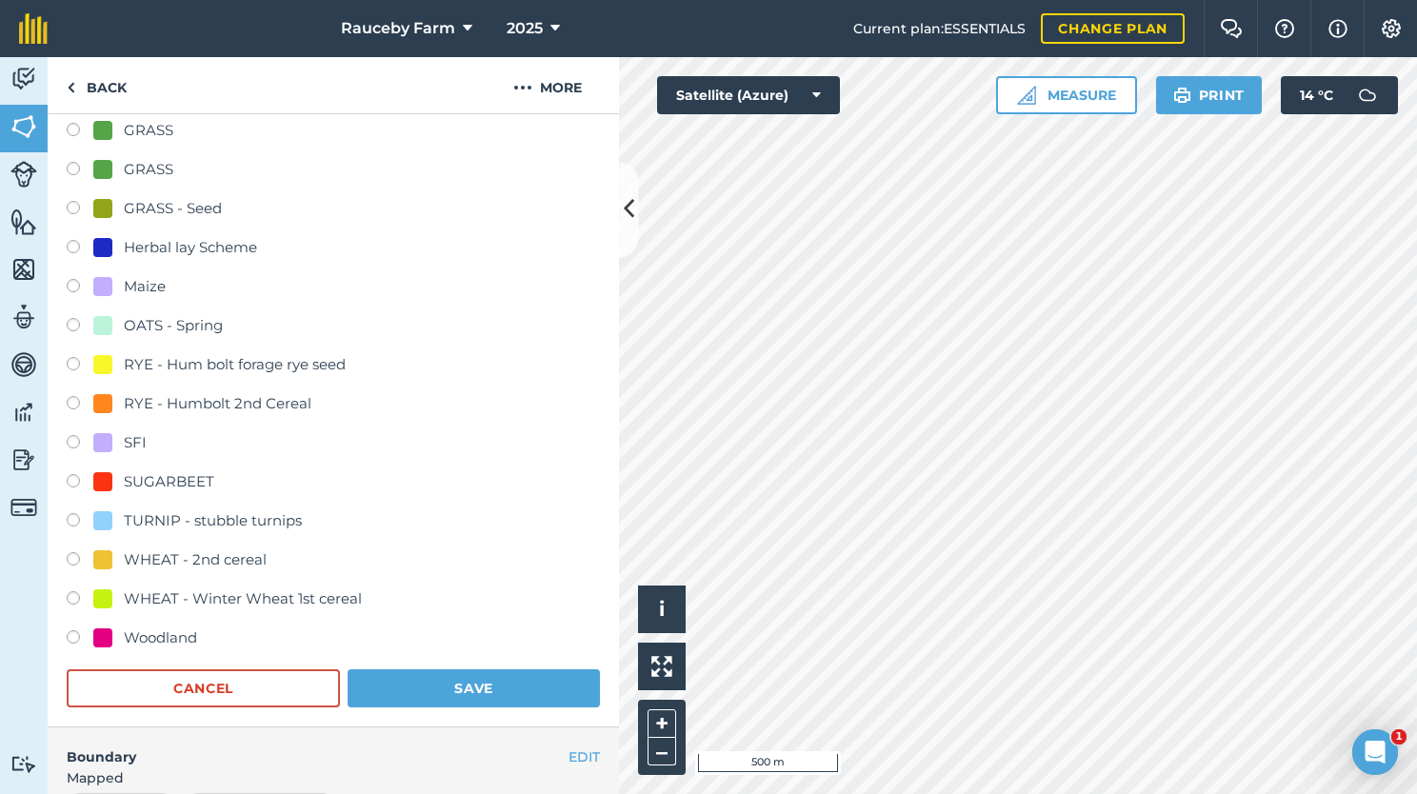
scroll to position [490, 0]
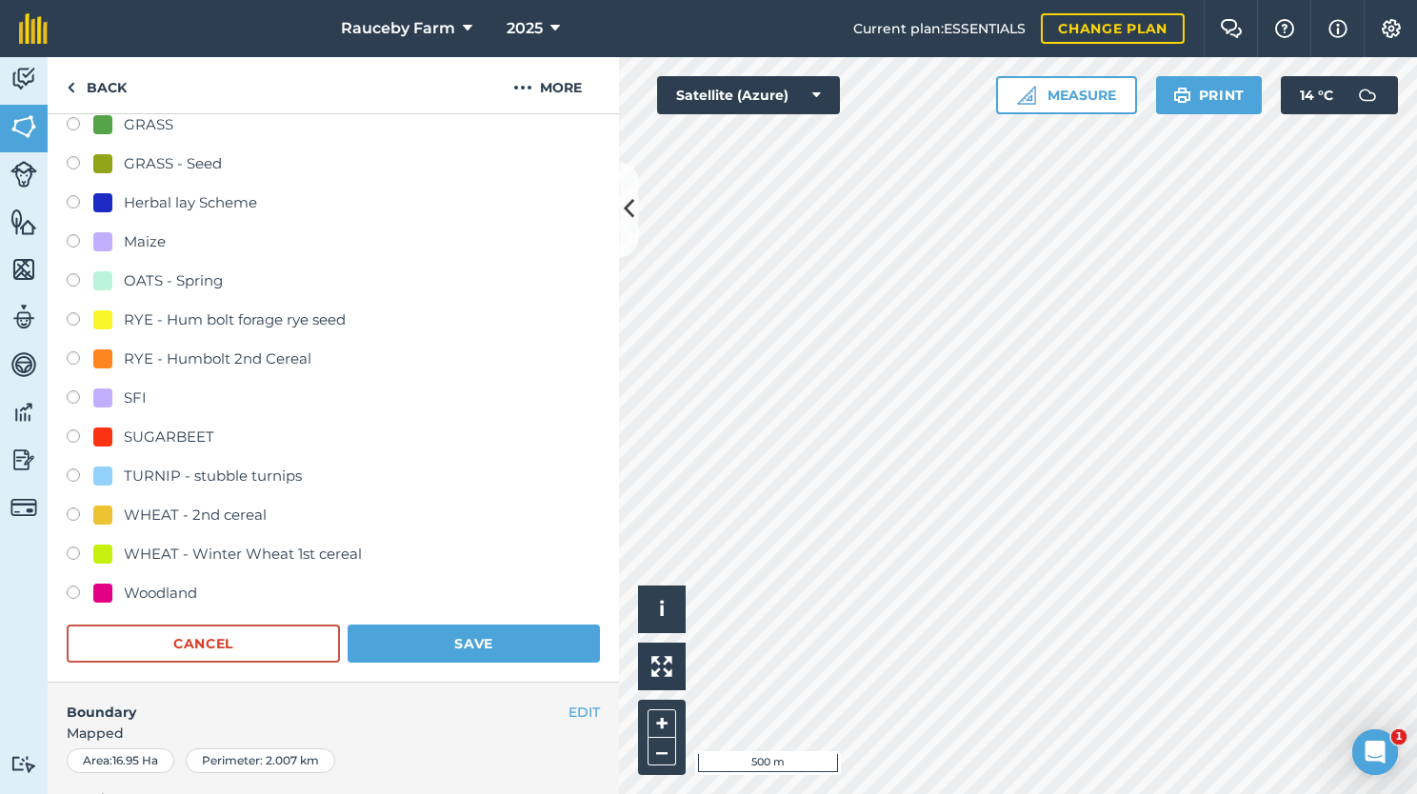
click at [240, 517] on div "WHEAT - 2nd cereal" at bounding box center [195, 515] width 143 height 23
radio input "true"
radio input "false"
click at [429, 644] on button "Save" at bounding box center [474, 644] width 252 height 38
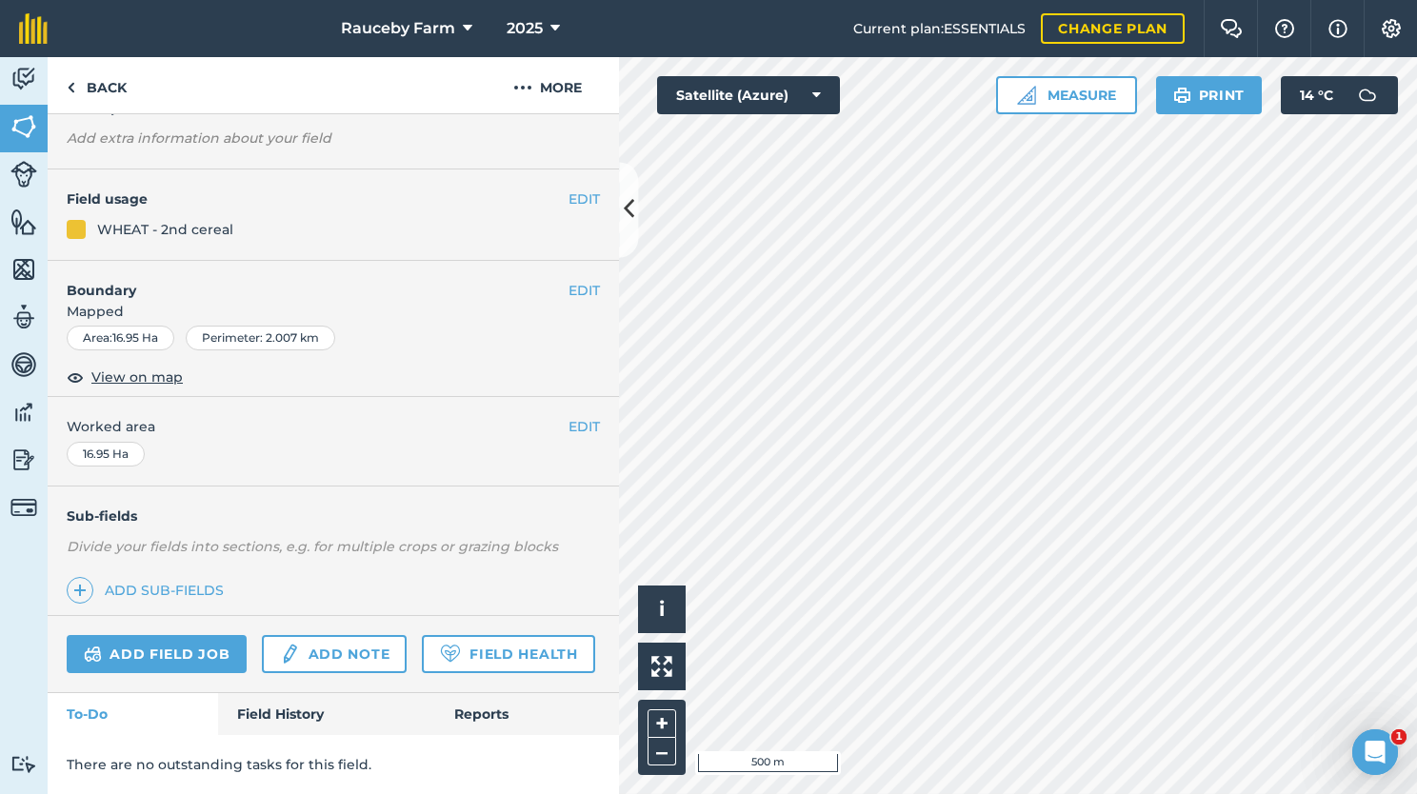
scroll to position [0, 0]
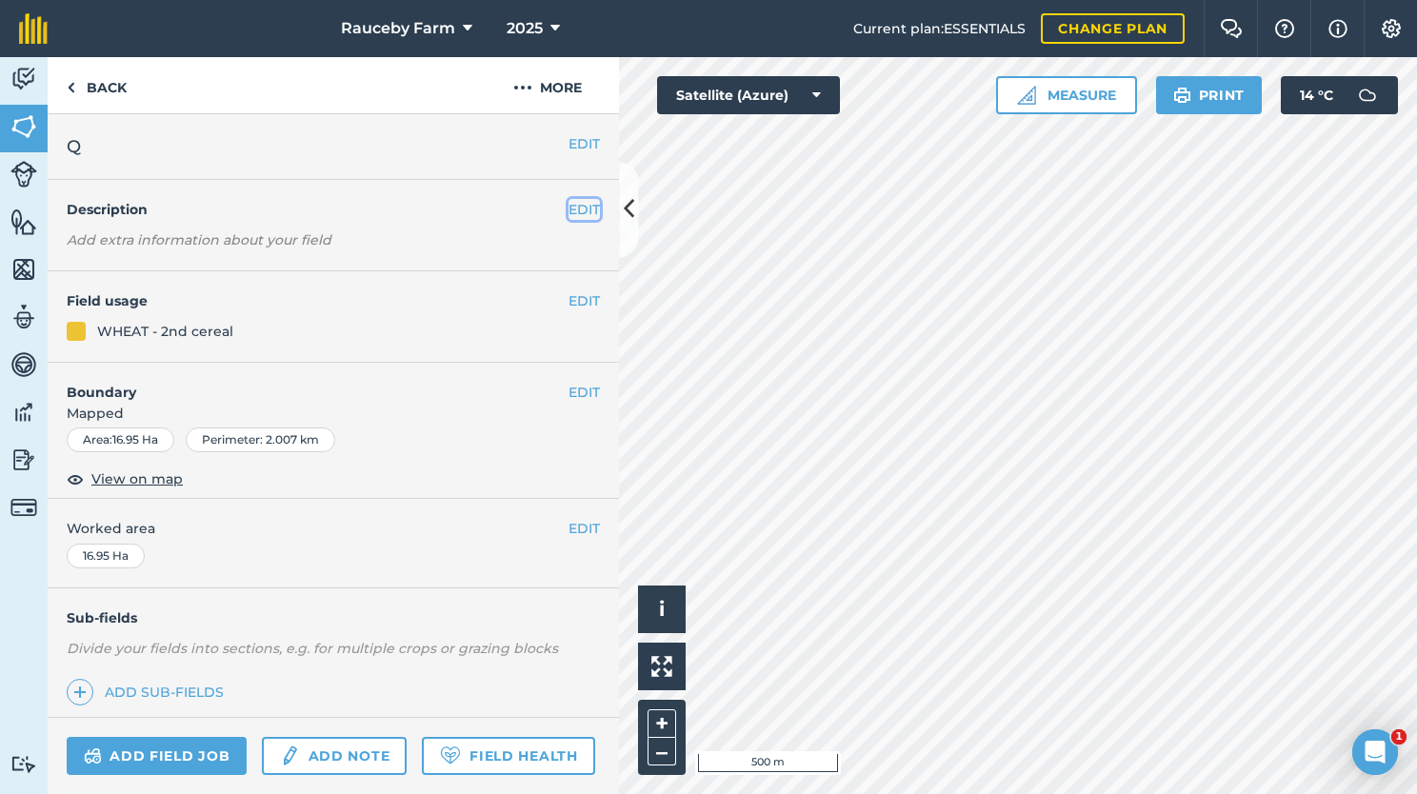
click at [568, 209] on button "EDIT" at bounding box center [583, 209] width 31 height 21
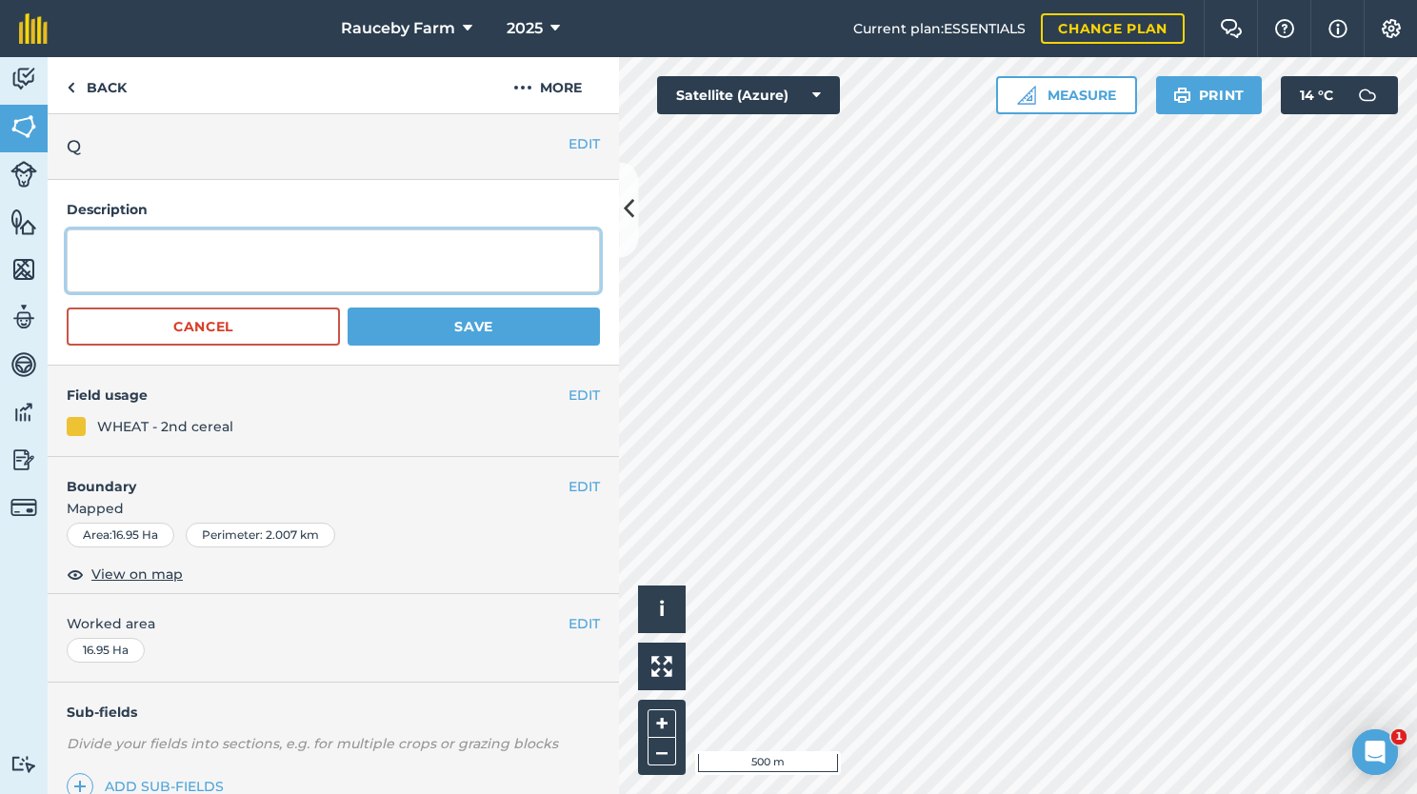
click at [411, 257] on textarea at bounding box center [333, 260] width 533 height 63
type textarea "Extase Drilled [DATE]"
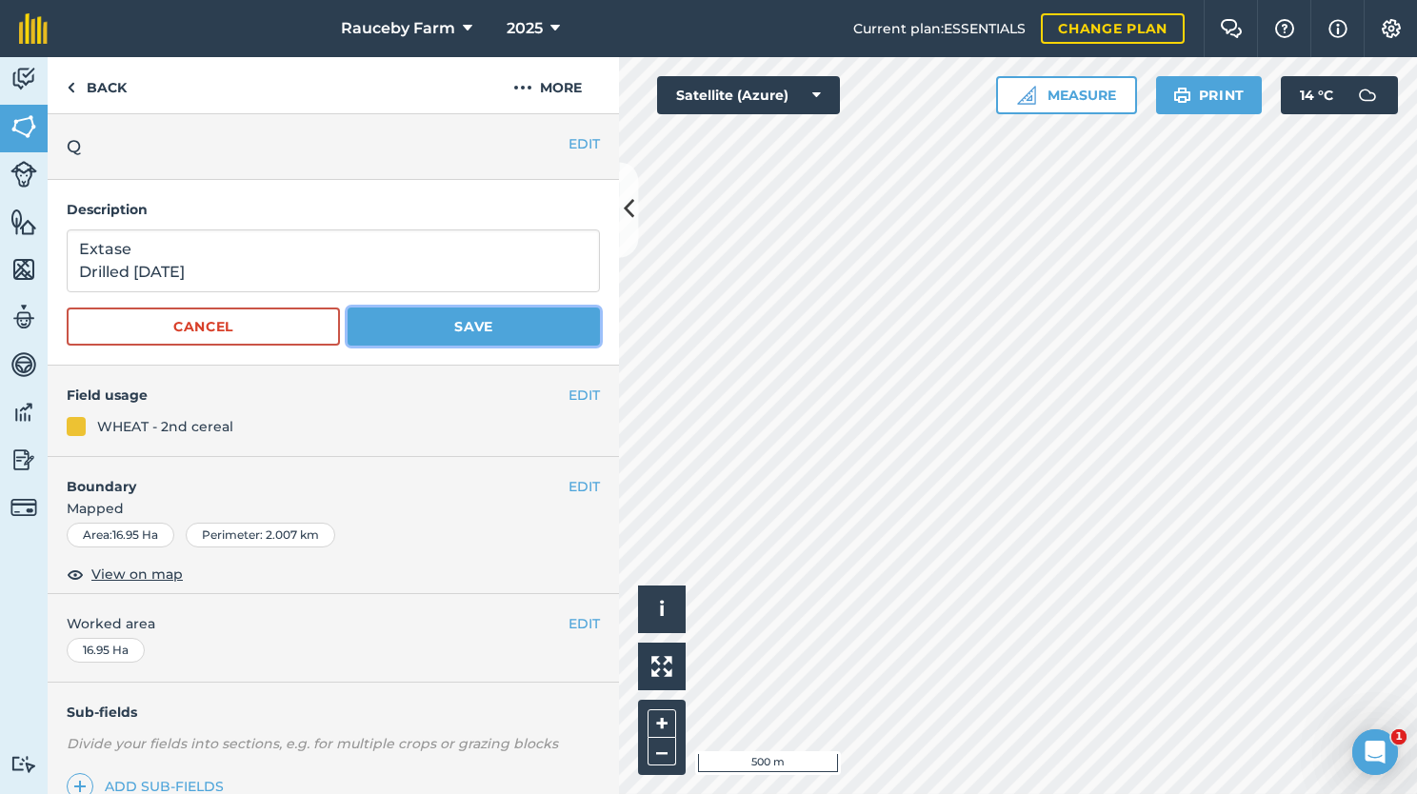
click at [430, 318] on button "Save" at bounding box center [474, 327] width 252 height 38
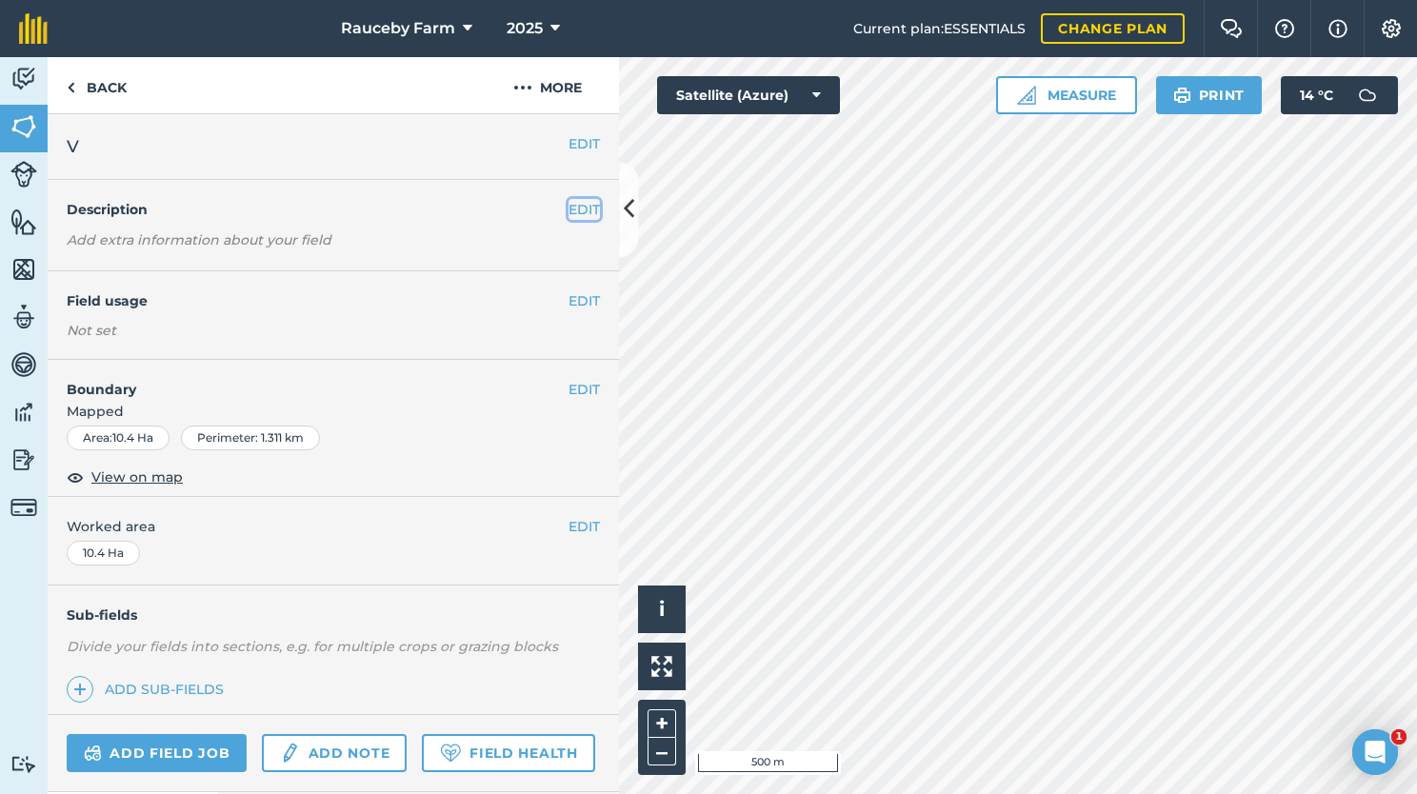
click at [568, 205] on button "EDIT" at bounding box center [583, 209] width 31 height 21
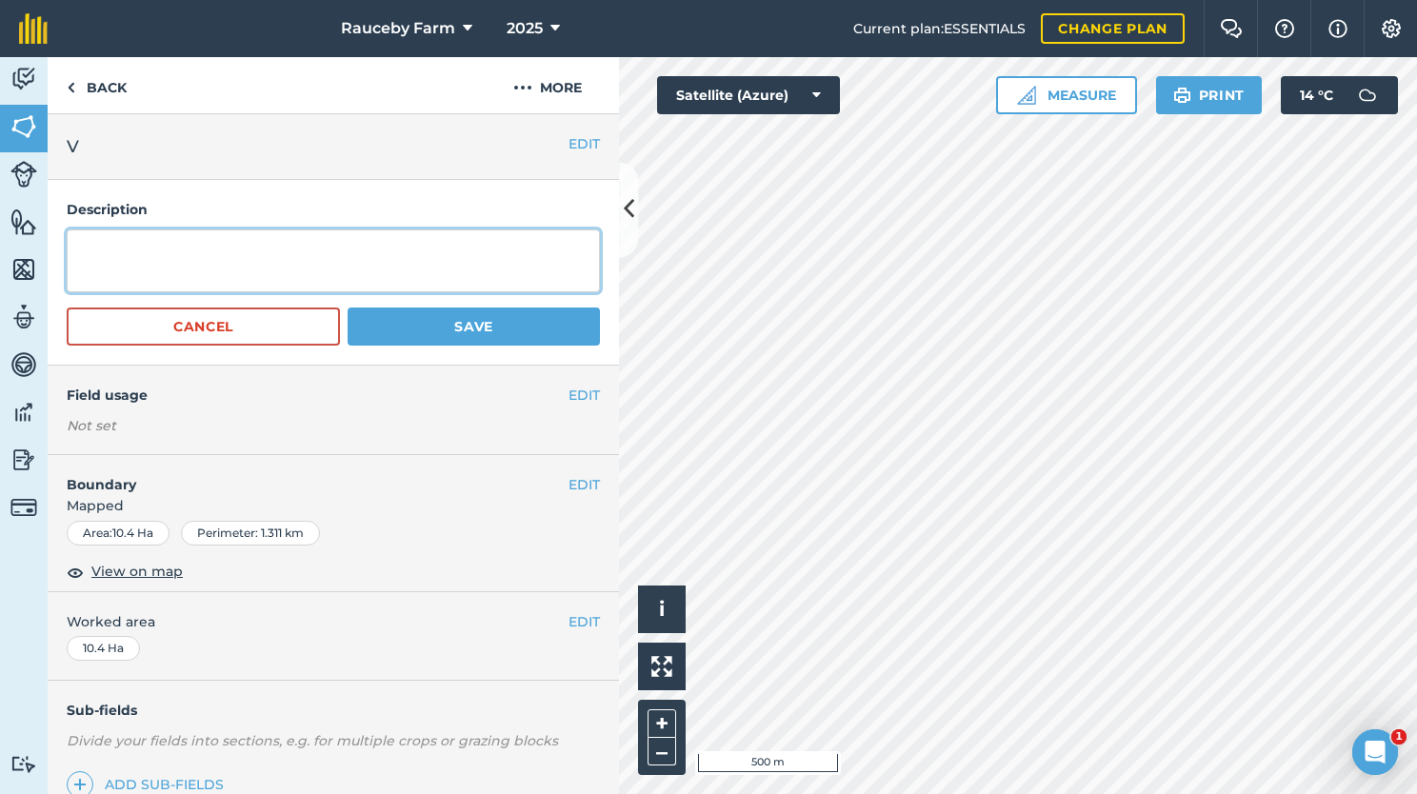
click at [422, 252] on textarea at bounding box center [333, 260] width 533 height 63
type textarea "Extase Drilled [DATE]"
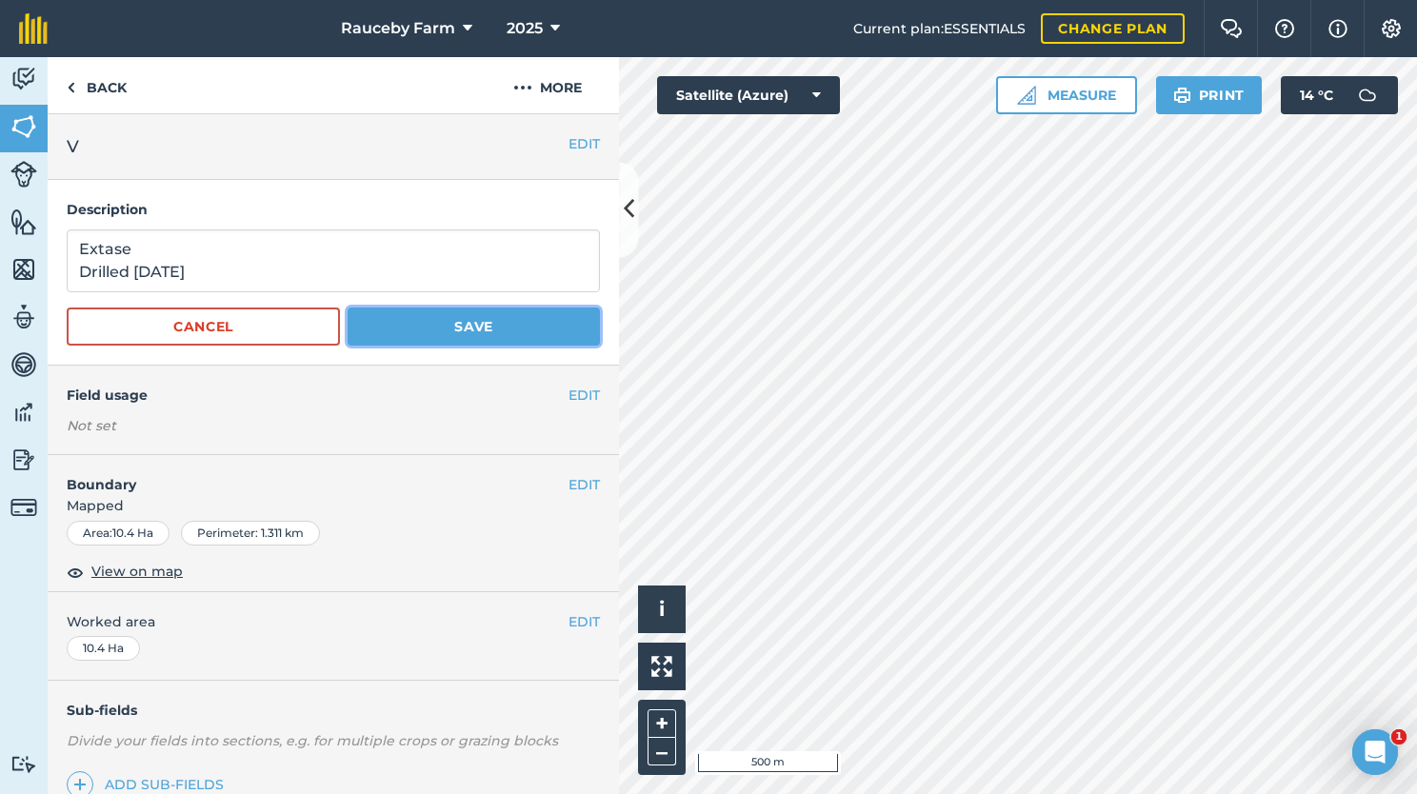
click at [443, 334] on button "Save" at bounding box center [474, 327] width 252 height 38
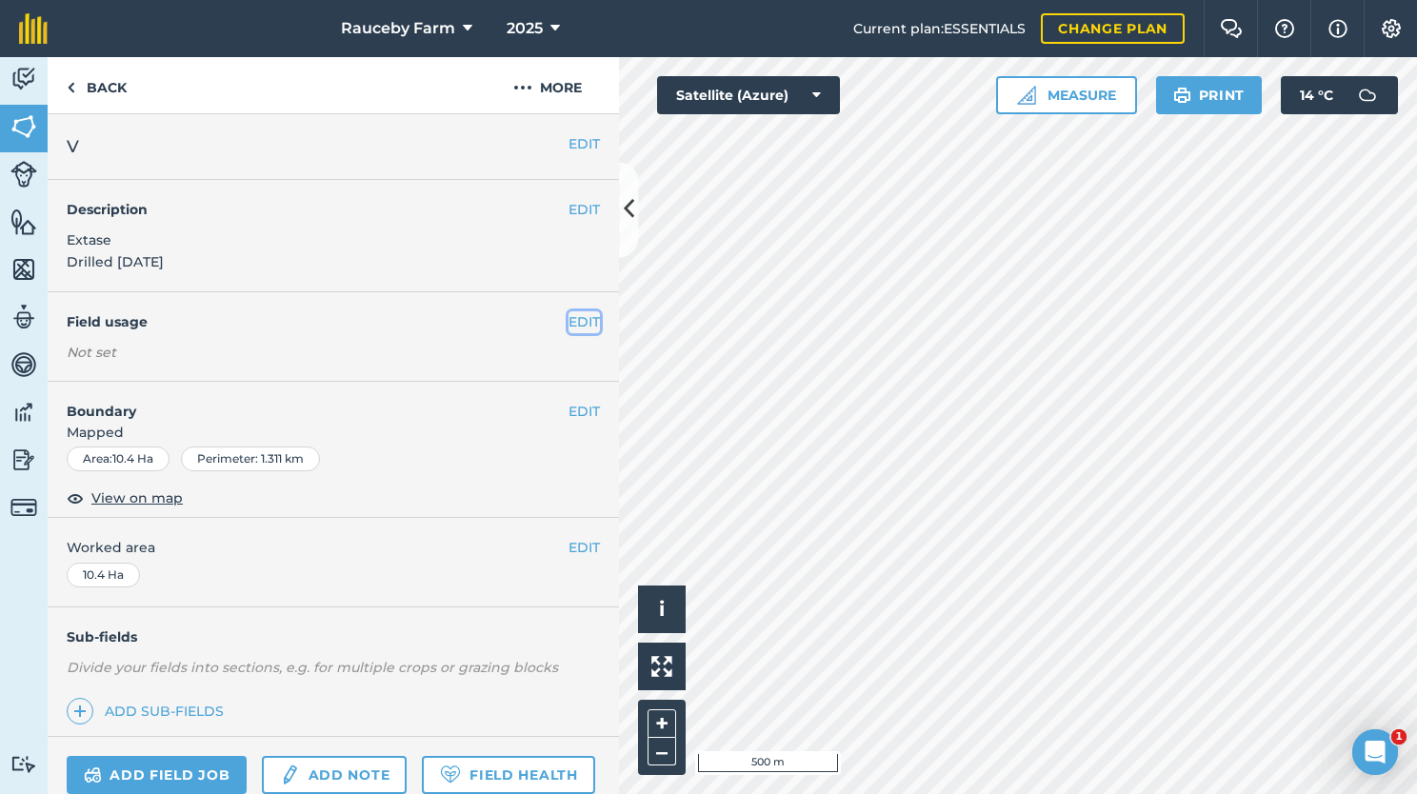
click at [568, 330] on button "EDIT" at bounding box center [583, 321] width 31 height 21
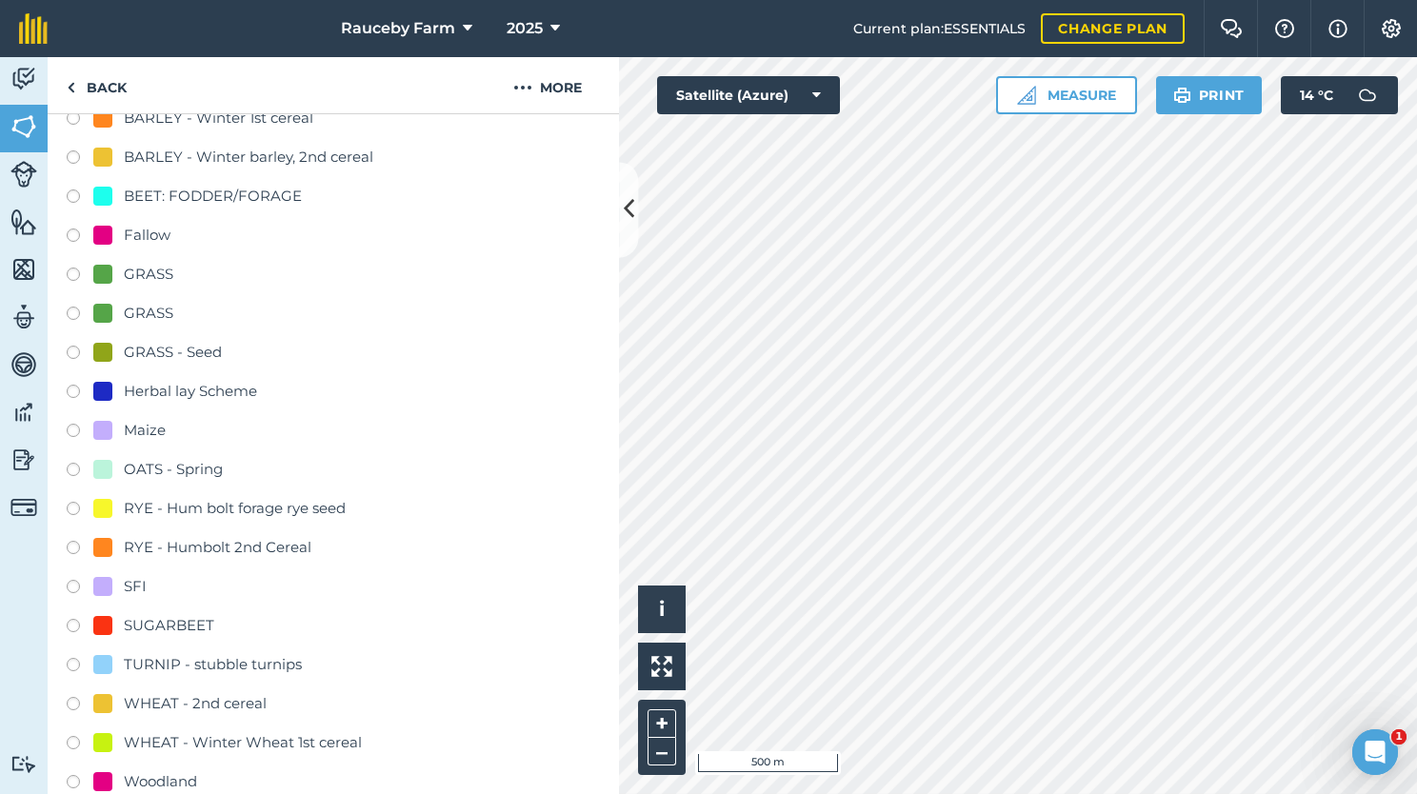
scroll to position [392, 0]
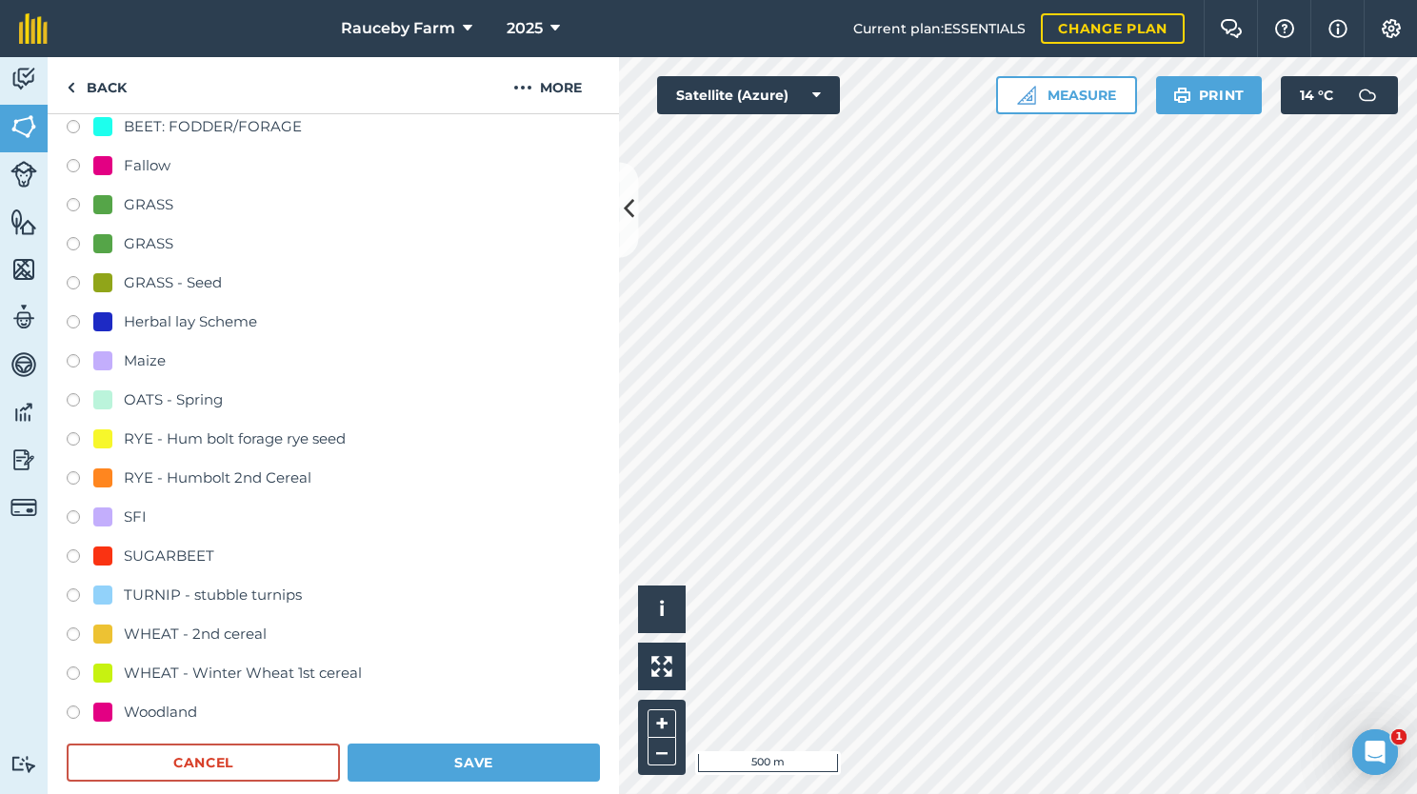
click at [235, 628] on div "WHEAT - 2nd cereal" at bounding box center [195, 634] width 143 height 23
radio input "true"
radio input "false"
click at [427, 756] on button "Save" at bounding box center [474, 763] width 252 height 38
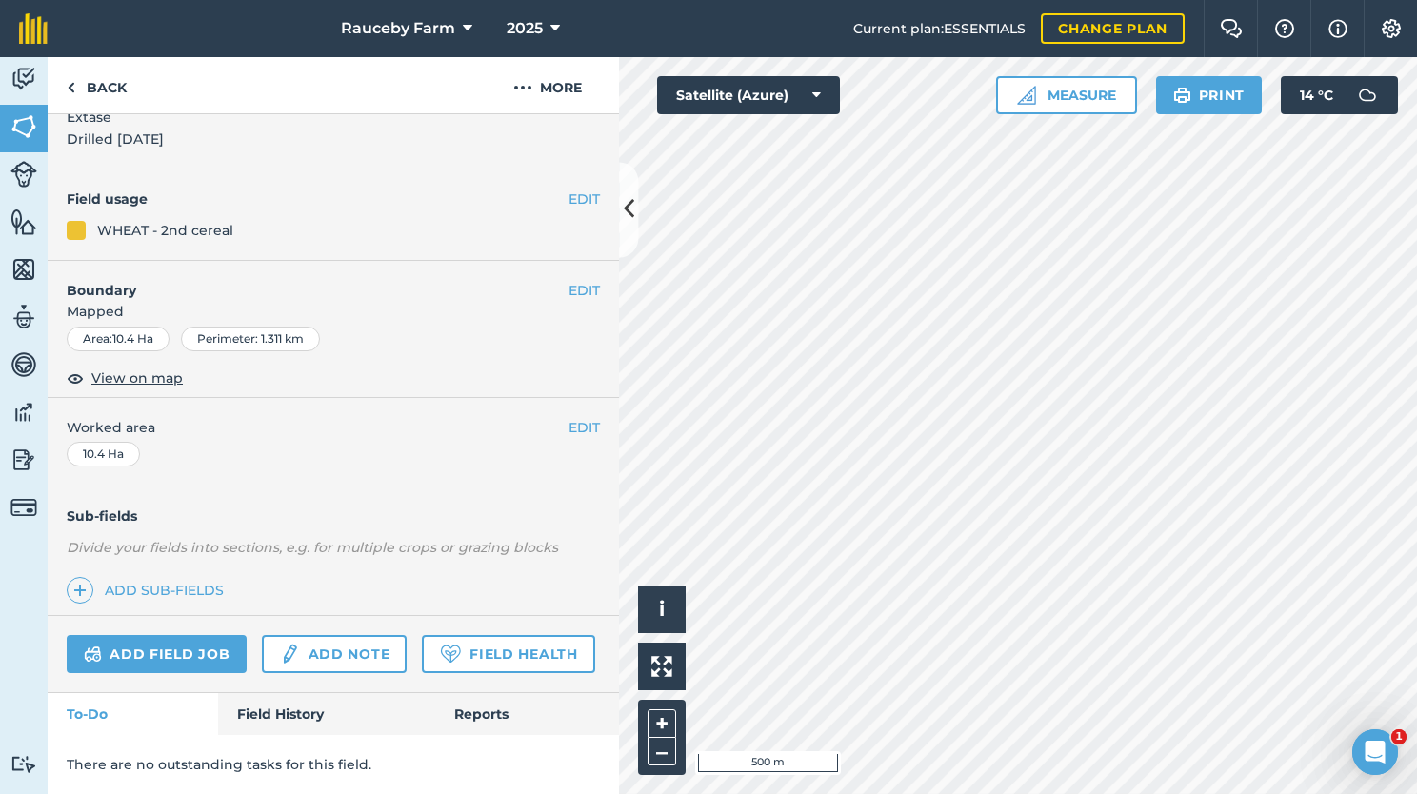
scroll to position [173, 0]
click at [575, 197] on button "EDIT" at bounding box center [583, 200] width 31 height 21
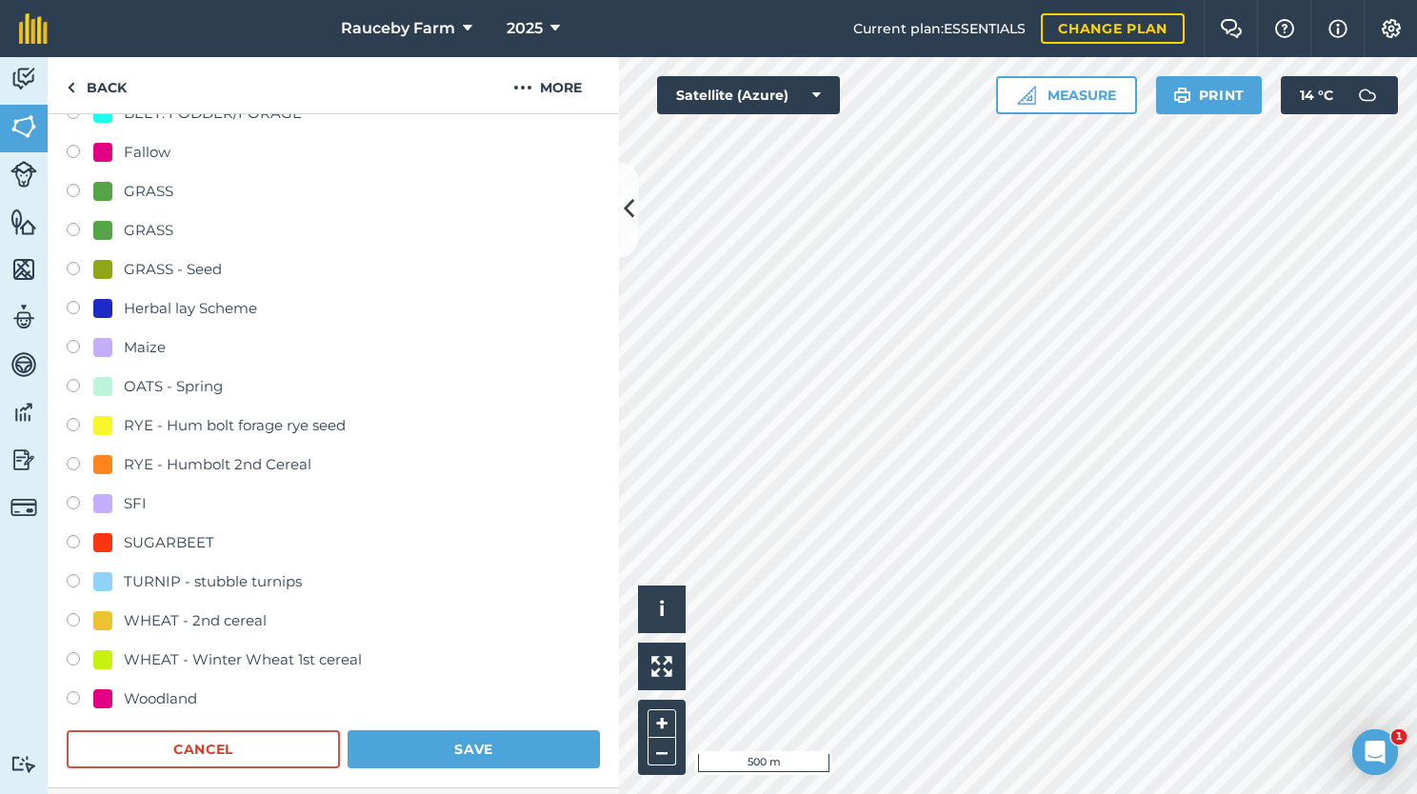
scroll to position [390, 0]
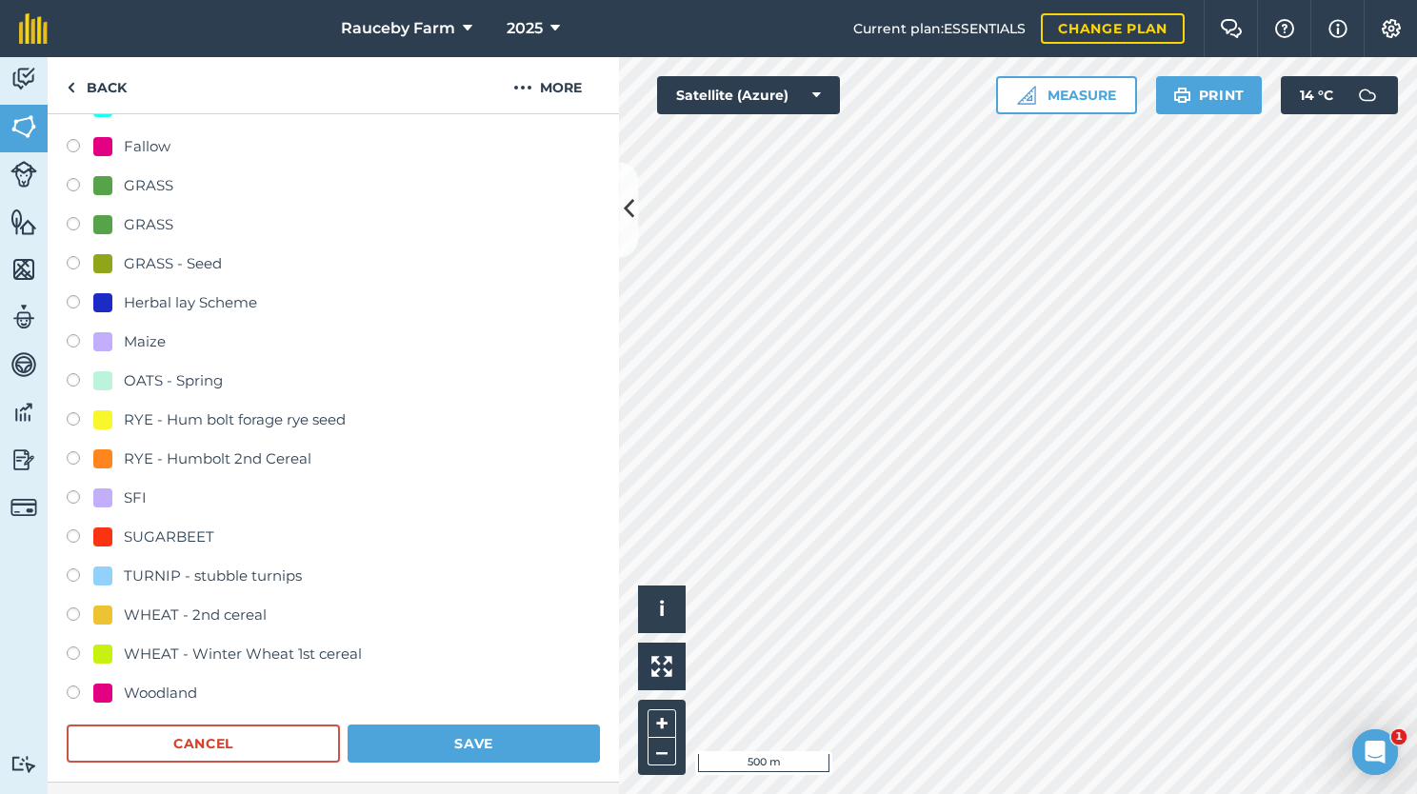
click at [256, 617] on div "WHEAT - 2nd cereal" at bounding box center [195, 615] width 143 height 23
radio input "true"
radio input "false"
click at [411, 729] on button "Save" at bounding box center [474, 744] width 252 height 38
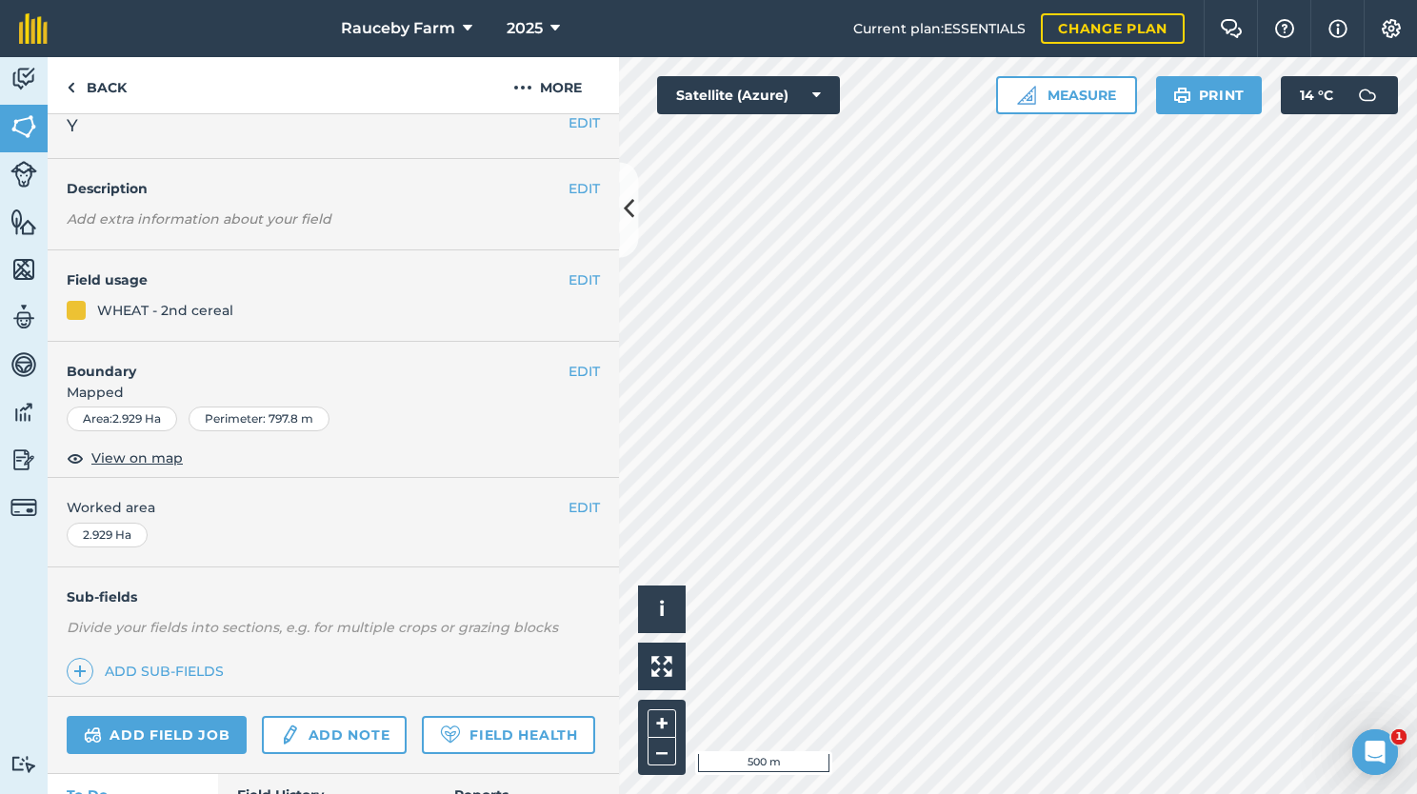
scroll to position [4, 0]
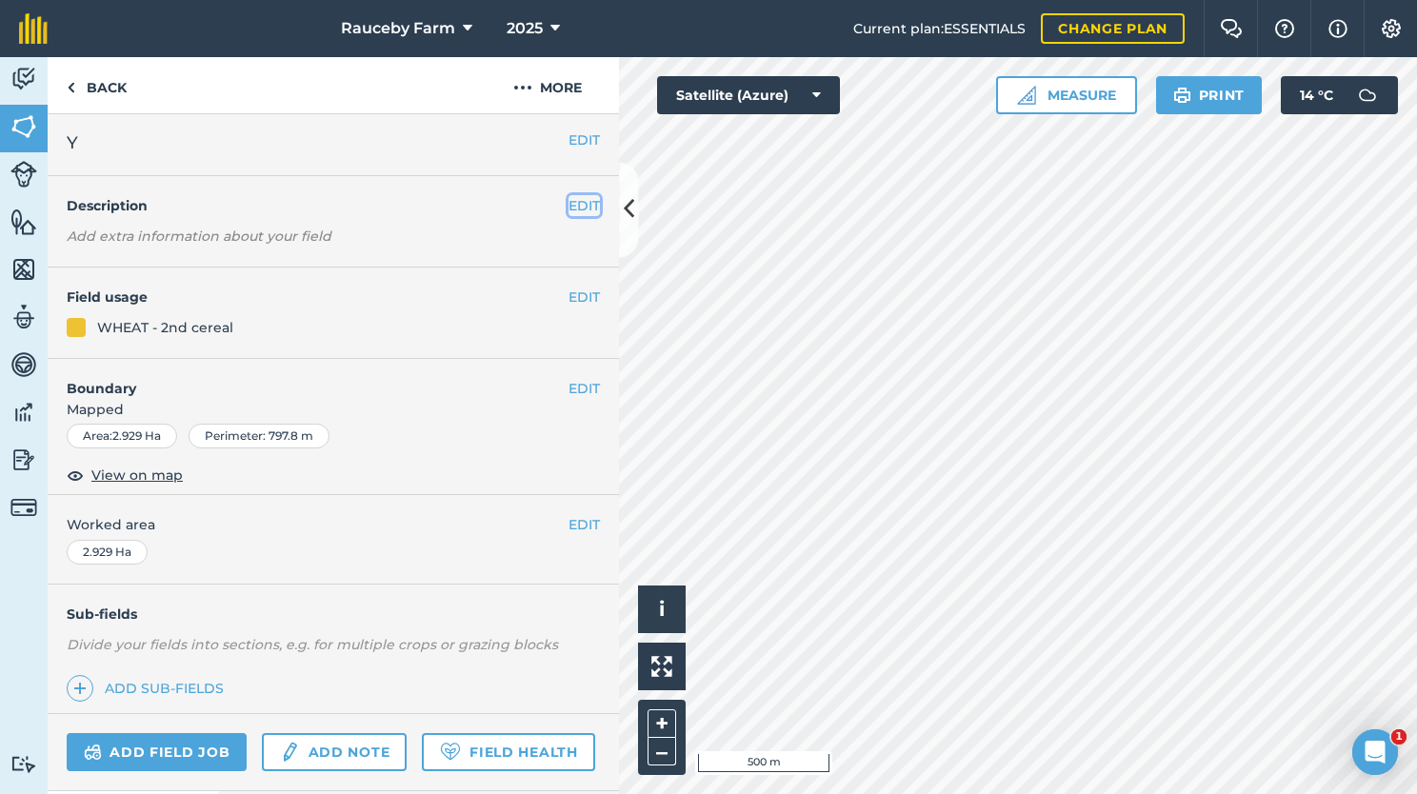
click at [568, 209] on button "EDIT" at bounding box center [583, 205] width 31 height 21
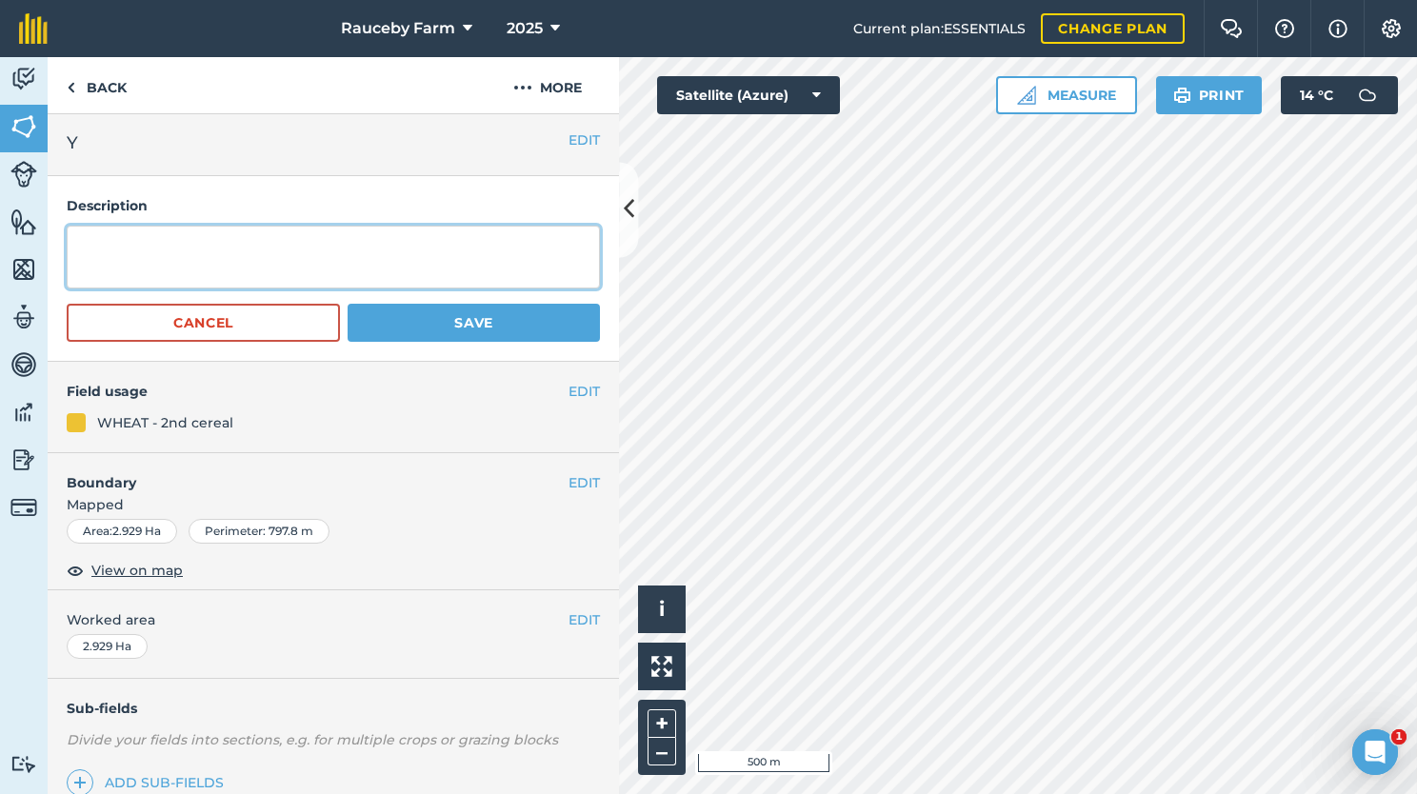
click at [366, 242] on textarea at bounding box center [333, 257] width 533 height 63
type textarea "Extase Drilled [DATE]"
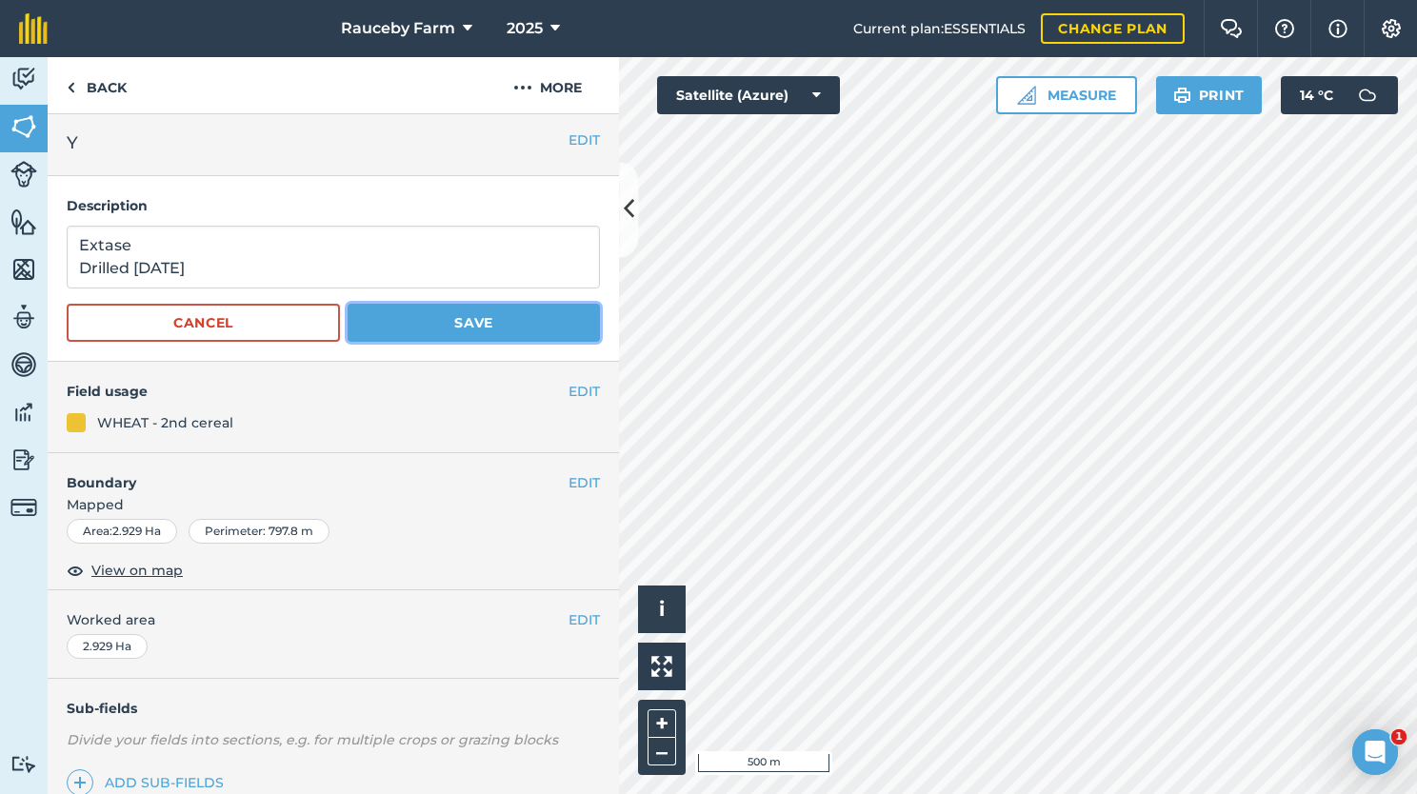
click at [448, 326] on button "Save" at bounding box center [474, 323] width 252 height 38
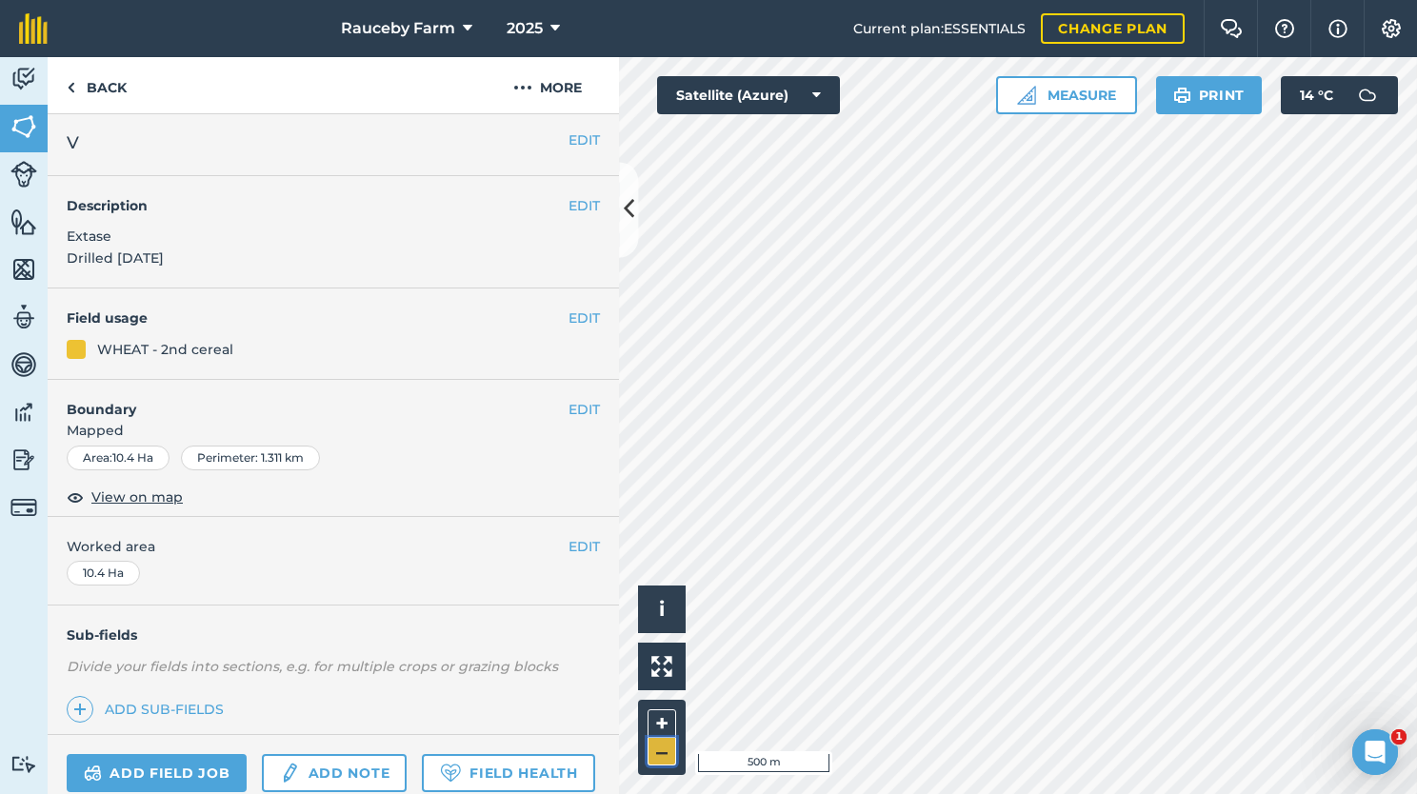
click at [662, 749] on button "–" at bounding box center [662, 752] width 29 height 28
click at [671, 724] on button "+" at bounding box center [662, 723] width 29 height 29
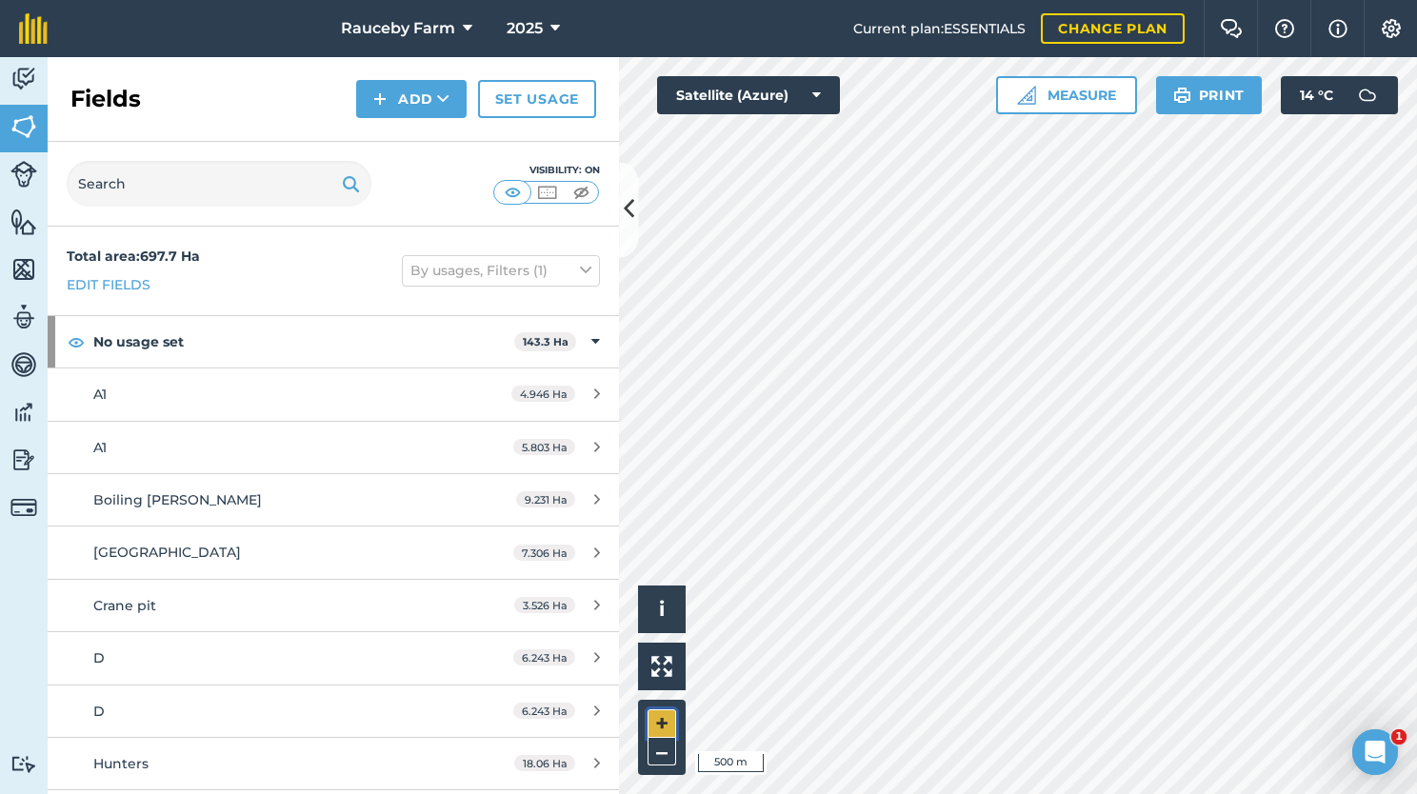
click at [648, 718] on button "+" at bounding box center [662, 723] width 29 height 29
click at [652, 729] on button "+" at bounding box center [662, 723] width 29 height 29
click at [663, 746] on button "–" at bounding box center [662, 752] width 29 height 28
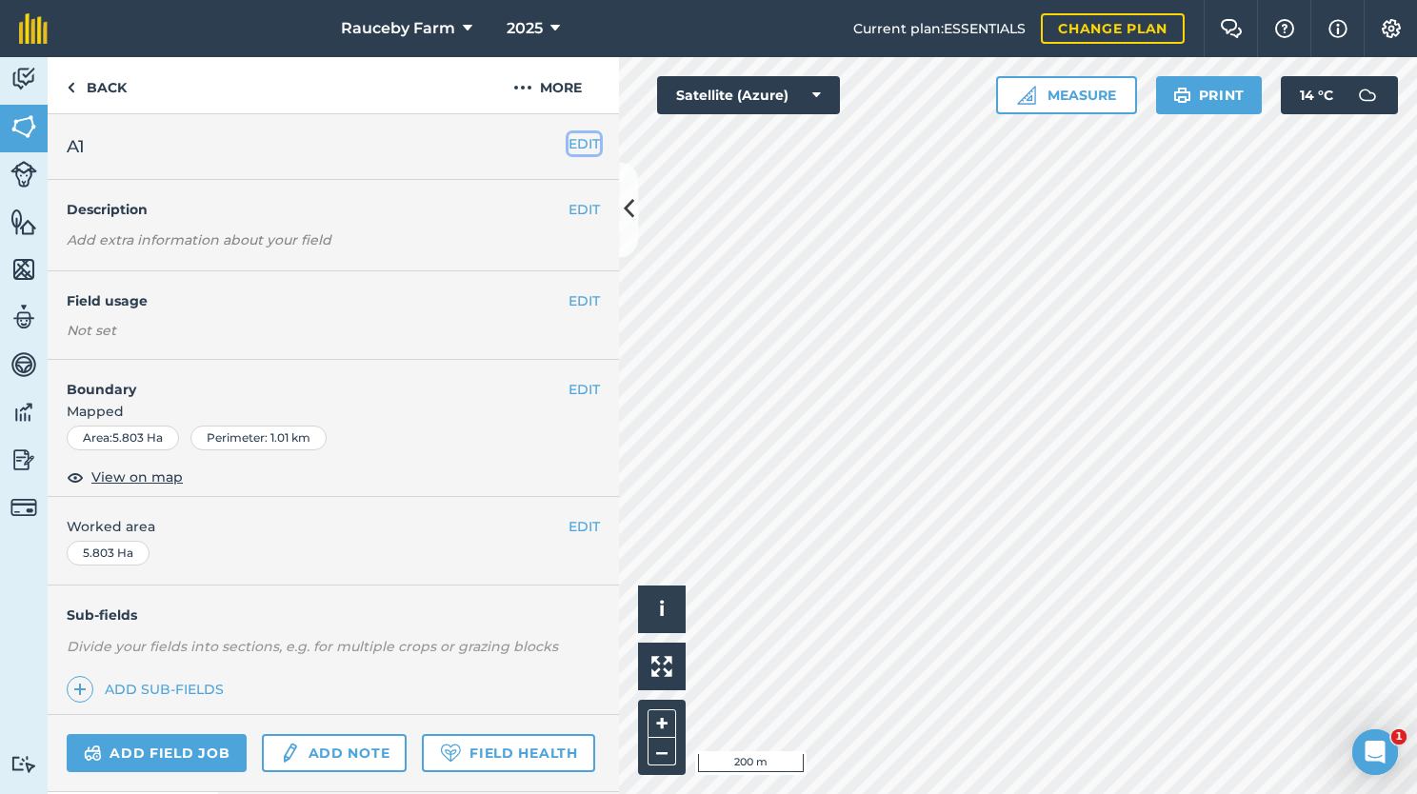
click at [580, 147] on button "EDIT" at bounding box center [583, 143] width 31 height 21
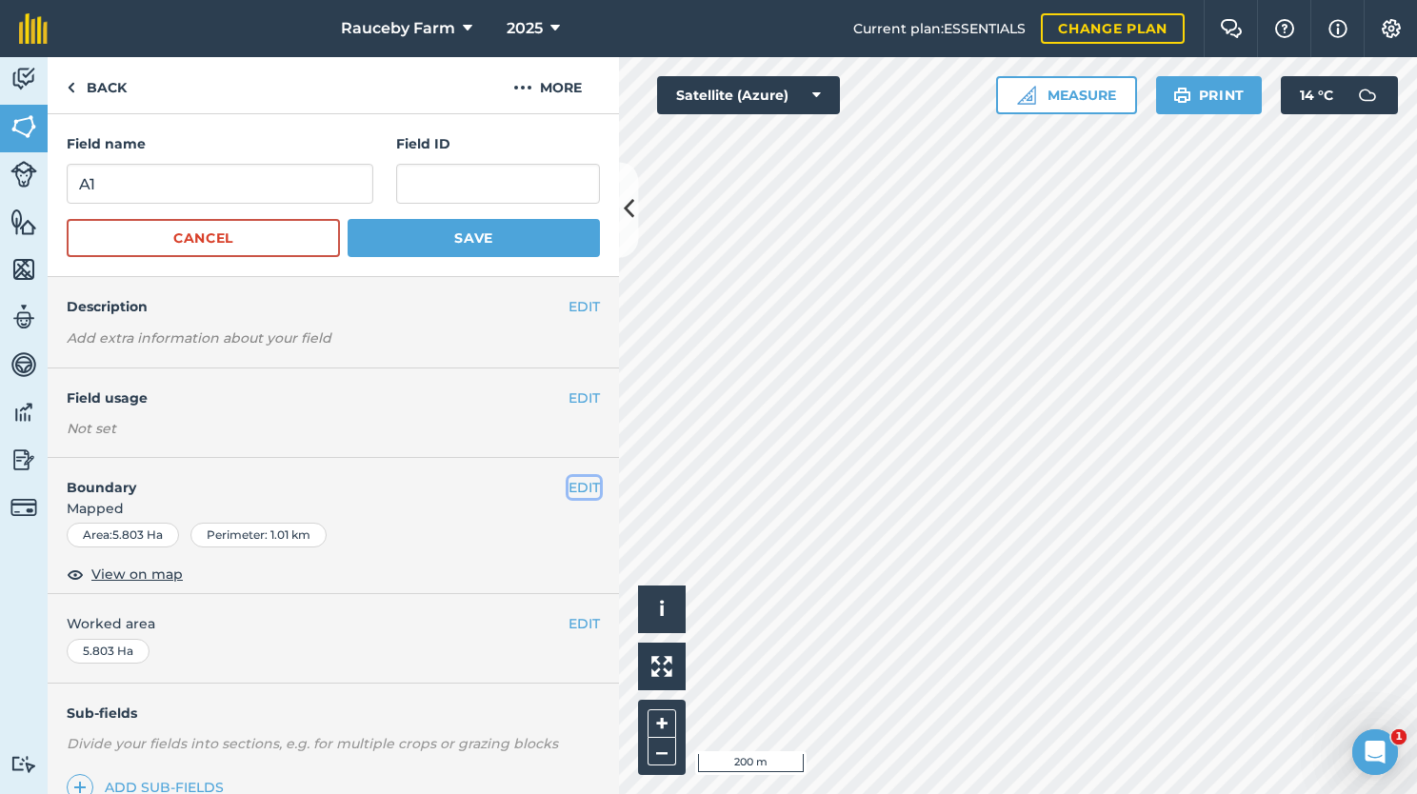
click at [572, 484] on button "EDIT" at bounding box center [583, 487] width 31 height 21
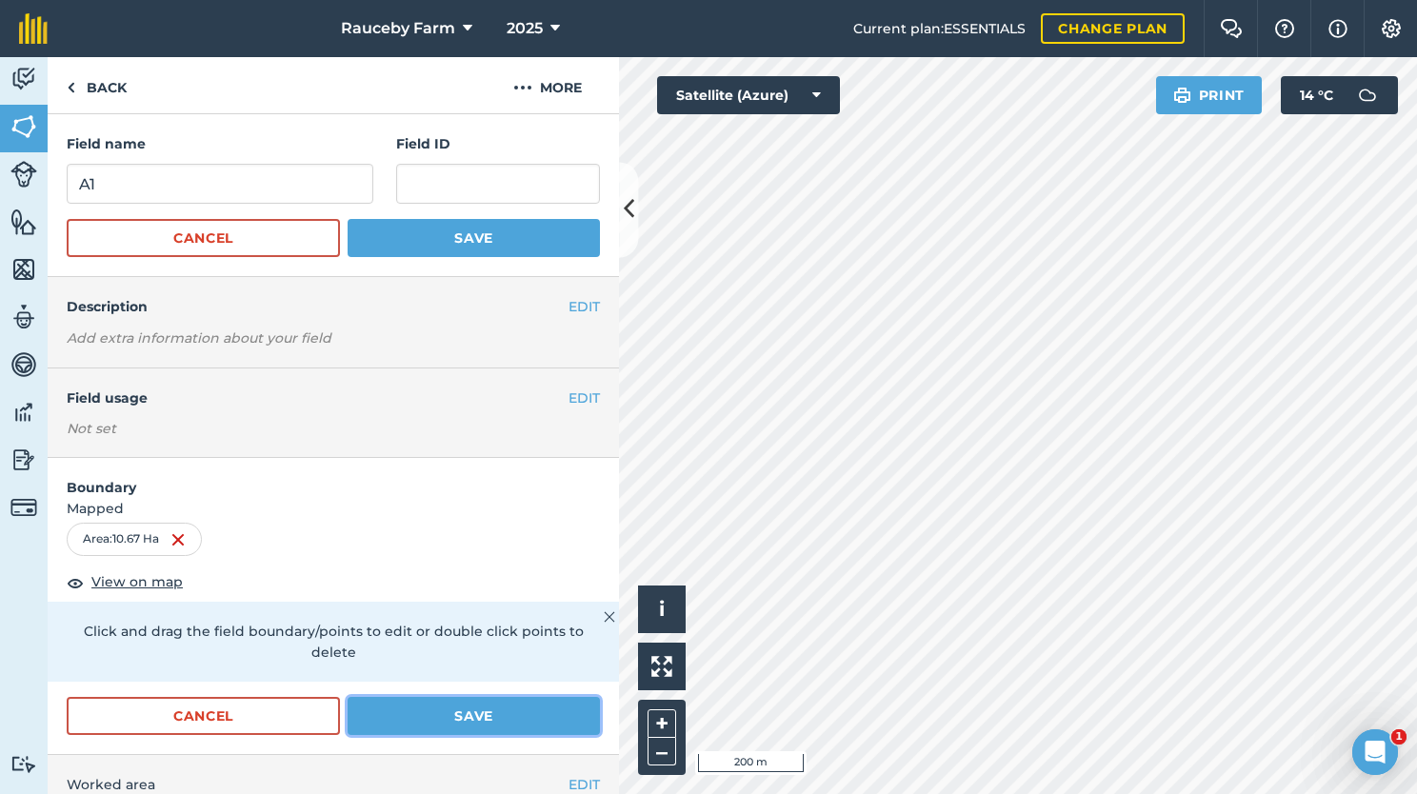
click at [501, 707] on button "Save" at bounding box center [474, 716] width 252 height 38
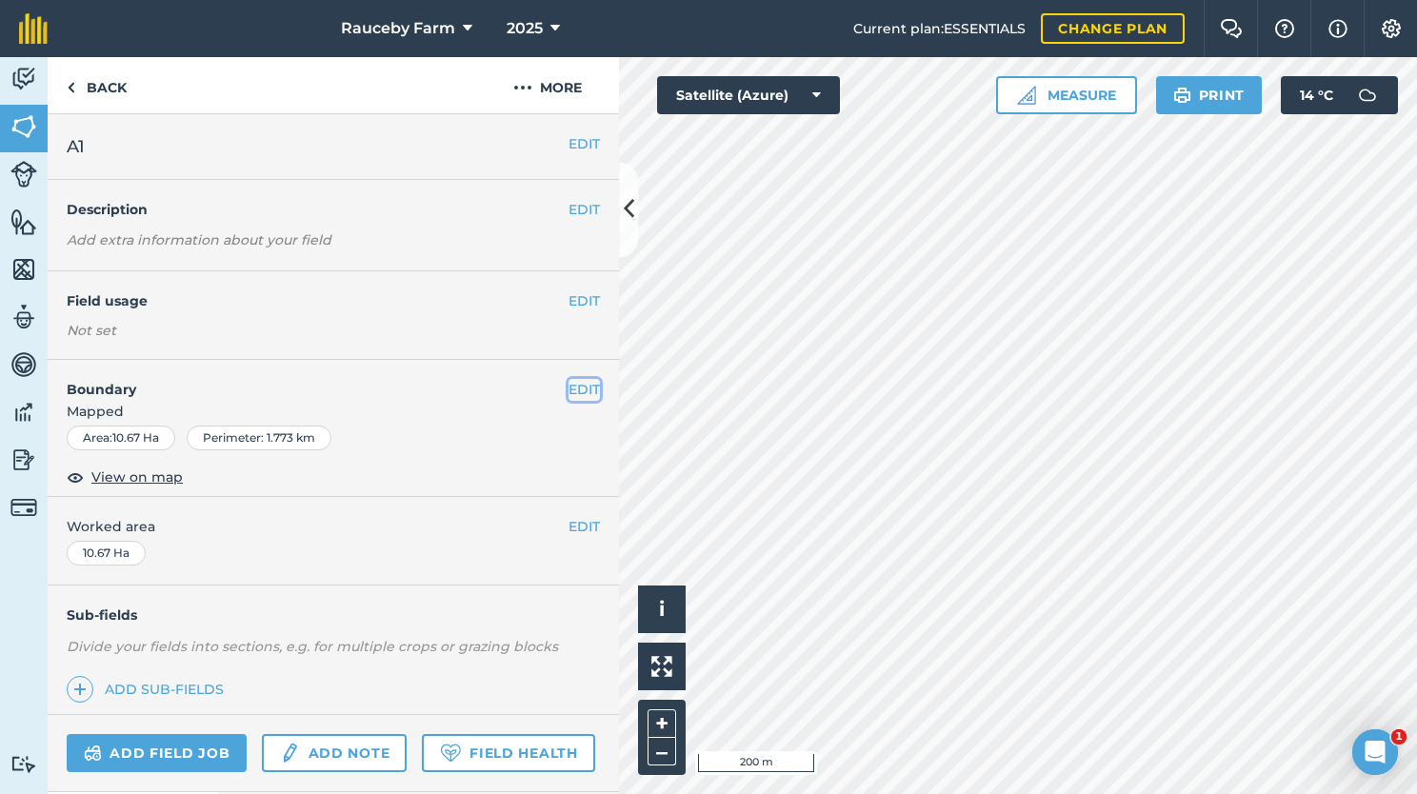
click at [568, 392] on button "EDIT" at bounding box center [583, 389] width 31 height 21
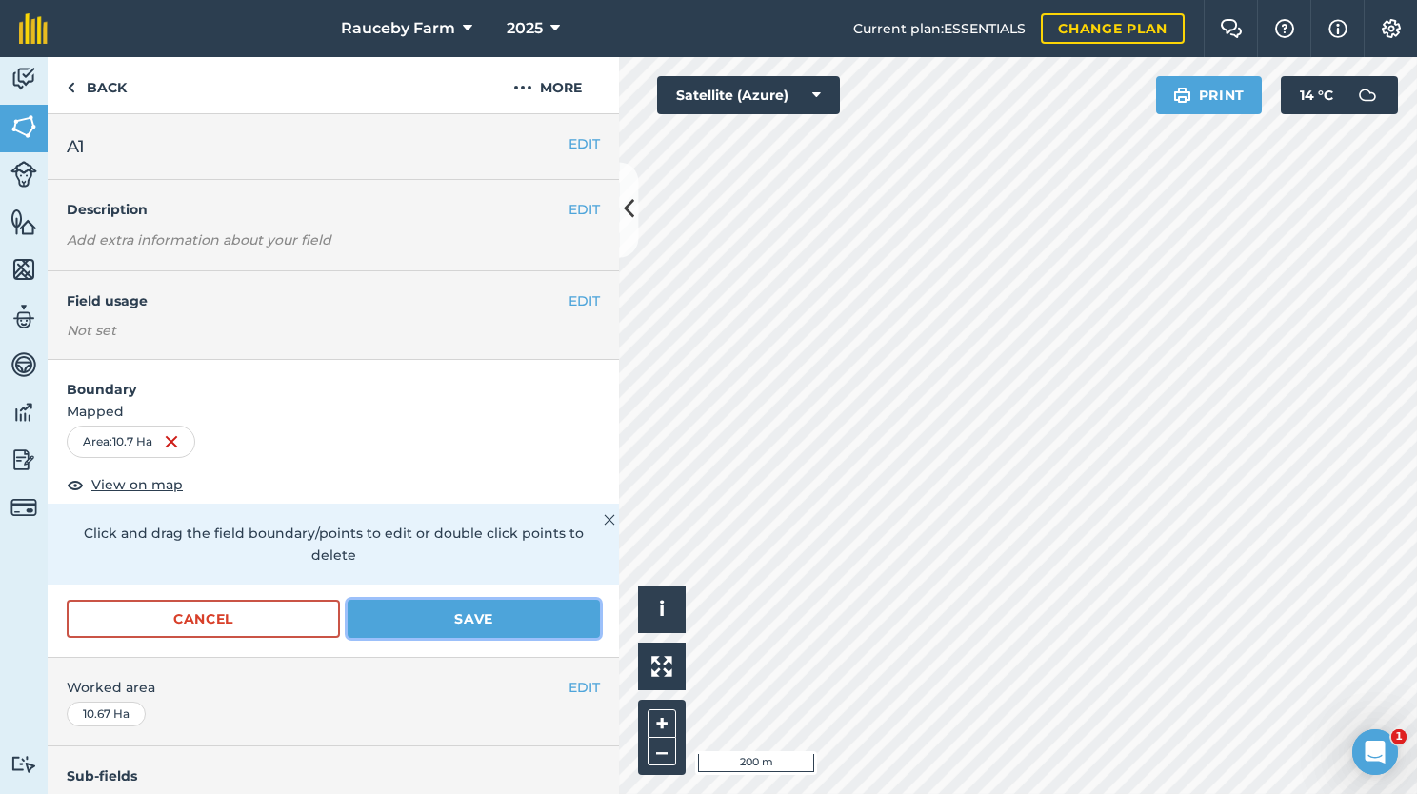
click at [498, 620] on button "Save" at bounding box center [474, 619] width 252 height 38
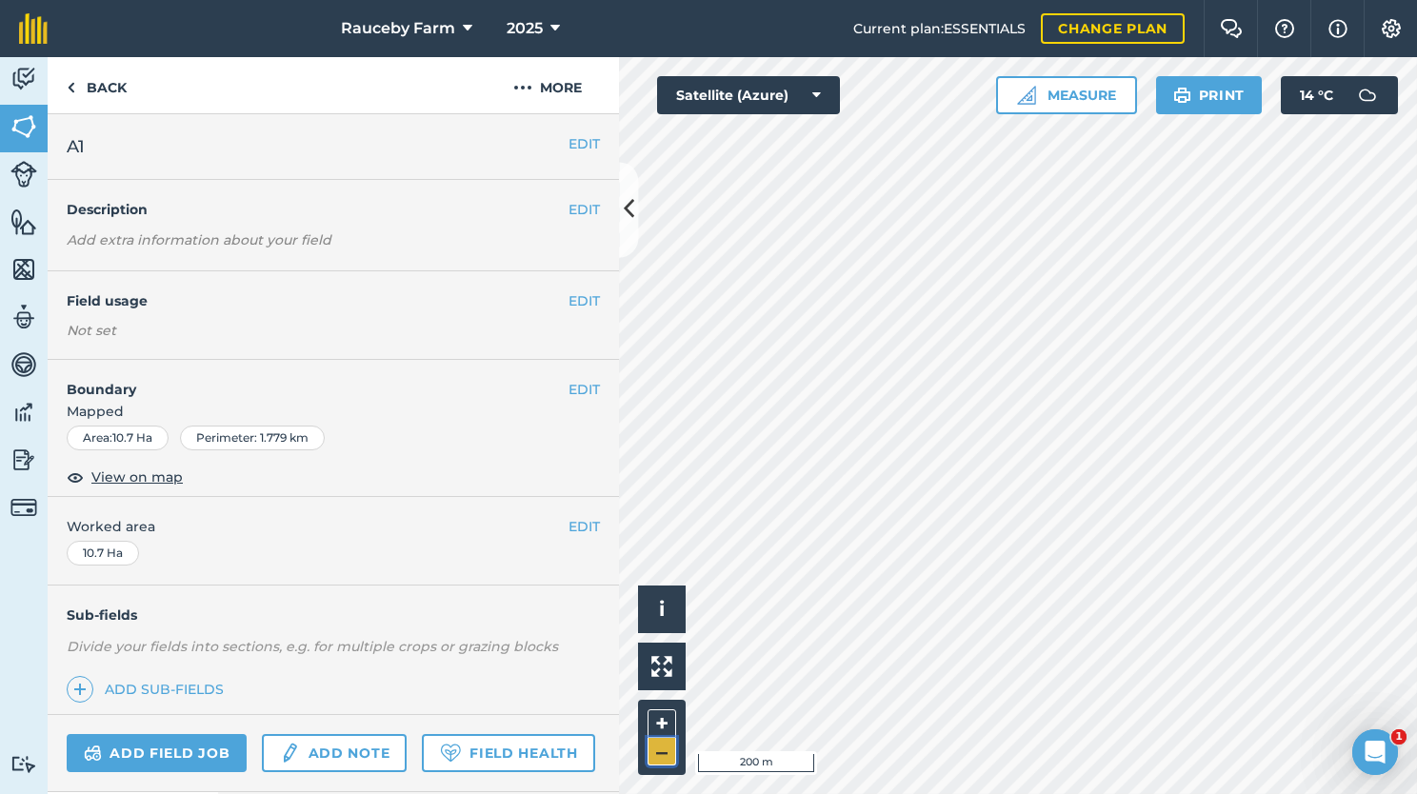
click at [670, 754] on button "–" at bounding box center [662, 752] width 29 height 28
click at [661, 747] on button "–" at bounding box center [662, 752] width 29 height 28
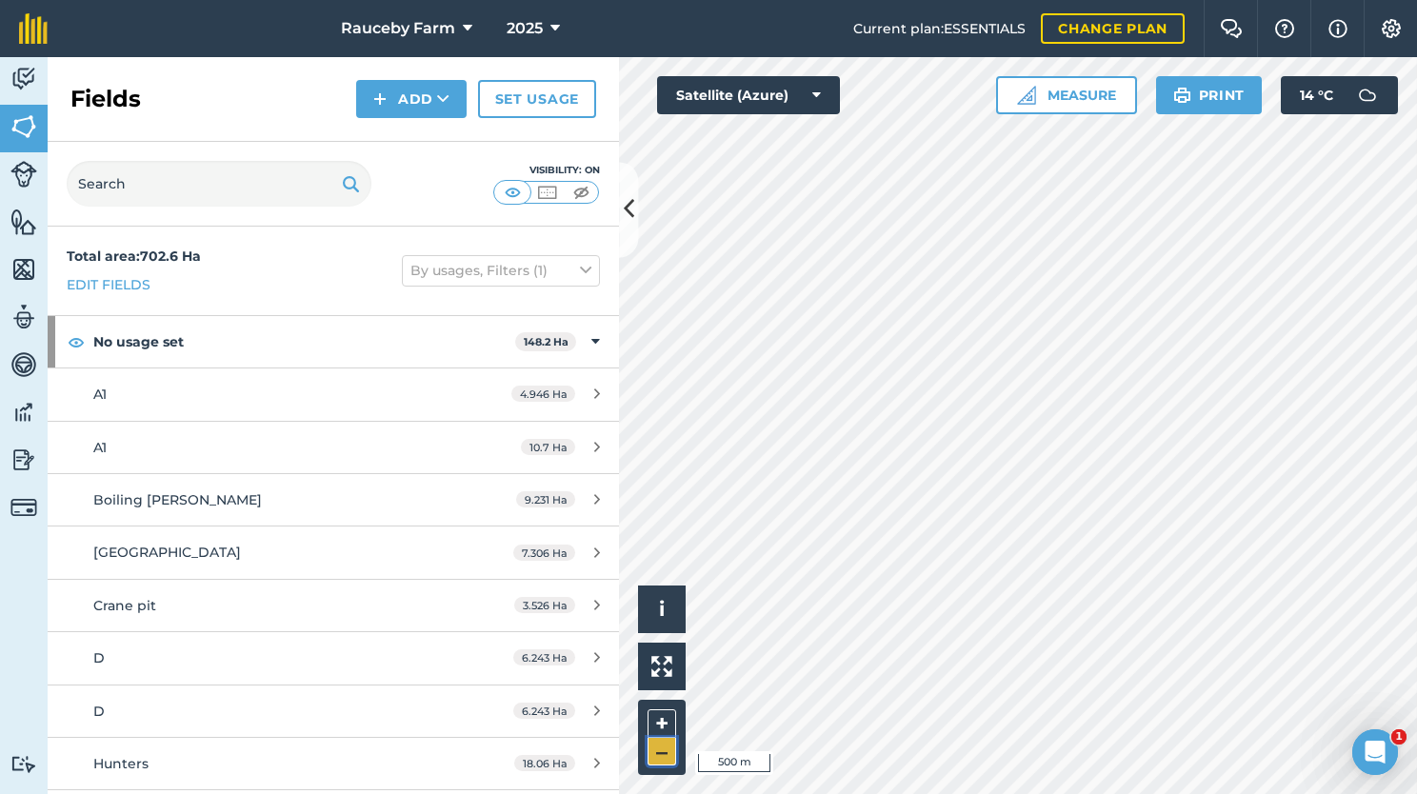
click at [662, 761] on button "–" at bounding box center [662, 752] width 29 height 28
click at [652, 725] on button "+" at bounding box center [662, 723] width 29 height 29
click at [394, 105] on button "Add" at bounding box center [411, 99] width 110 height 38
click at [430, 132] on link "Draw" at bounding box center [411, 142] width 105 height 42
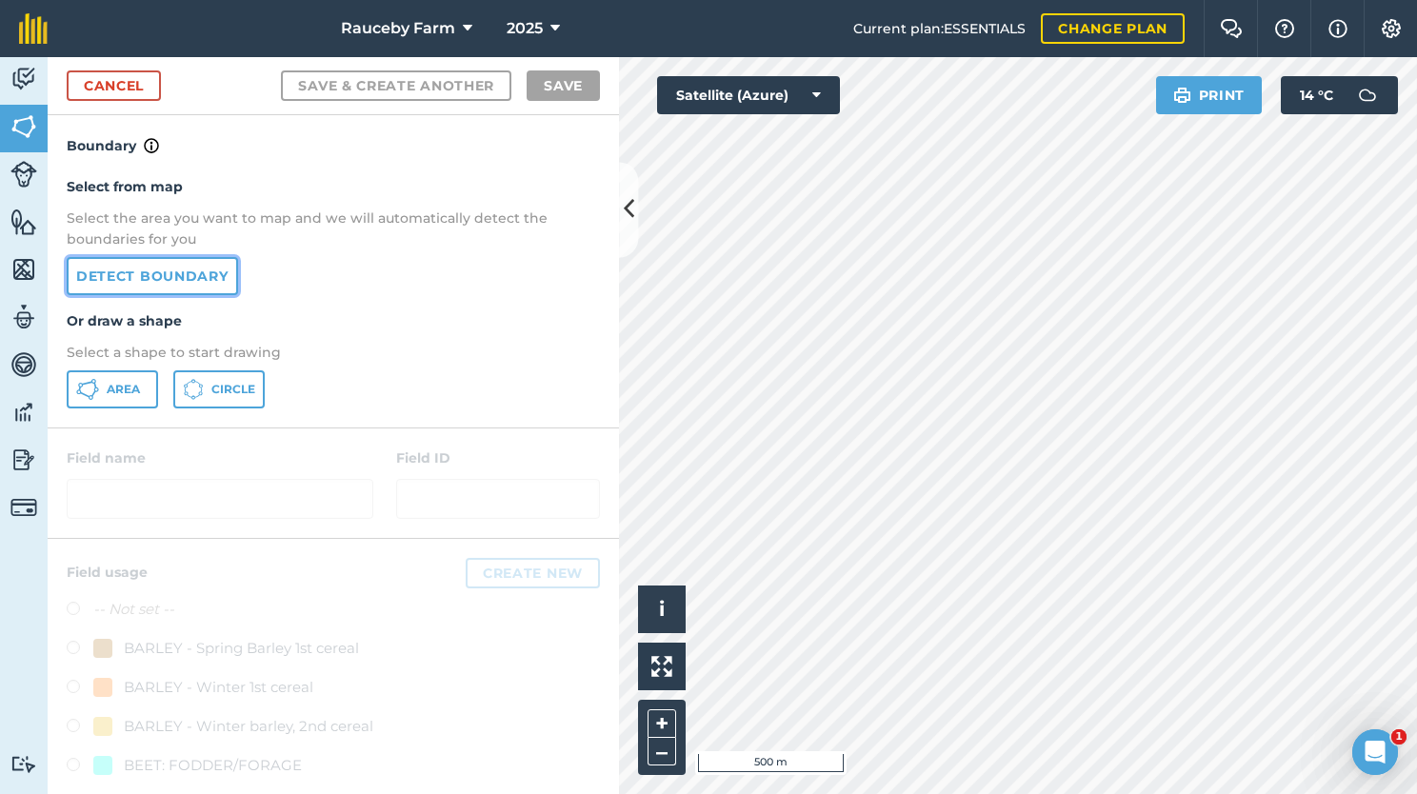
click at [137, 280] on link "Detect boundary" at bounding box center [152, 276] width 171 height 38
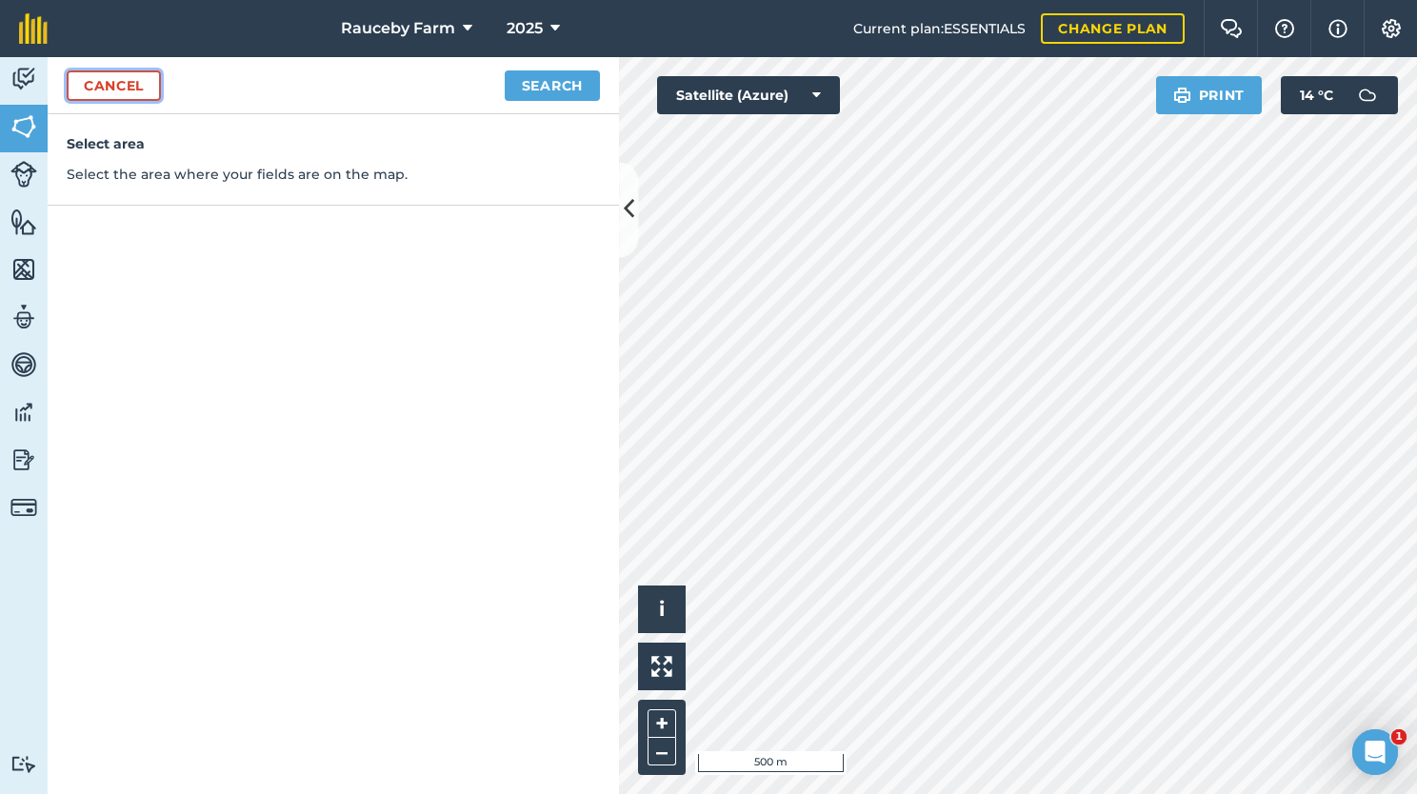
click at [99, 85] on link "Cancel" at bounding box center [114, 85] width 94 height 30
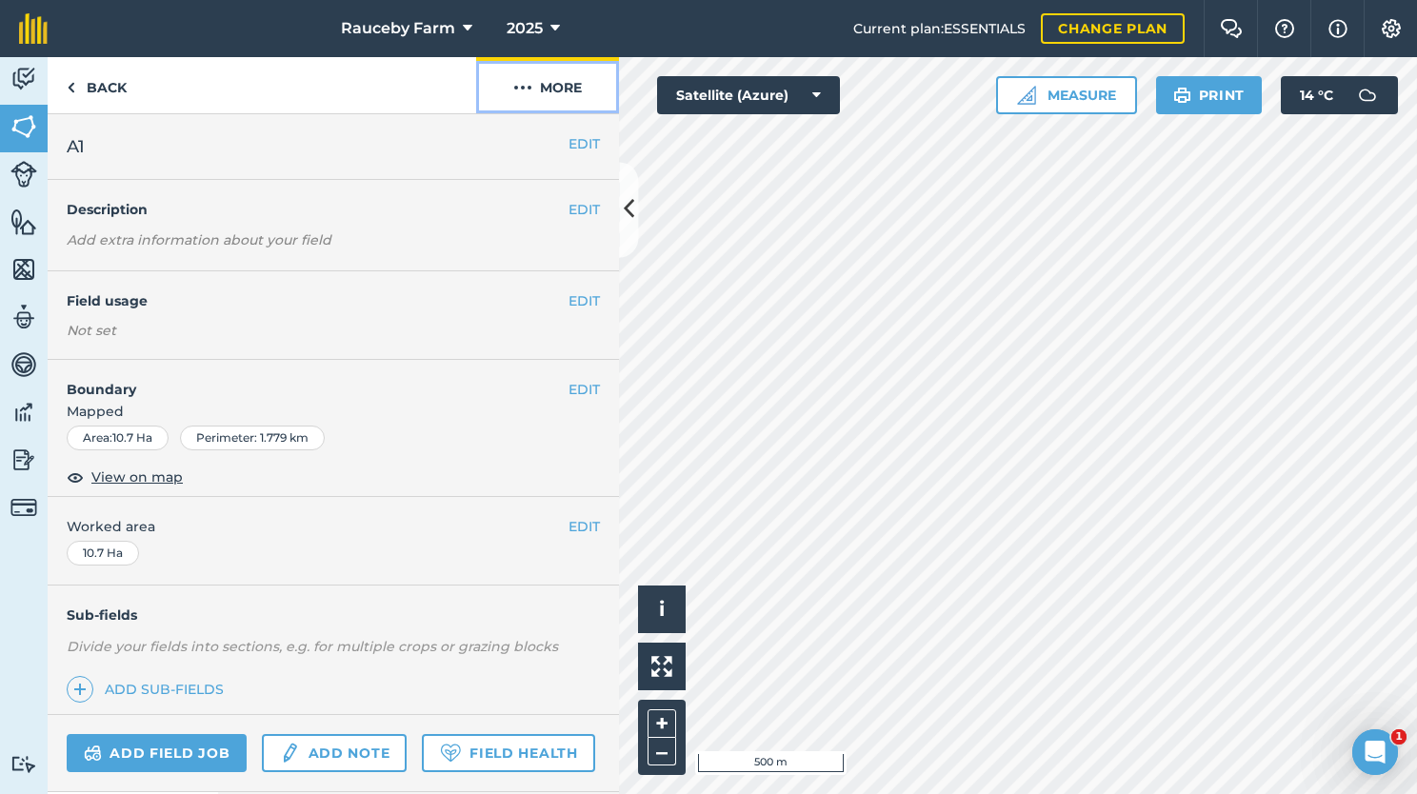
click at [548, 93] on button "More" at bounding box center [547, 85] width 143 height 56
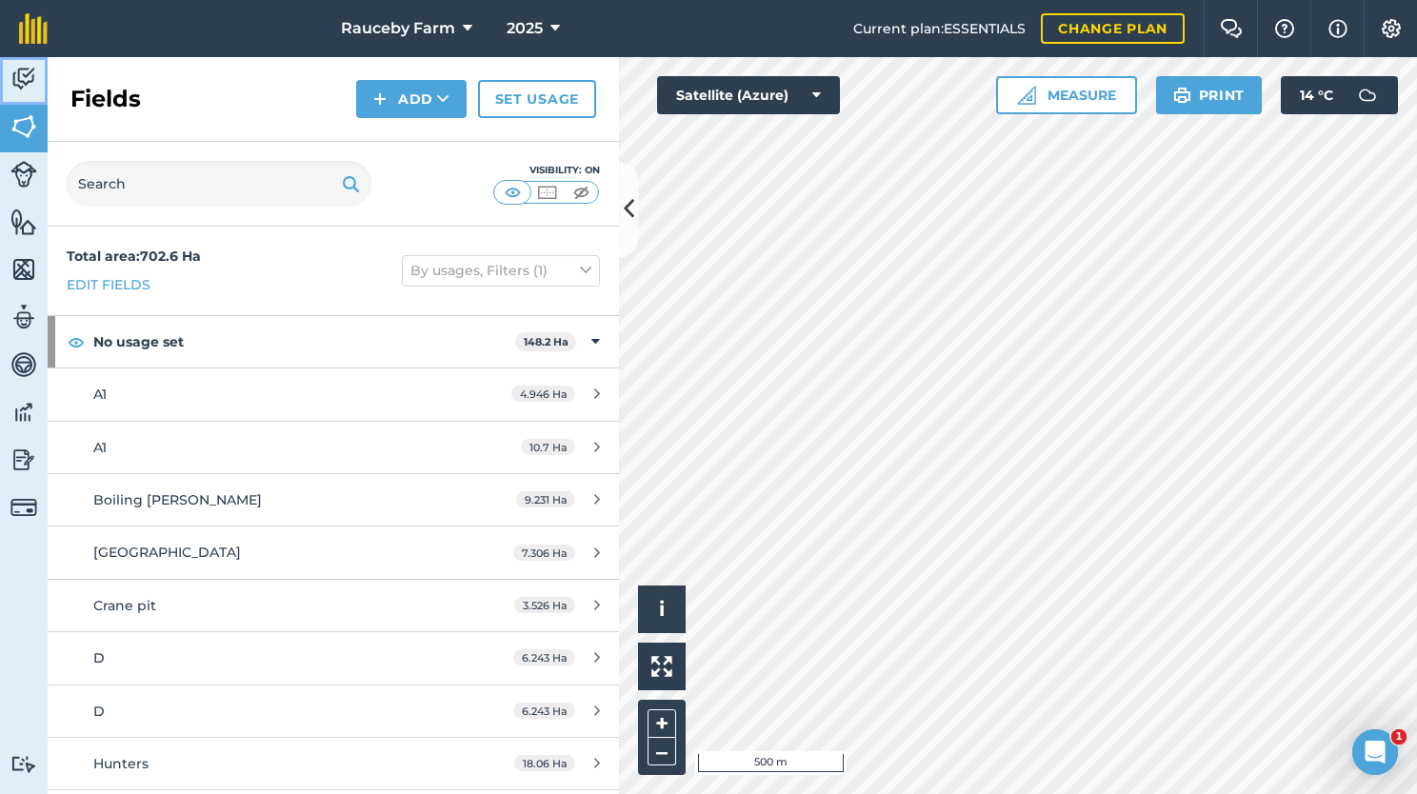
click at [17, 97] on link "Activity" at bounding box center [24, 81] width 48 height 48
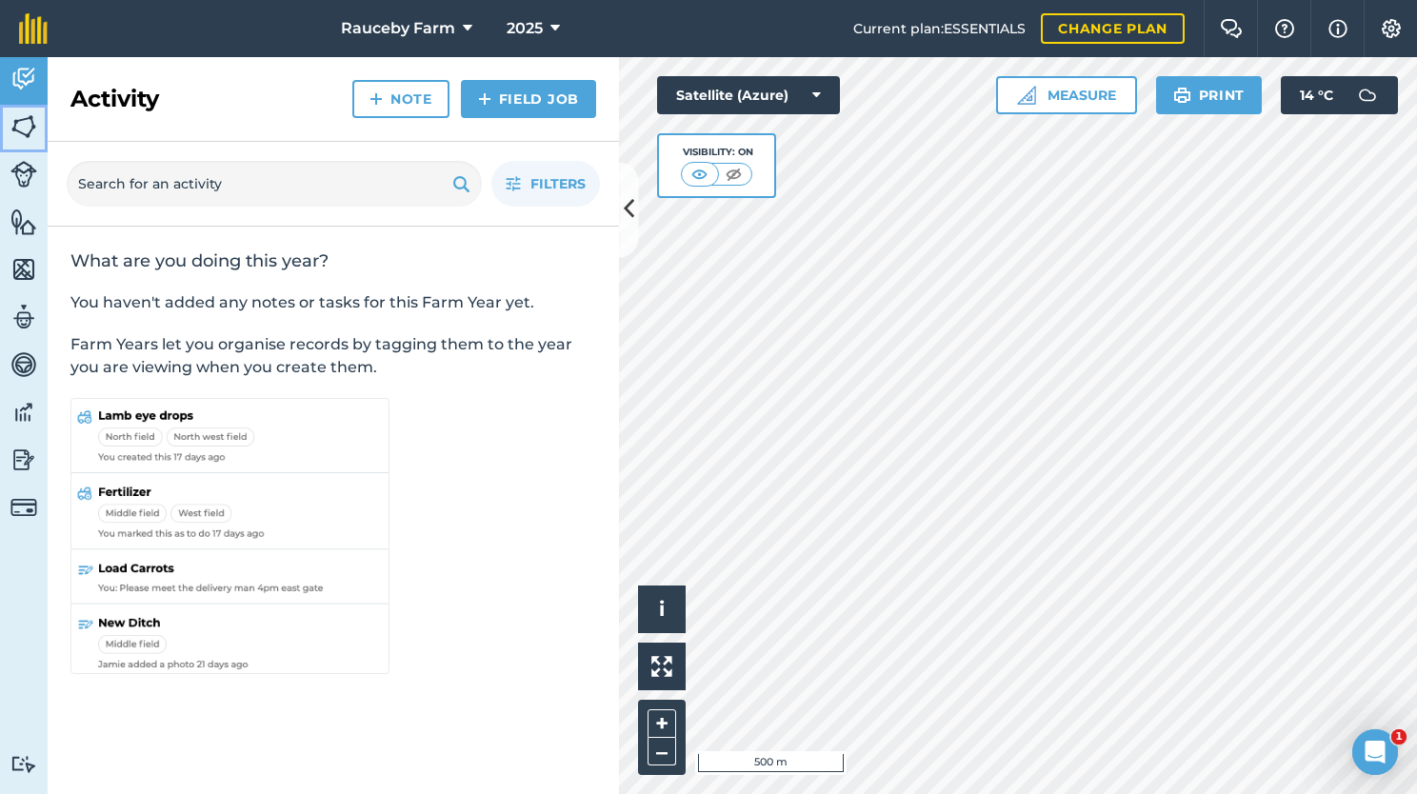
click at [19, 124] on img at bounding box center [23, 126] width 27 height 29
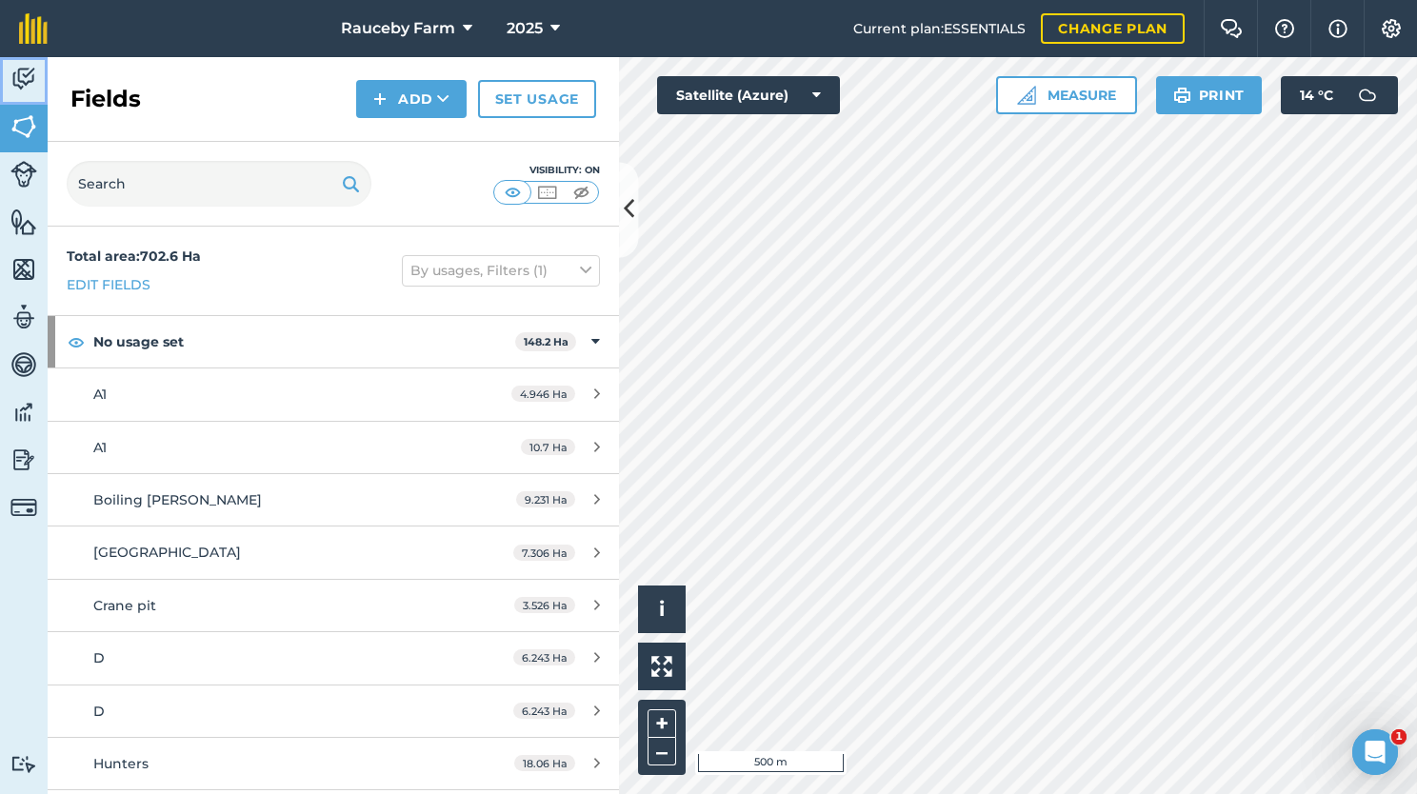
click at [35, 74] on img at bounding box center [23, 79] width 27 height 29
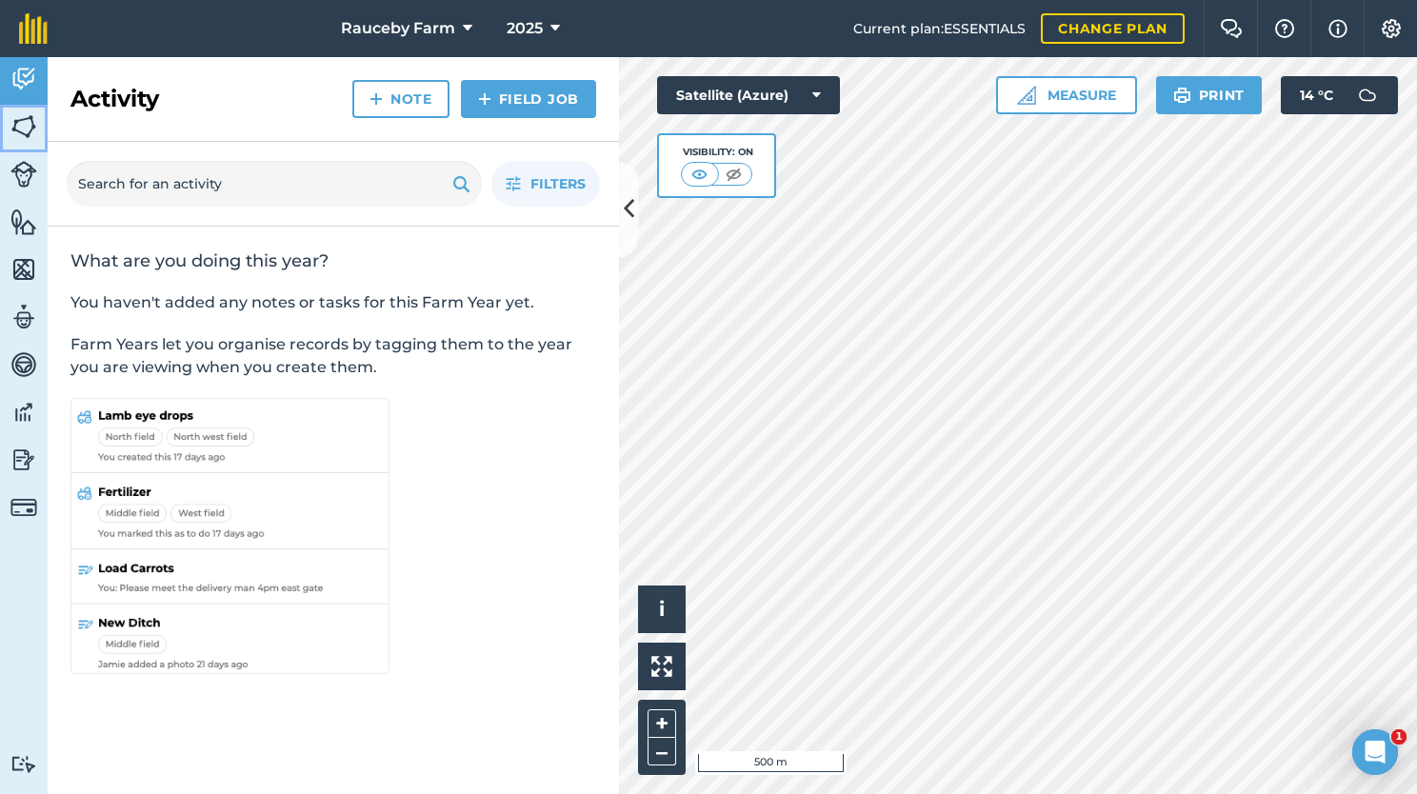
click at [26, 126] on img at bounding box center [23, 126] width 27 height 29
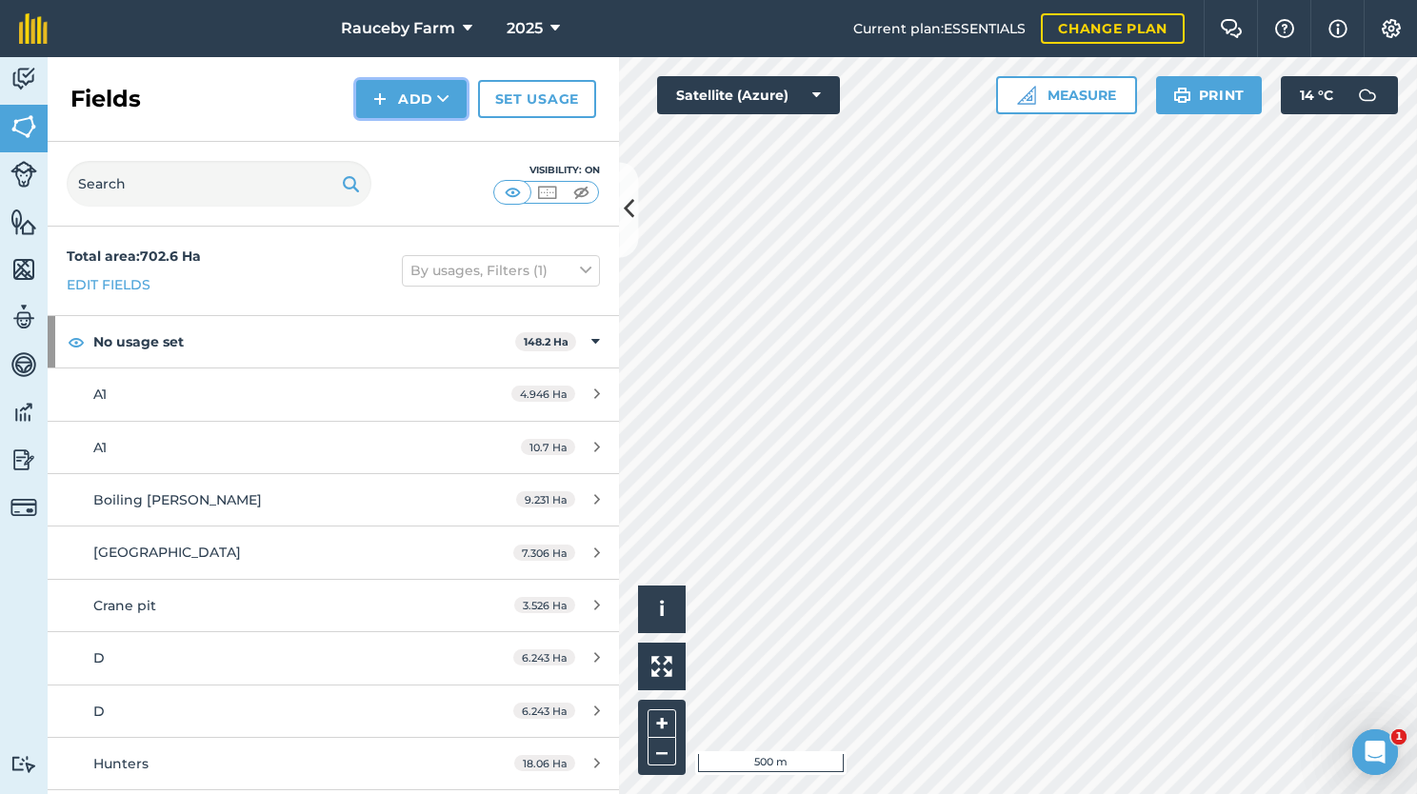
click at [430, 92] on button "Add" at bounding box center [411, 99] width 110 height 38
click at [435, 150] on link "Draw" at bounding box center [411, 142] width 105 height 42
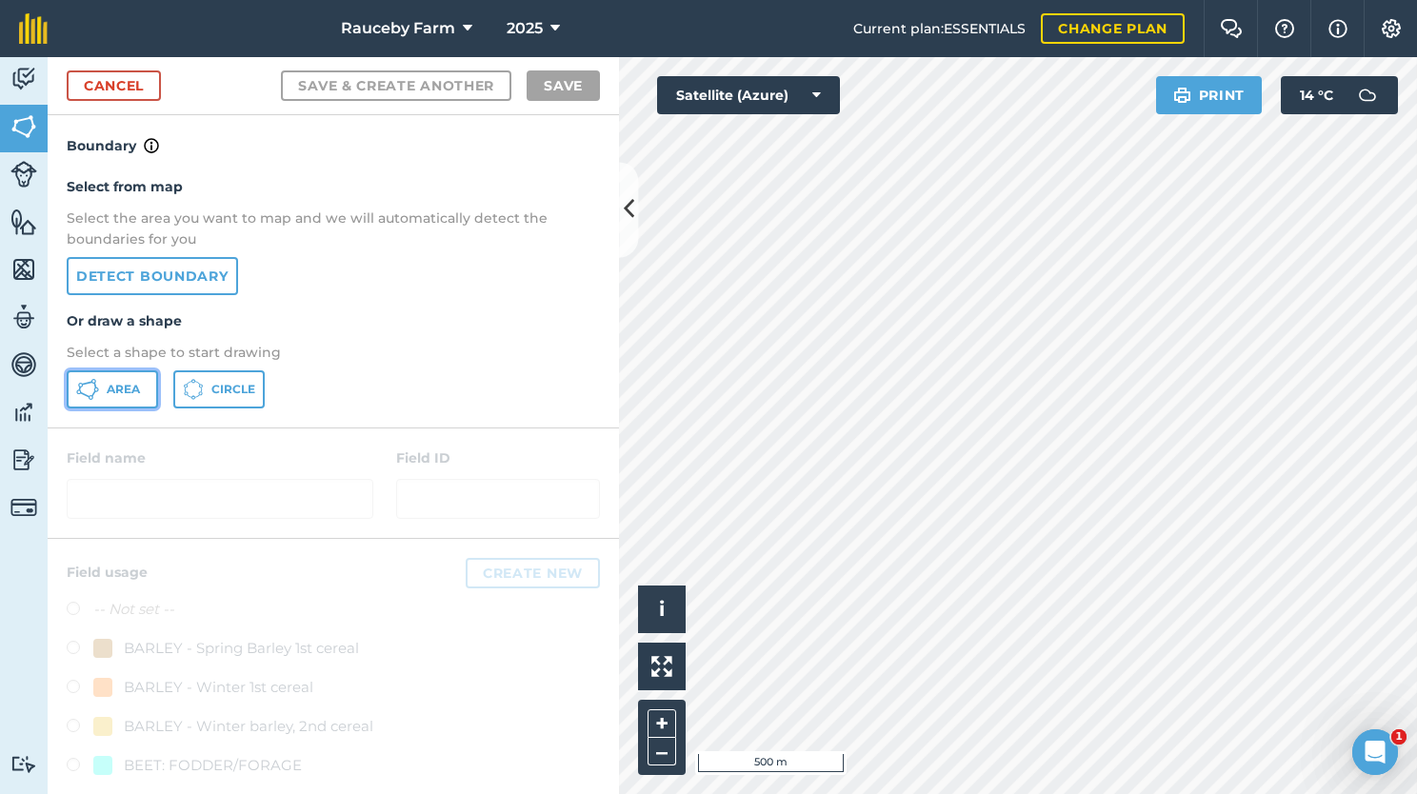
click at [131, 382] on span "Area" at bounding box center [123, 389] width 33 height 15
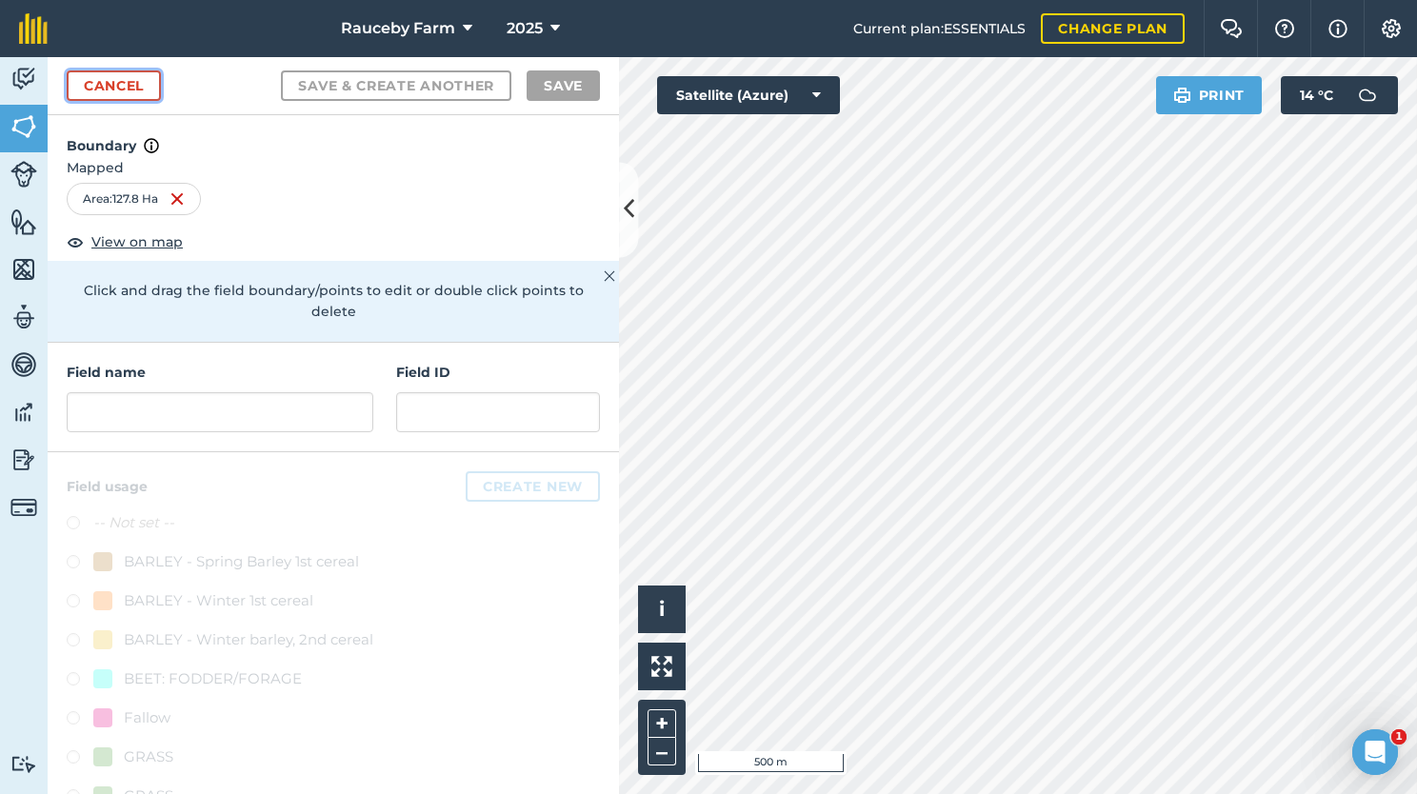
click at [130, 84] on link "Cancel" at bounding box center [114, 85] width 94 height 30
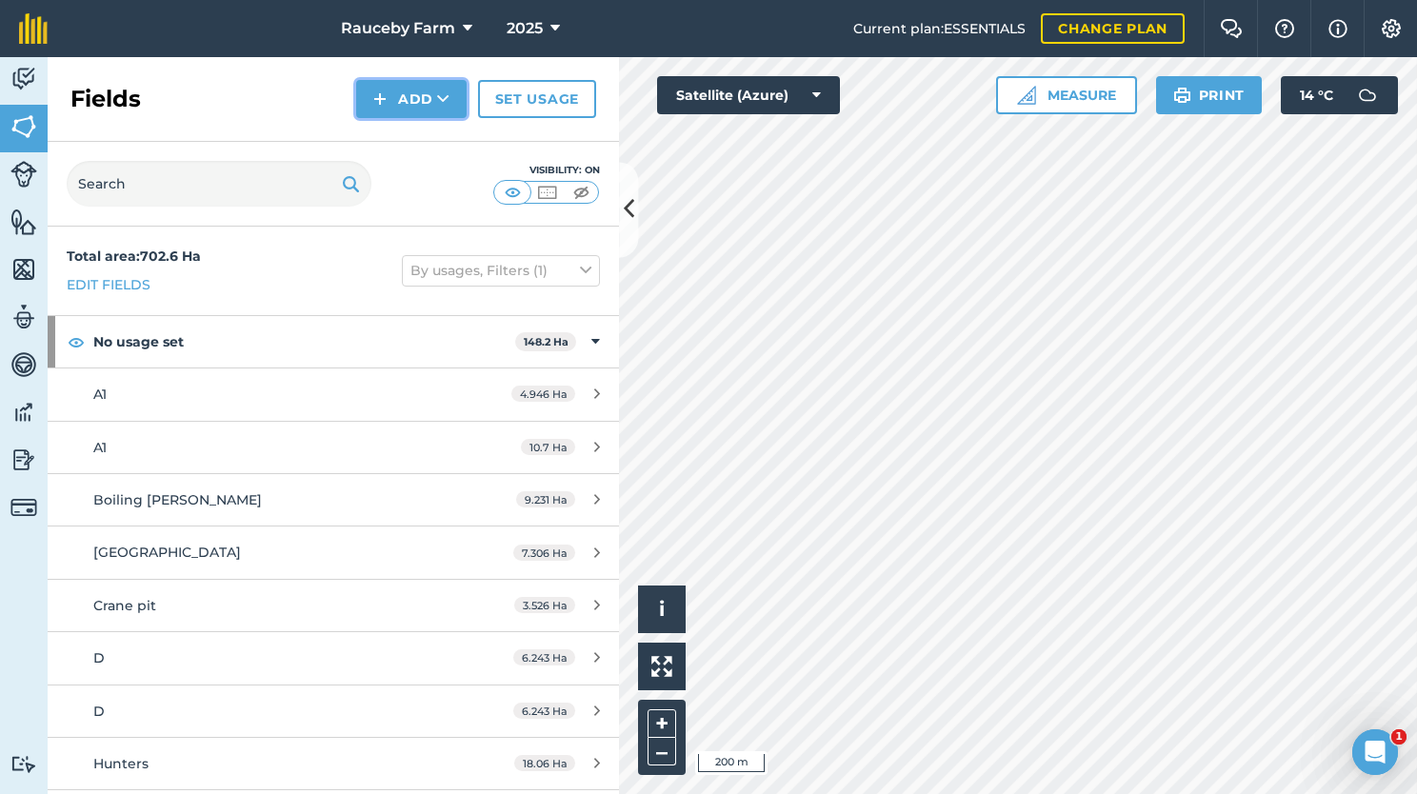
click at [435, 109] on button "Add" at bounding box center [411, 99] width 110 height 38
click at [430, 129] on link "Draw" at bounding box center [411, 142] width 105 height 42
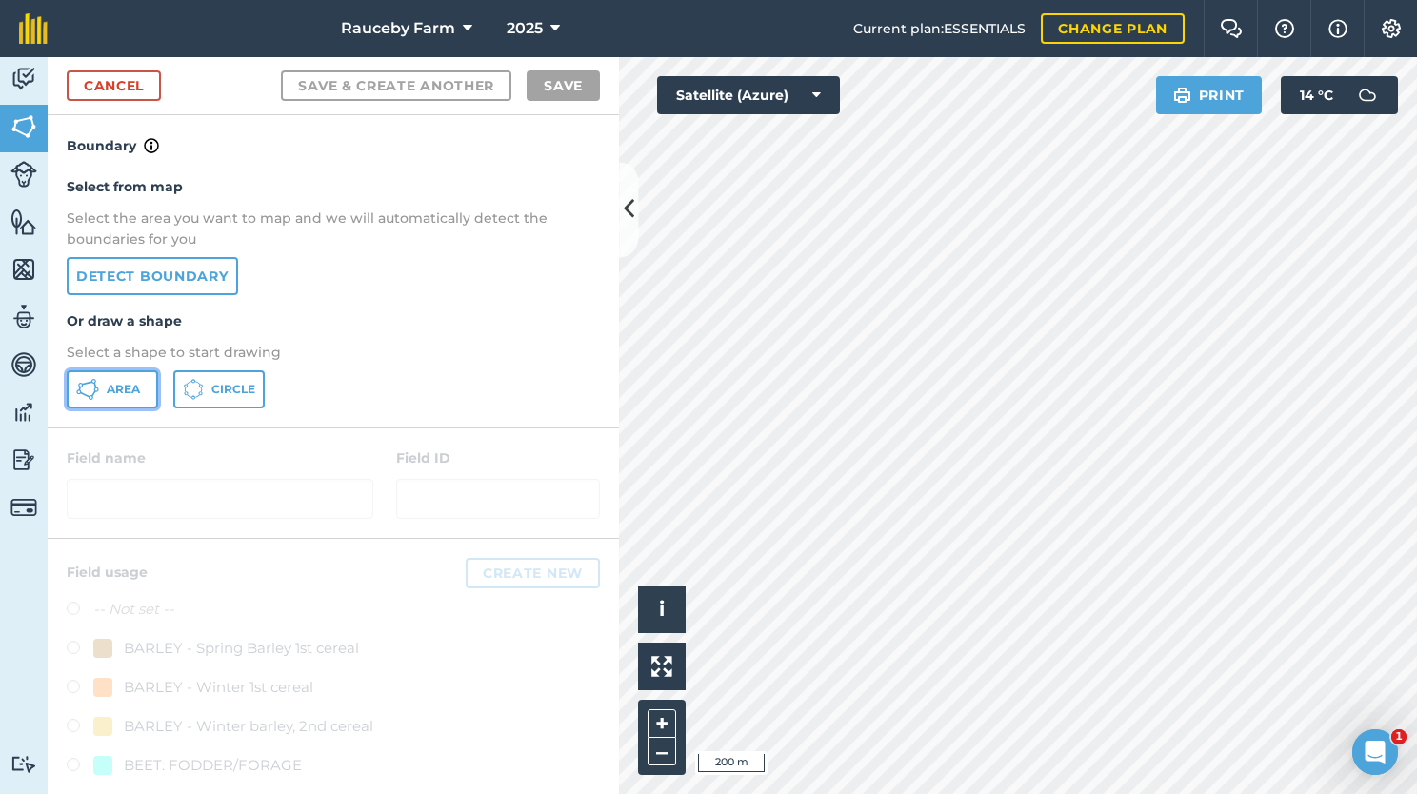
click at [141, 380] on button "Area" at bounding box center [112, 389] width 91 height 38
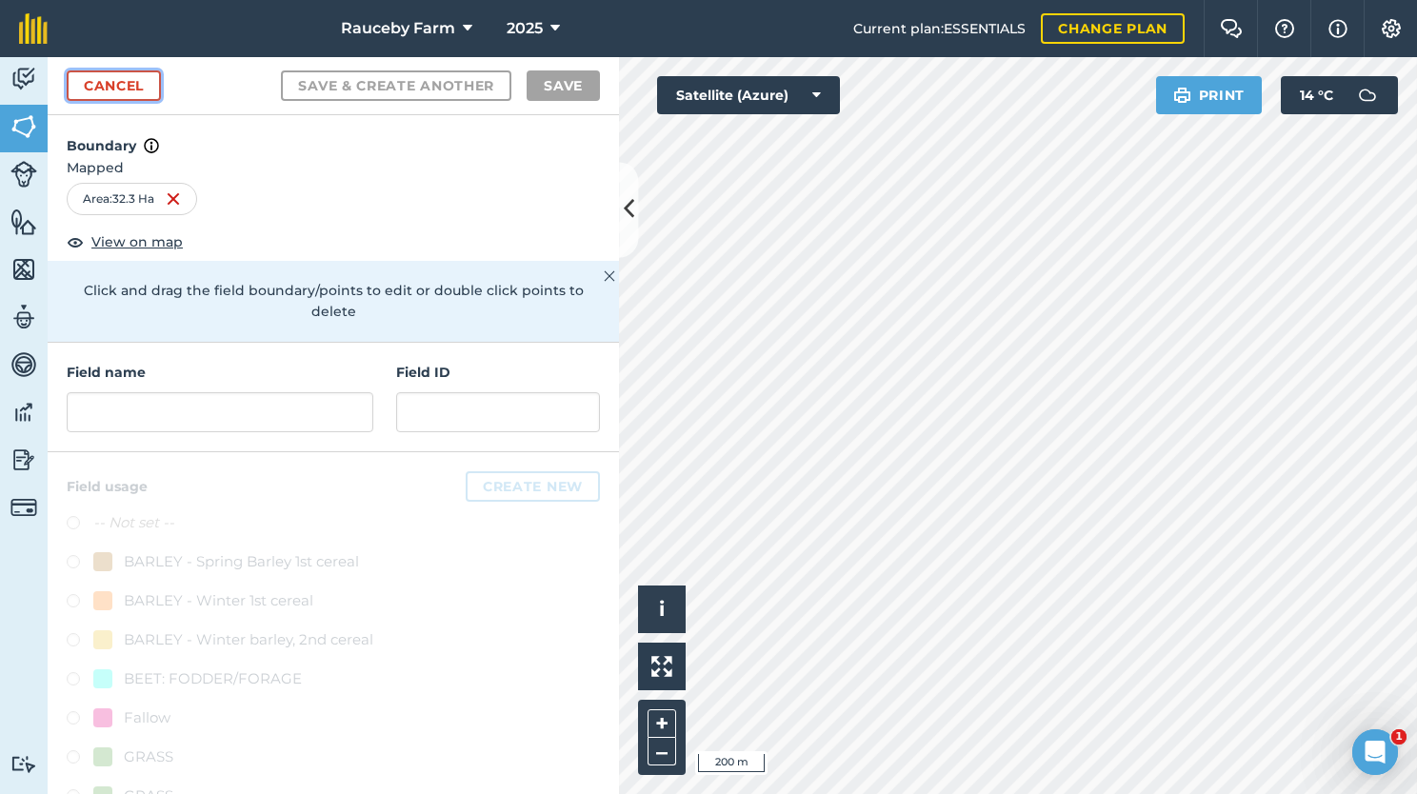
click at [100, 82] on link "Cancel" at bounding box center [114, 85] width 94 height 30
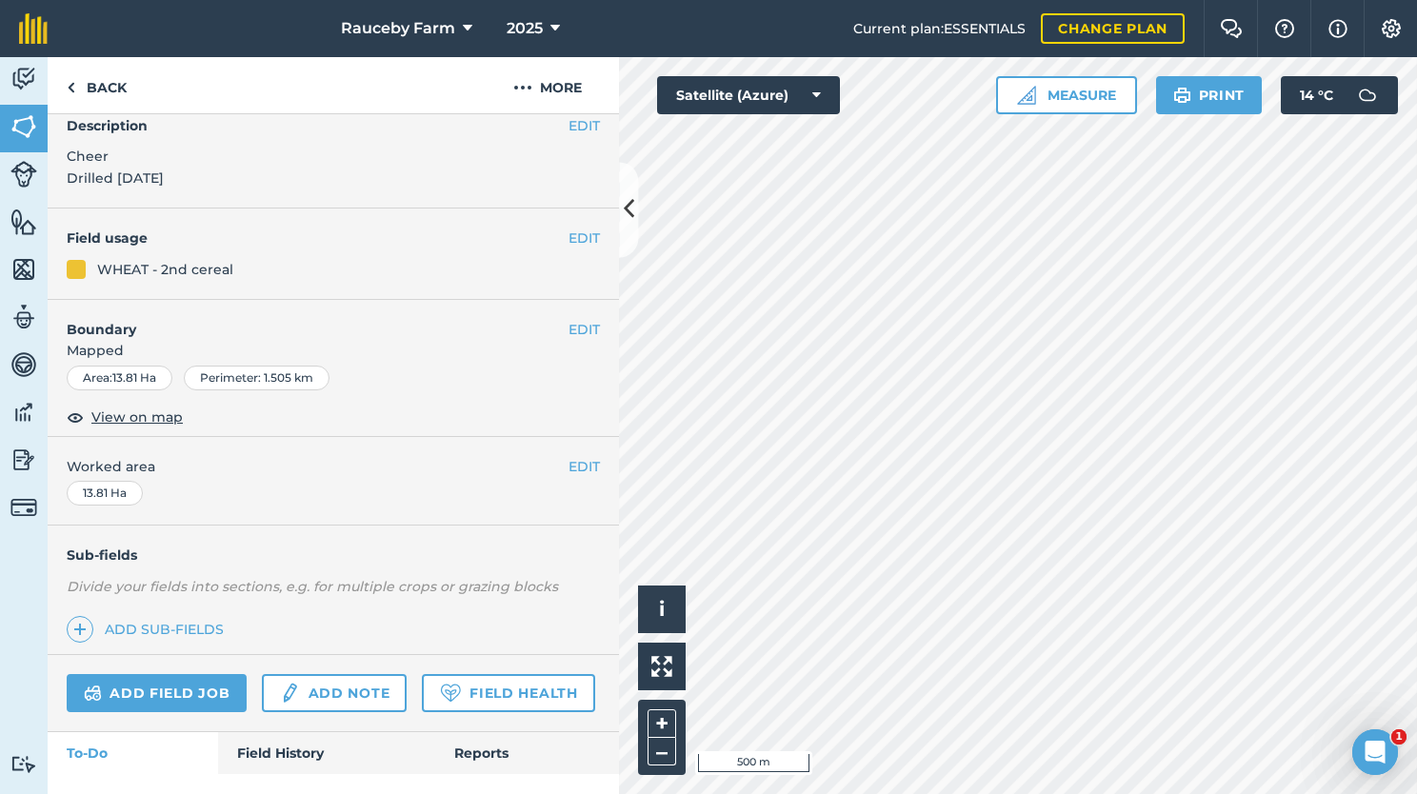
scroll to position [144, 0]
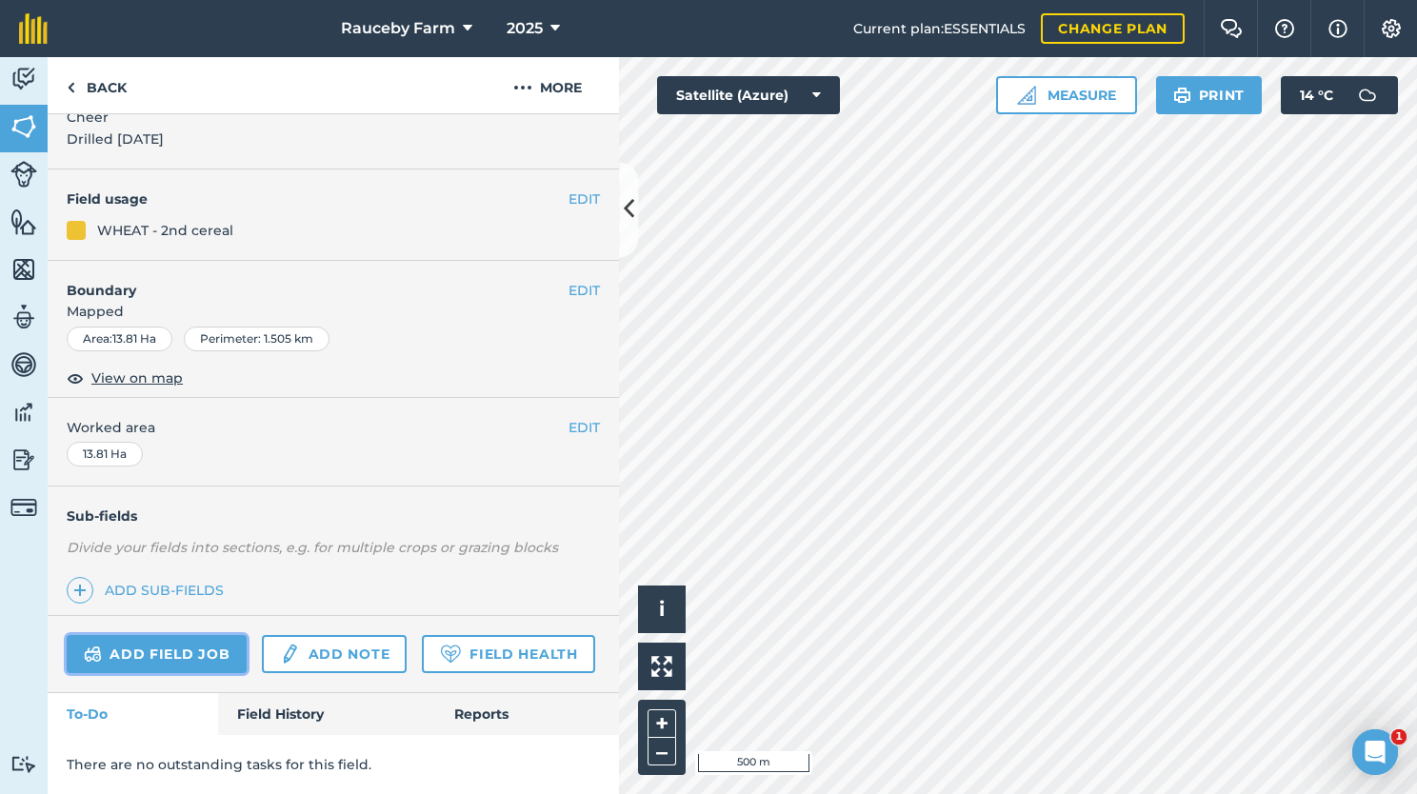
click at [181, 635] on link "Add field job" at bounding box center [157, 654] width 180 height 38
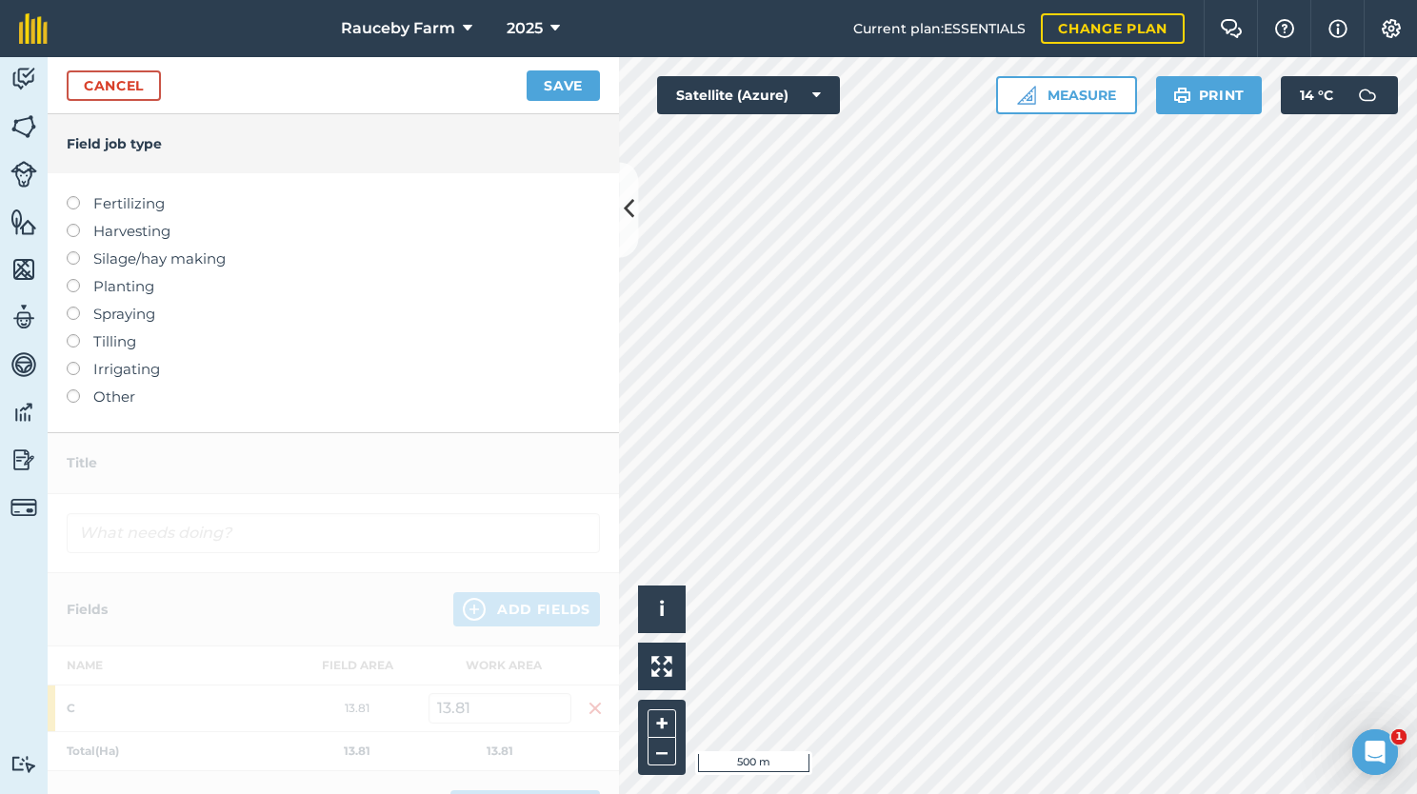
click at [108, 399] on label "Other" at bounding box center [333, 397] width 533 height 23
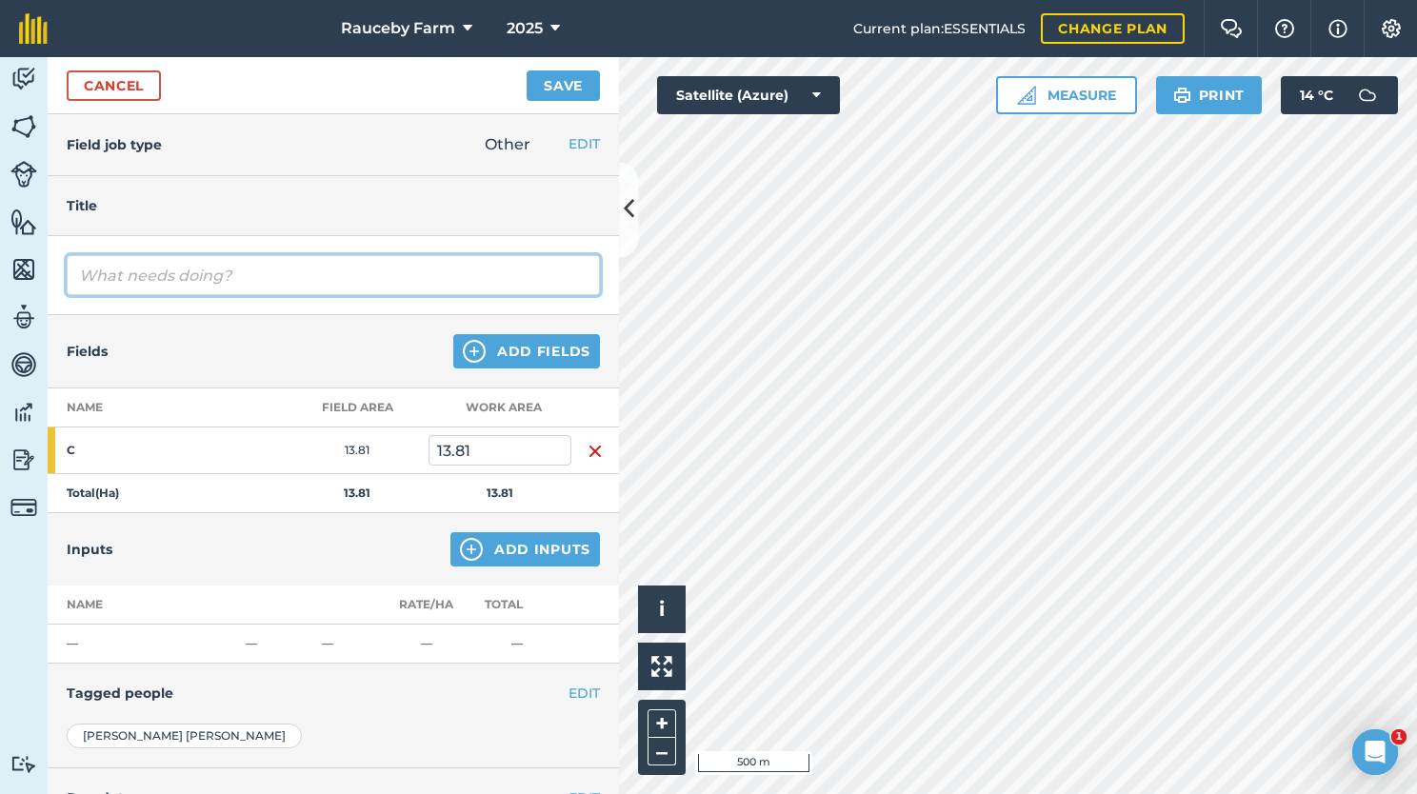
click at [193, 276] on input "text" at bounding box center [333, 275] width 533 height 40
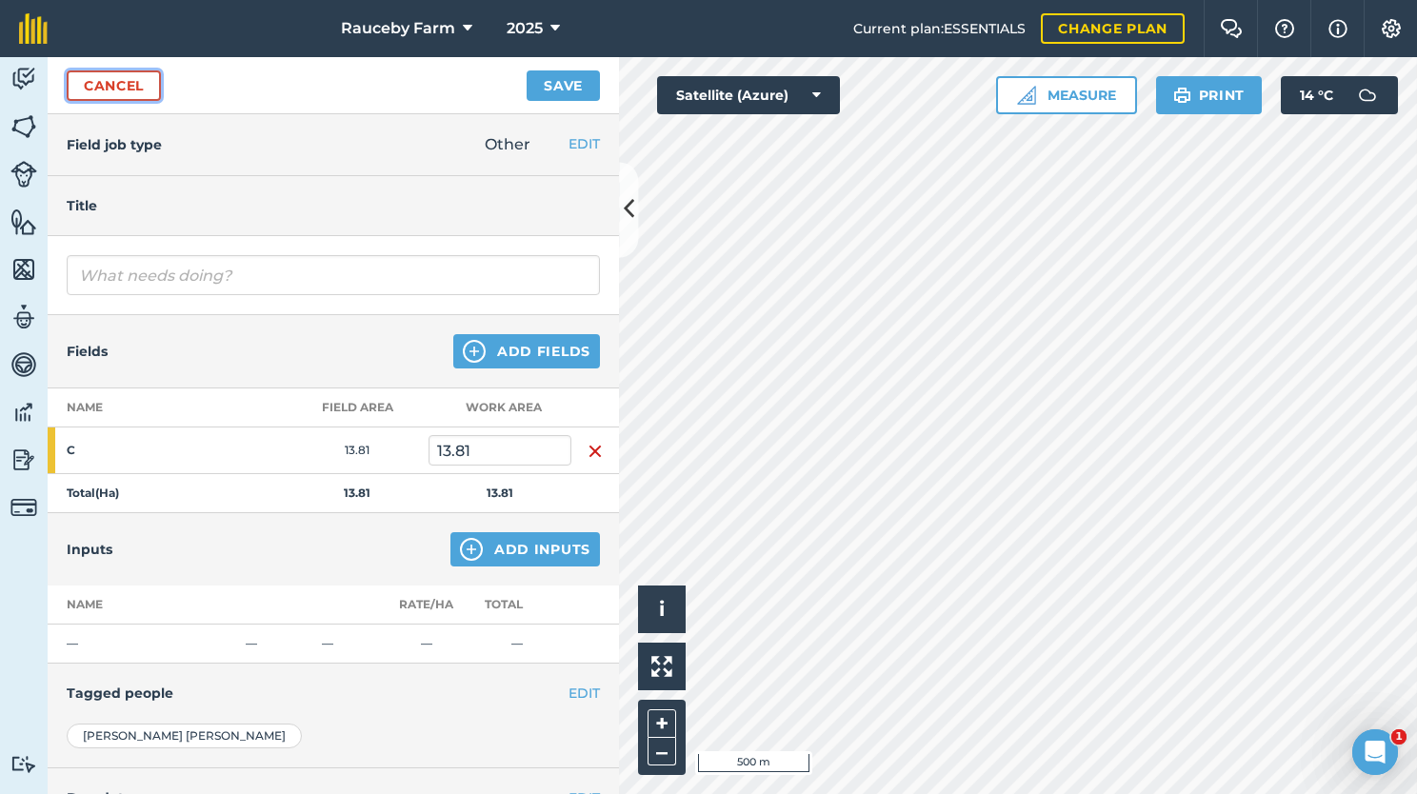
click at [143, 82] on link "Cancel" at bounding box center [114, 85] width 94 height 30
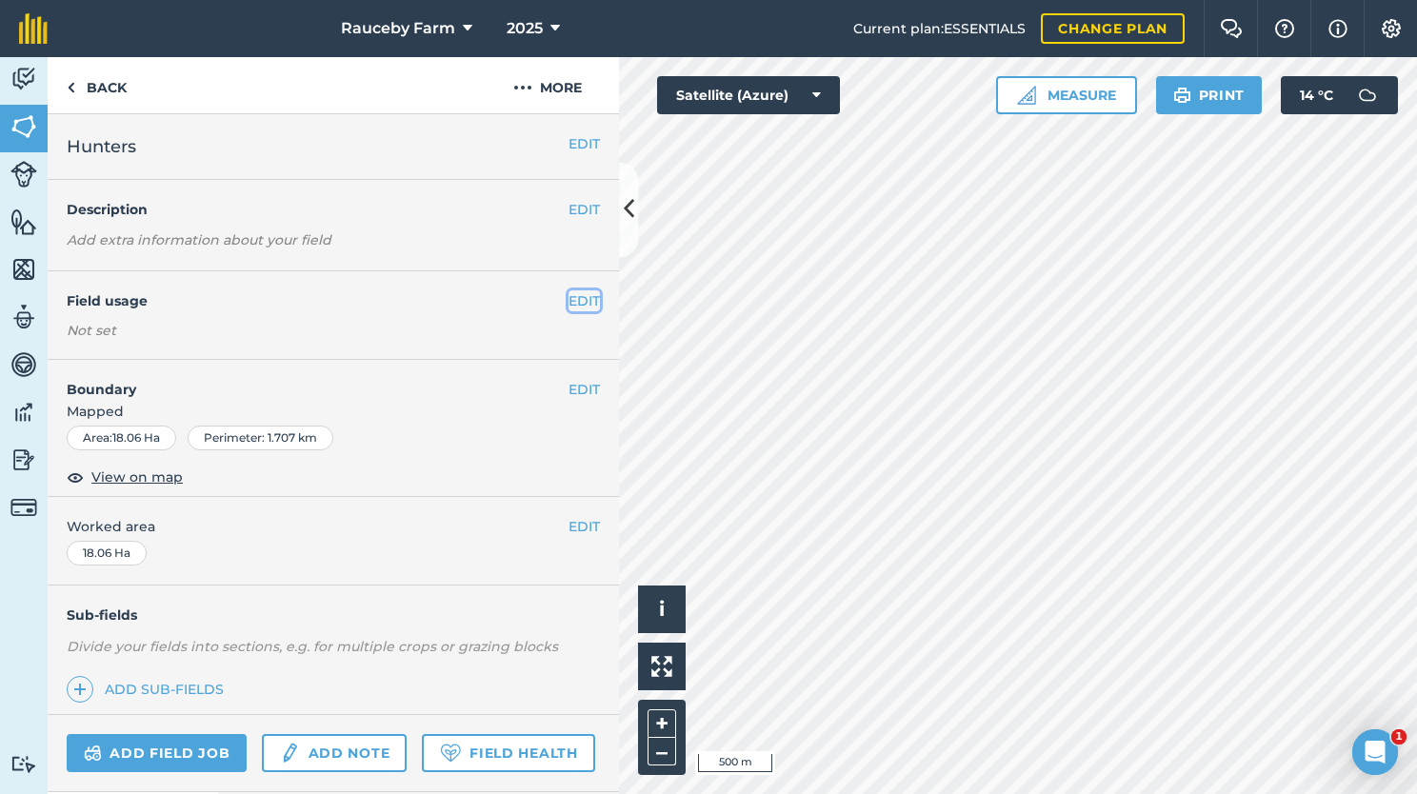
click at [568, 290] on button "EDIT" at bounding box center [583, 300] width 31 height 21
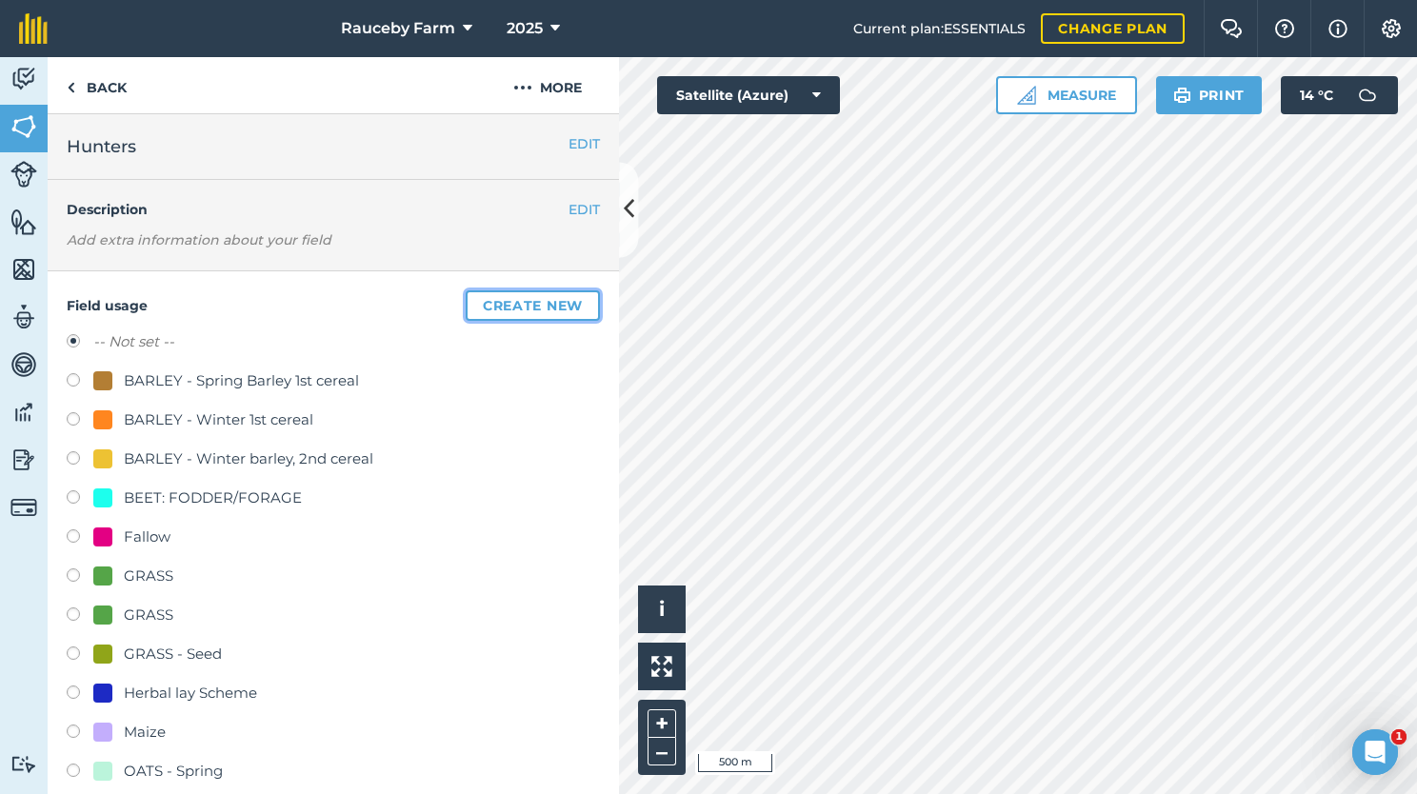
click at [524, 308] on button "Create new" at bounding box center [533, 305] width 134 height 30
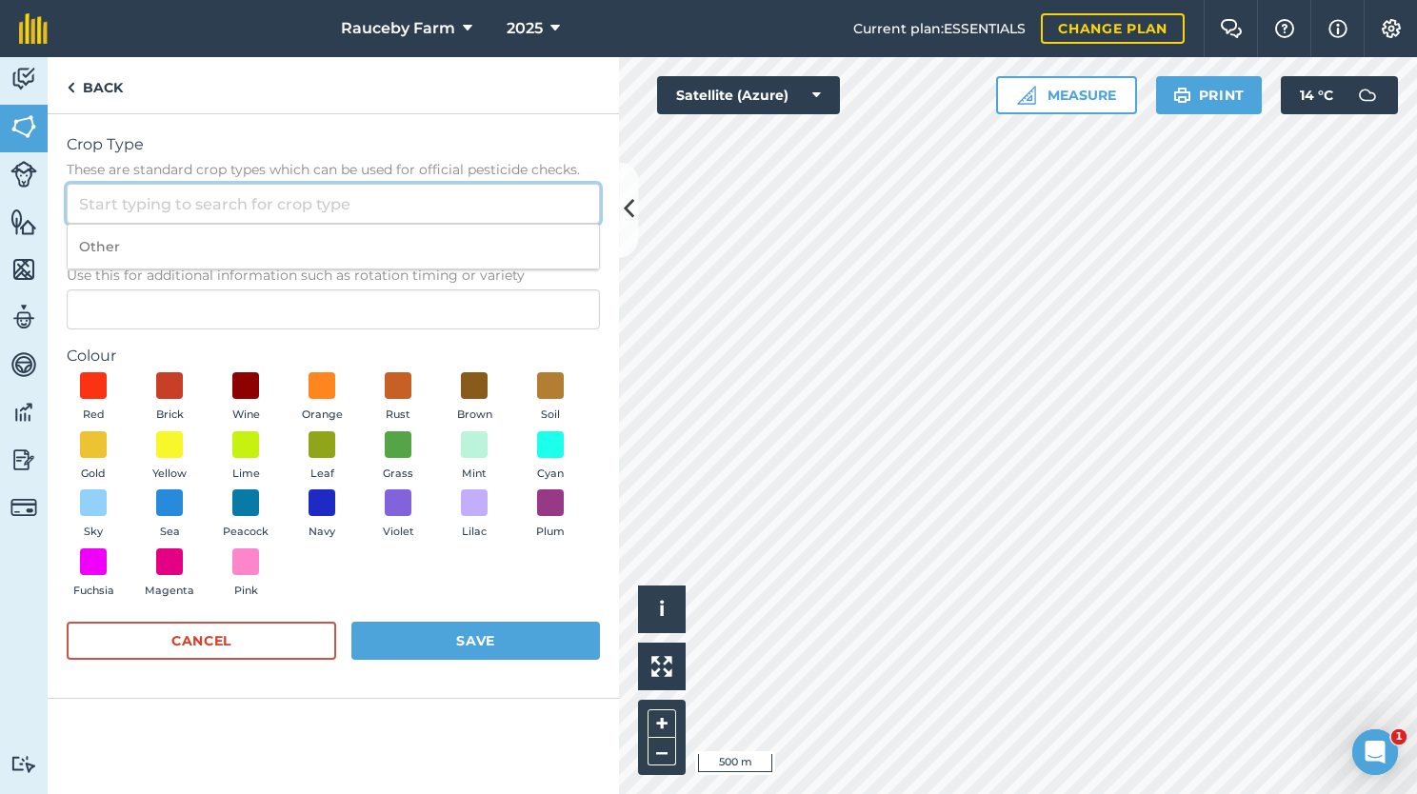
click at [327, 216] on input "Crop Type These are standard crop types which can be used for official pesticid…" at bounding box center [333, 204] width 533 height 40
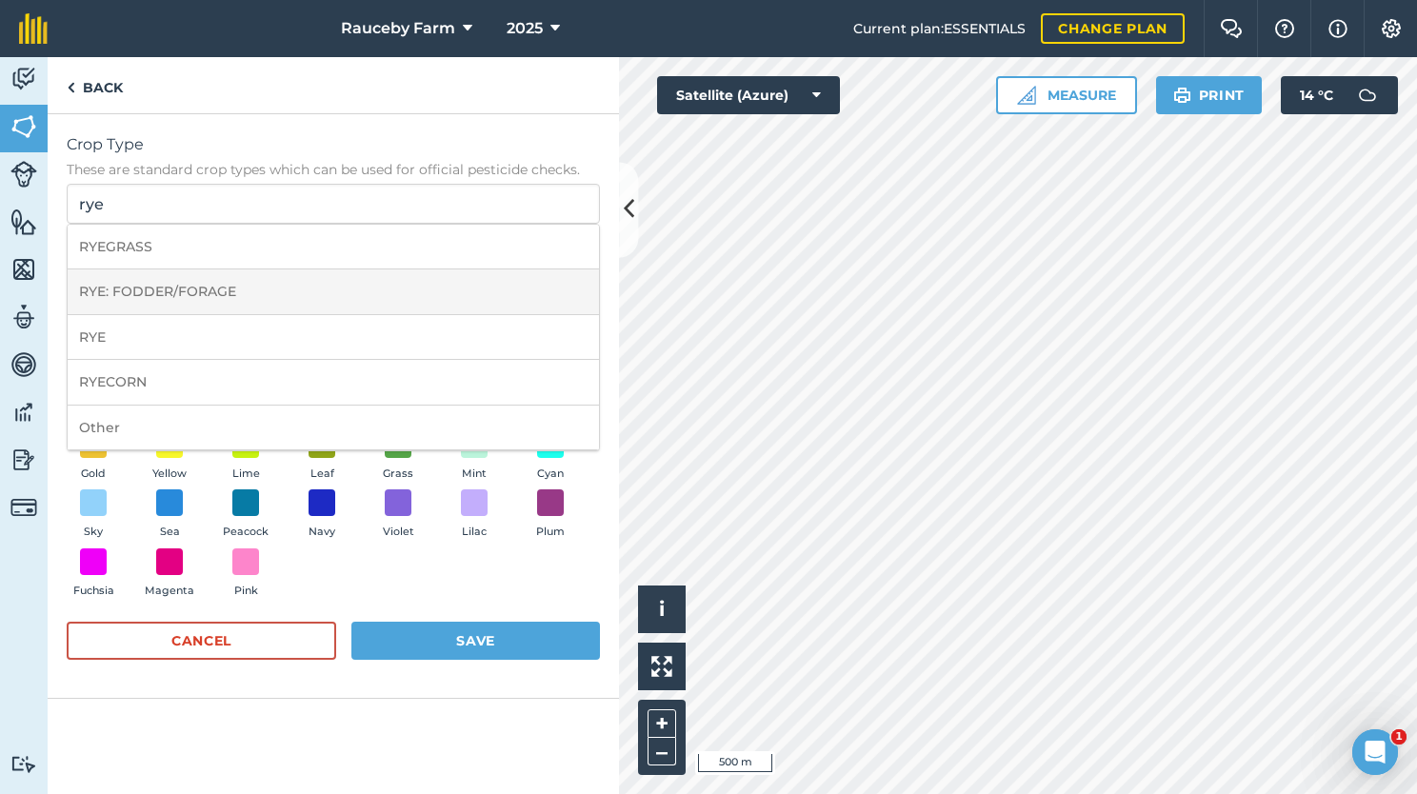
click at [255, 284] on li "RYE: FODDER/FORAGE" at bounding box center [333, 291] width 531 height 45
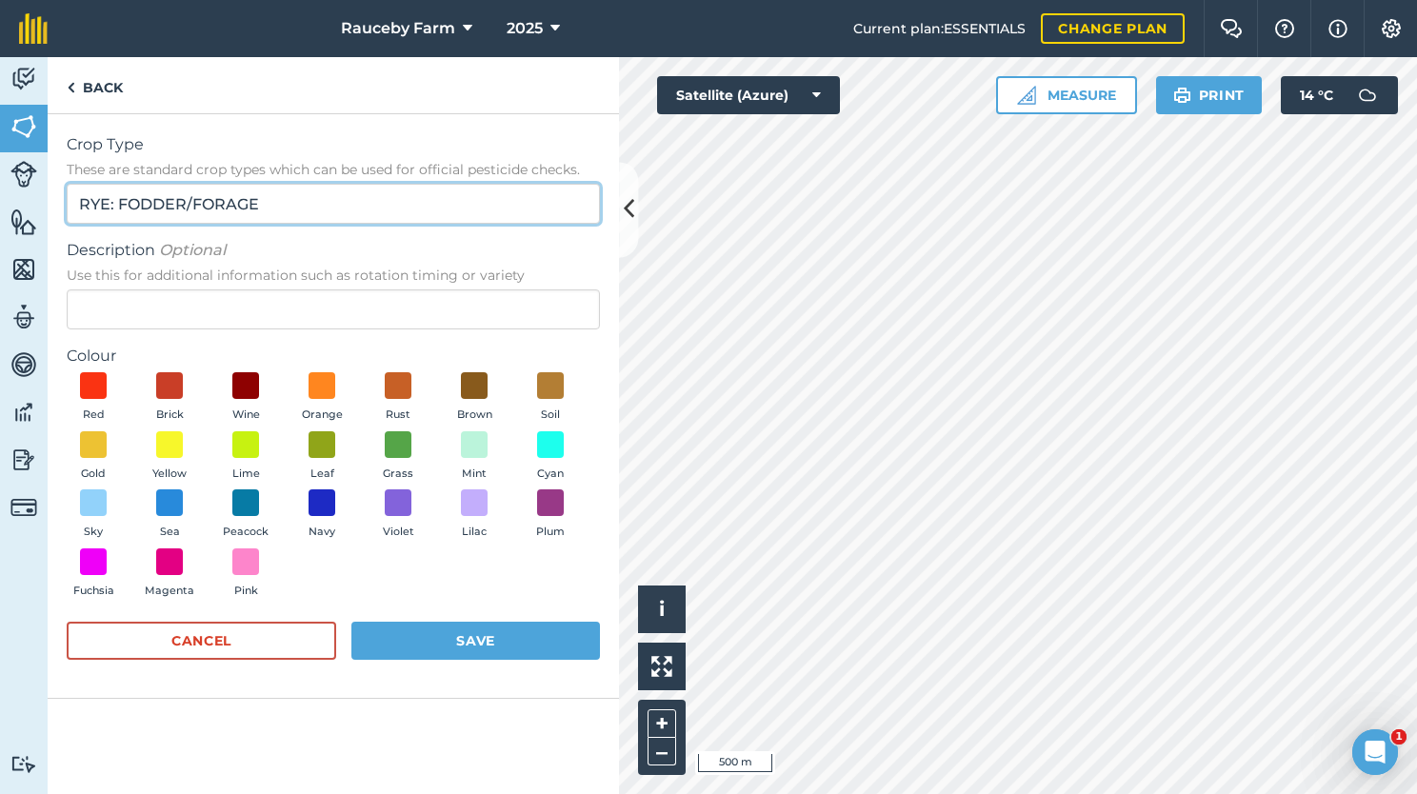
click at [296, 207] on input "RYE: FODDER/FORAGE" at bounding box center [333, 204] width 533 height 40
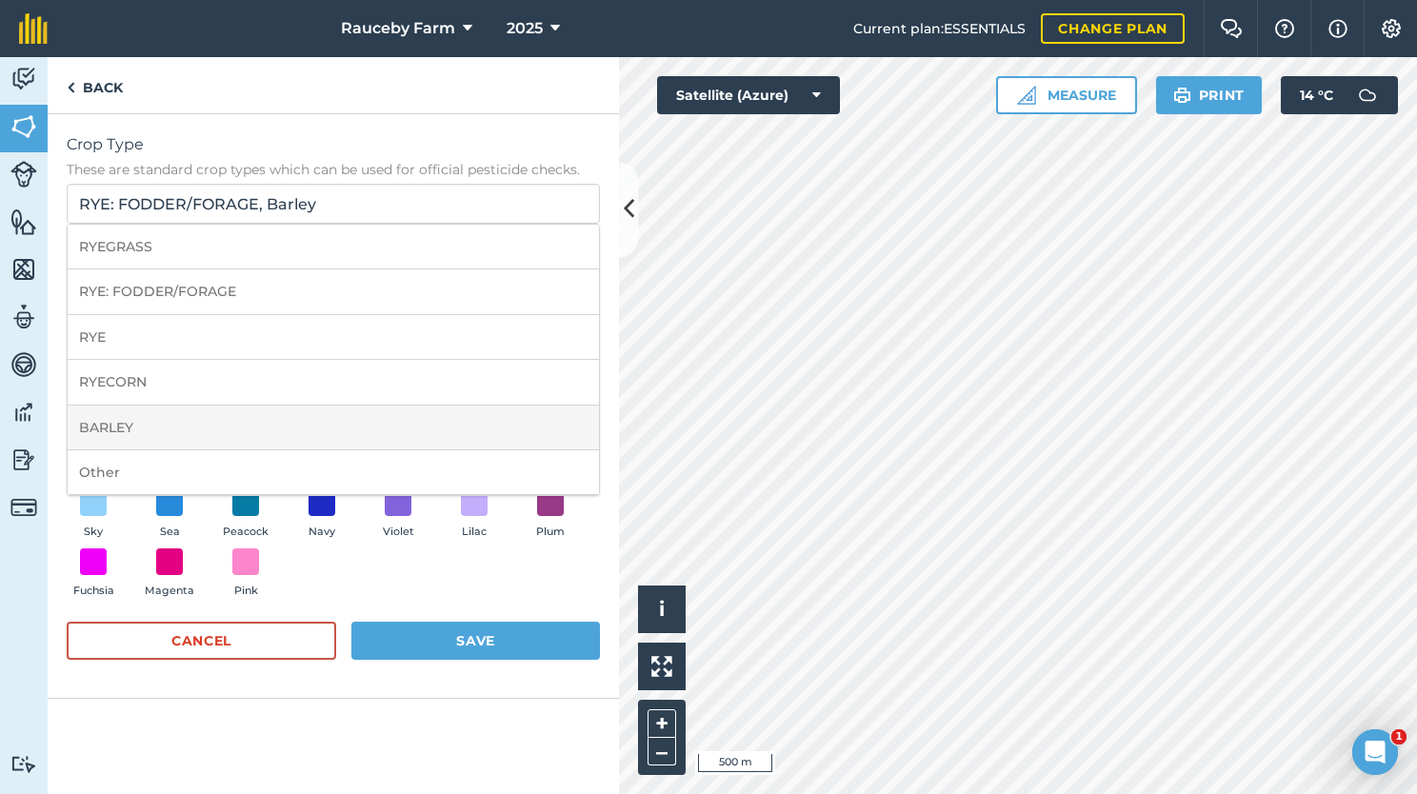
click at [202, 437] on li "BARLEY" at bounding box center [333, 428] width 531 height 45
type input "BARLEY"
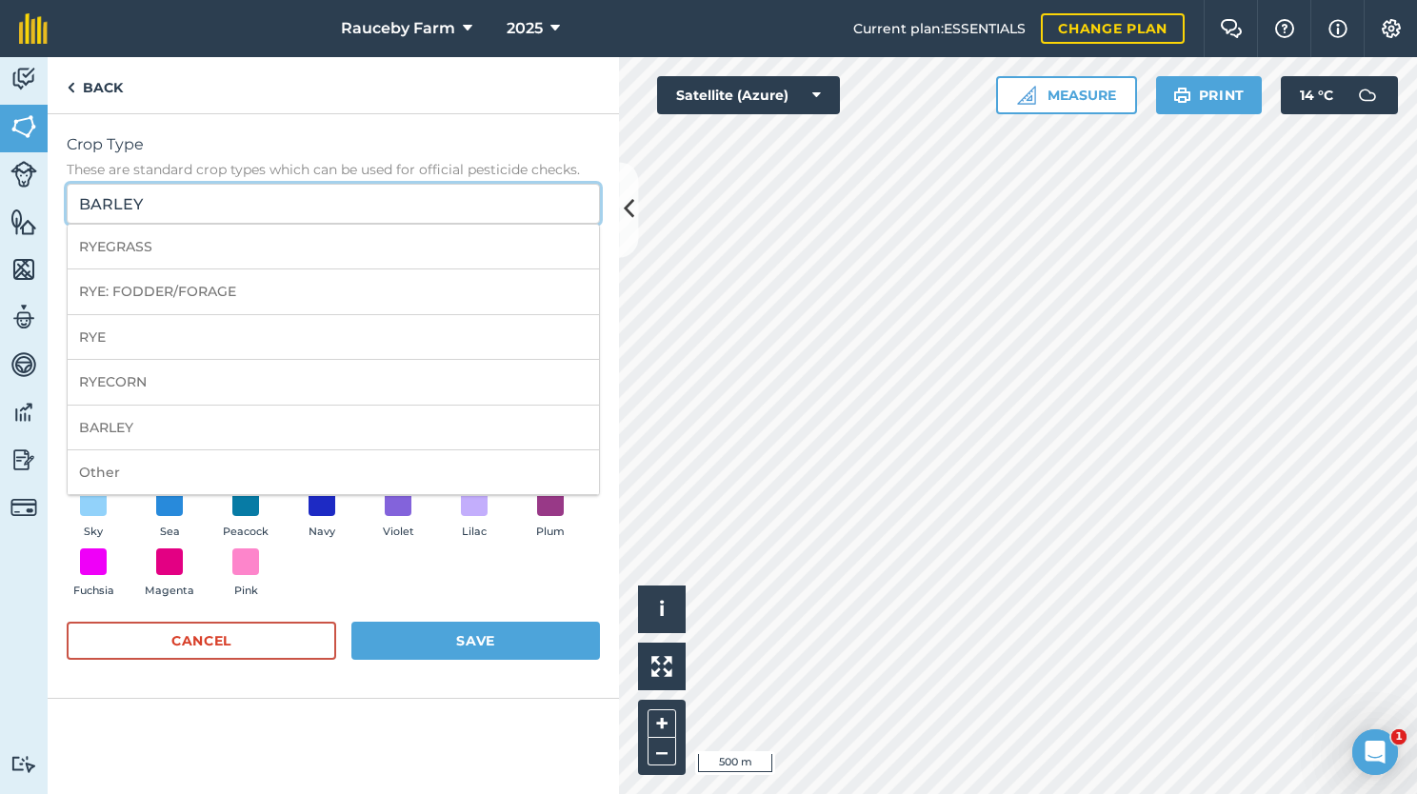
drag, startPoint x: 217, startPoint y: 199, endPoint x: 37, endPoint y: 218, distance: 181.0
click at [37, 218] on div "Activity Fields Livestock Features Maps Team Vehicles Data Reporting Billing Tu…" at bounding box center [708, 425] width 1417 height 737
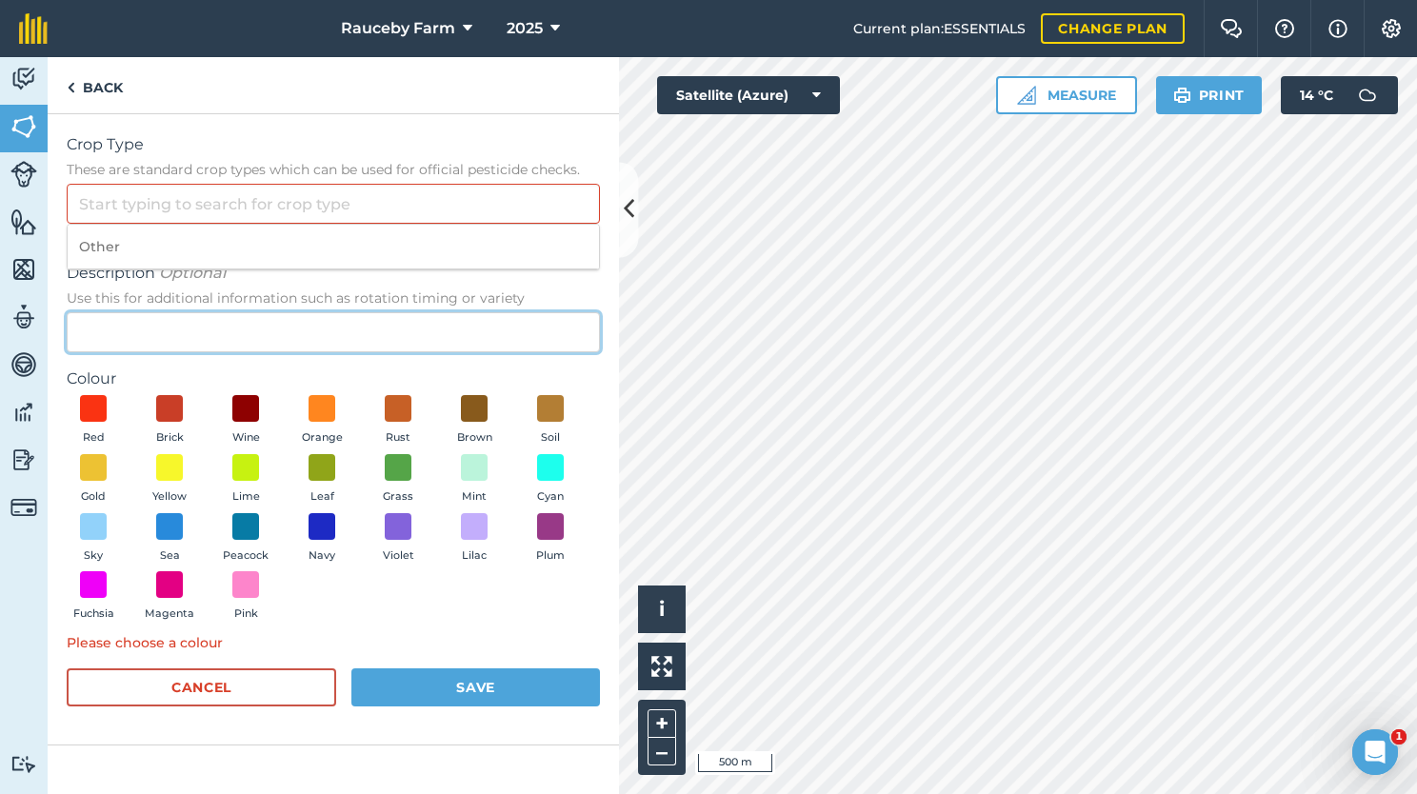
click at [139, 336] on input "Description Optional Use this for additional information such as rotation timin…" at bounding box center [333, 332] width 533 height 40
type input "Over Winter Grazing"
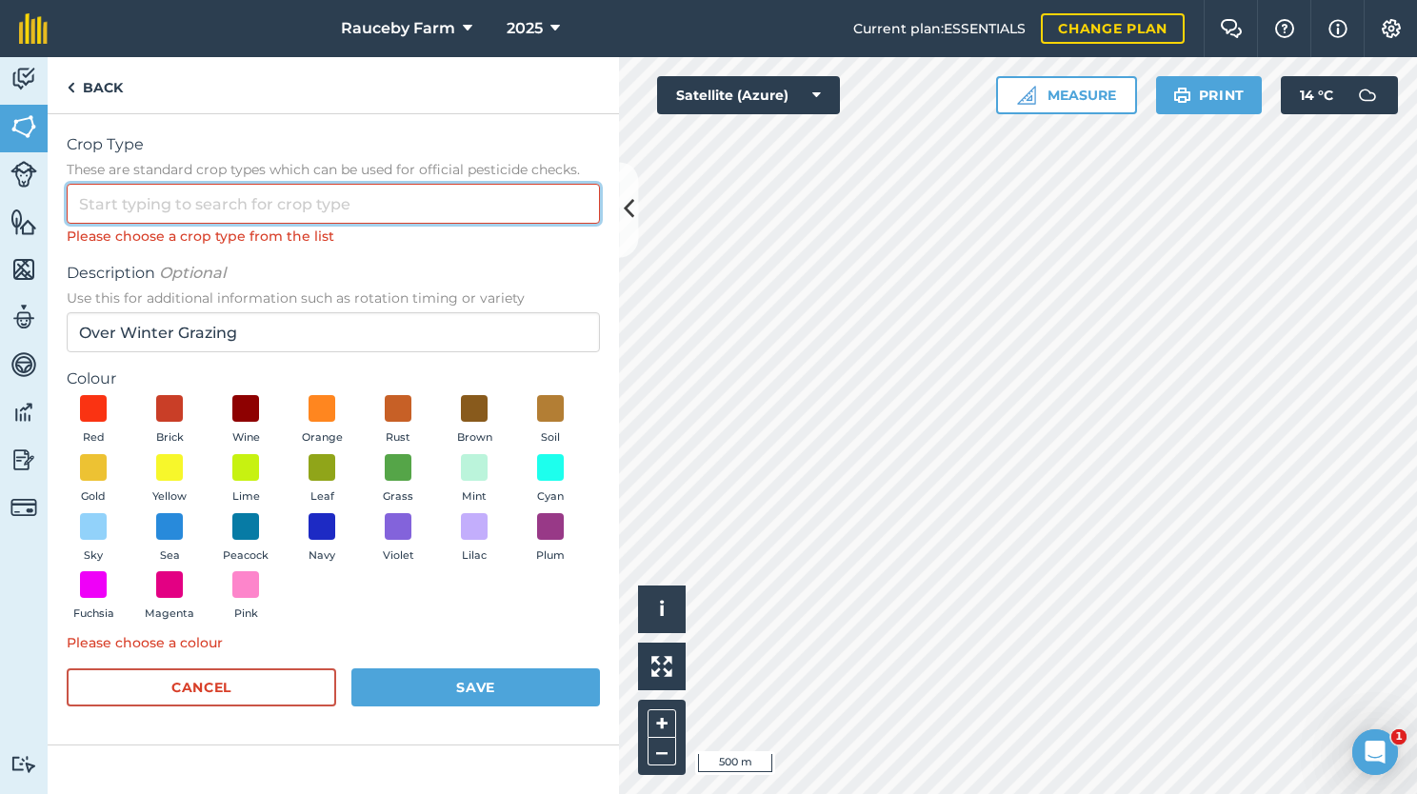
click at [316, 218] on input "Crop Type These are standard crop types which can be used for official pesticid…" at bounding box center [333, 204] width 533 height 40
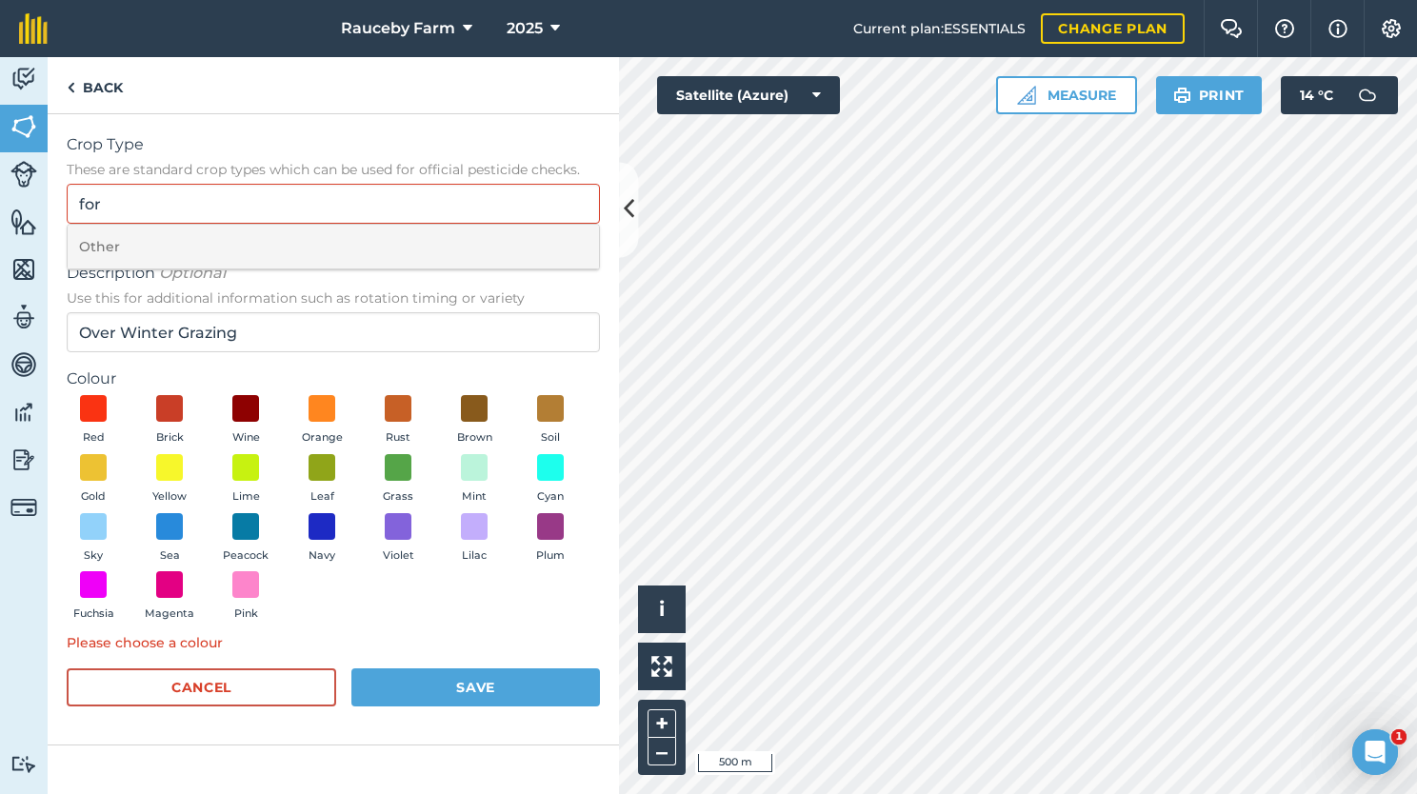
click at [280, 261] on li "Other" at bounding box center [333, 247] width 531 height 45
type input "Other"
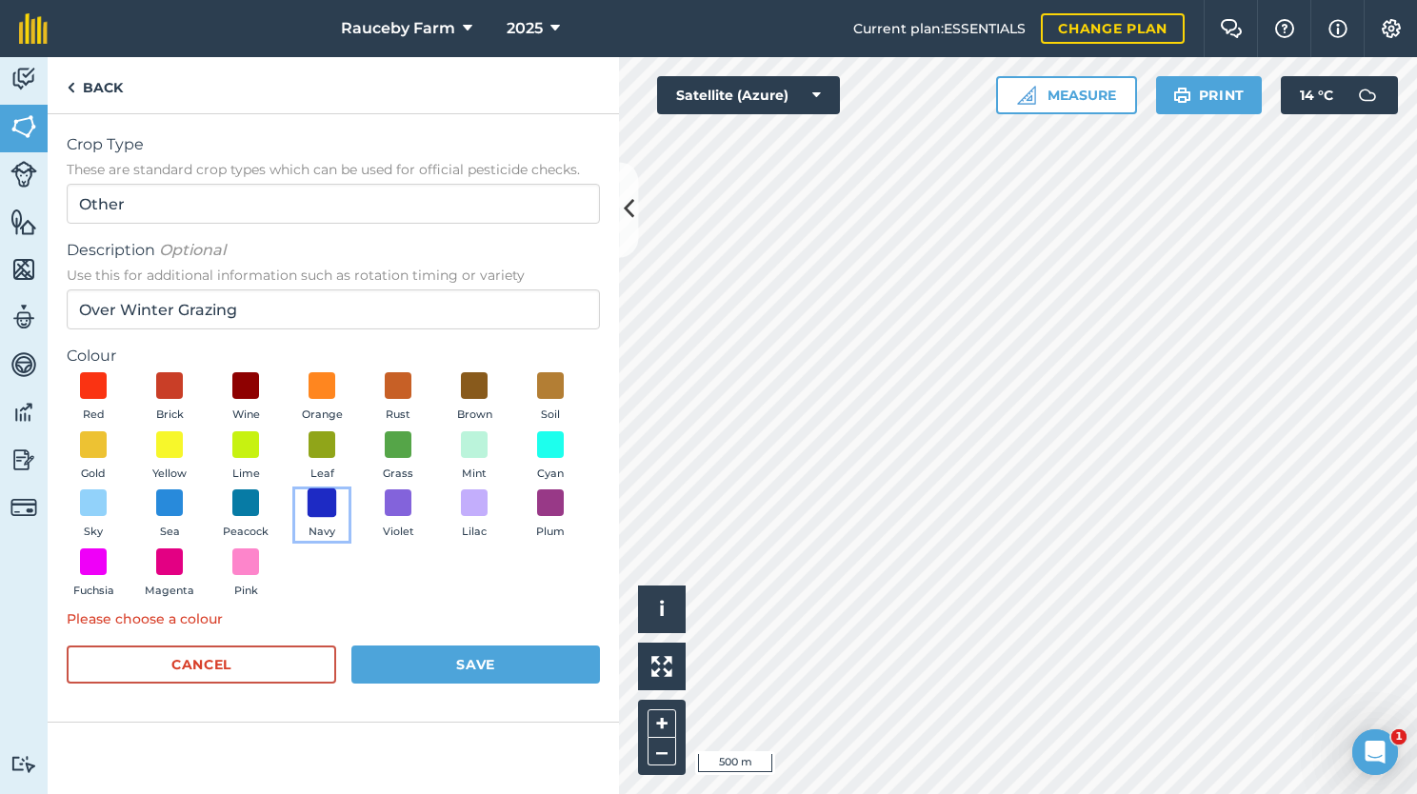
click at [323, 508] on span at bounding box center [323, 503] width 30 height 30
click at [482, 666] on button "Save" at bounding box center [475, 665] width 249 height 38
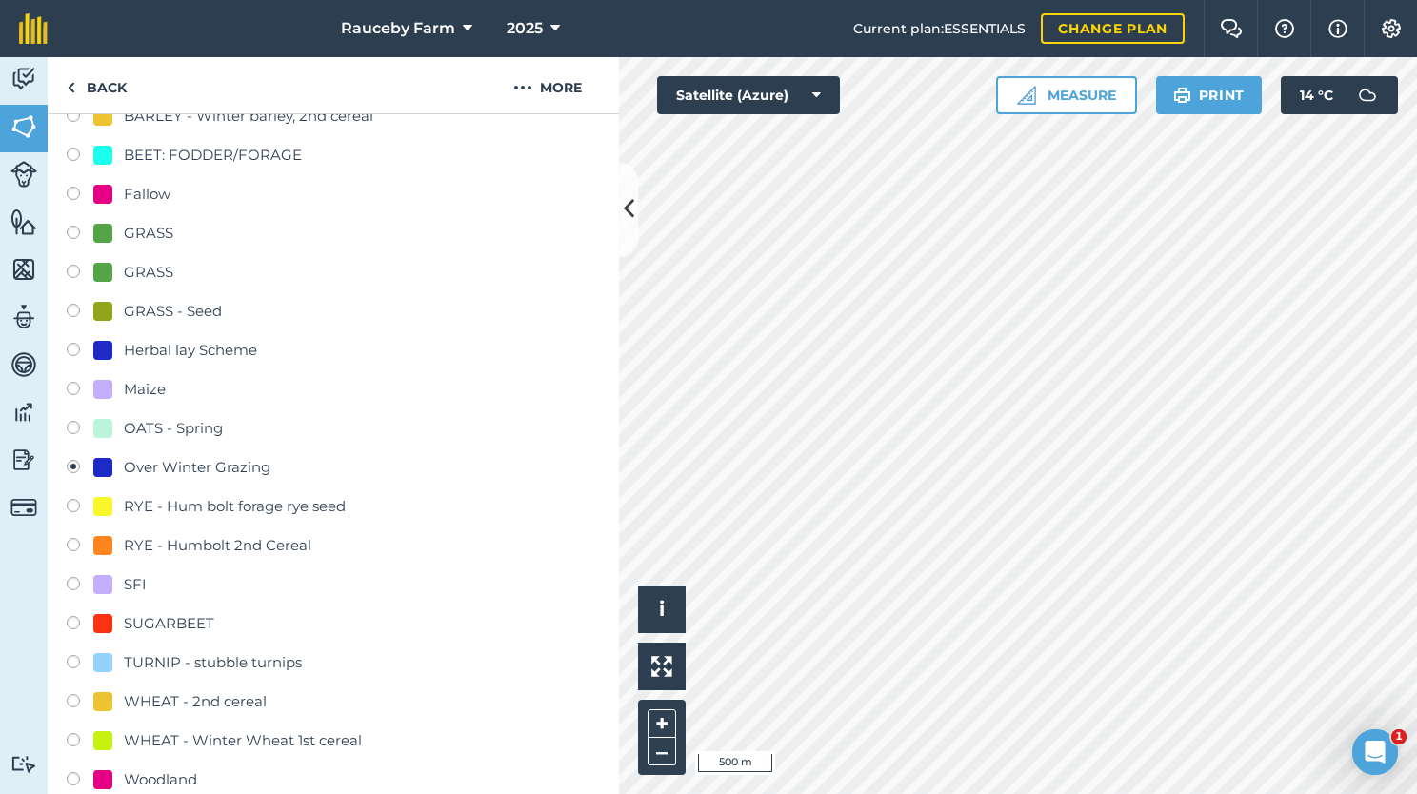
scroll to position [347, 0]
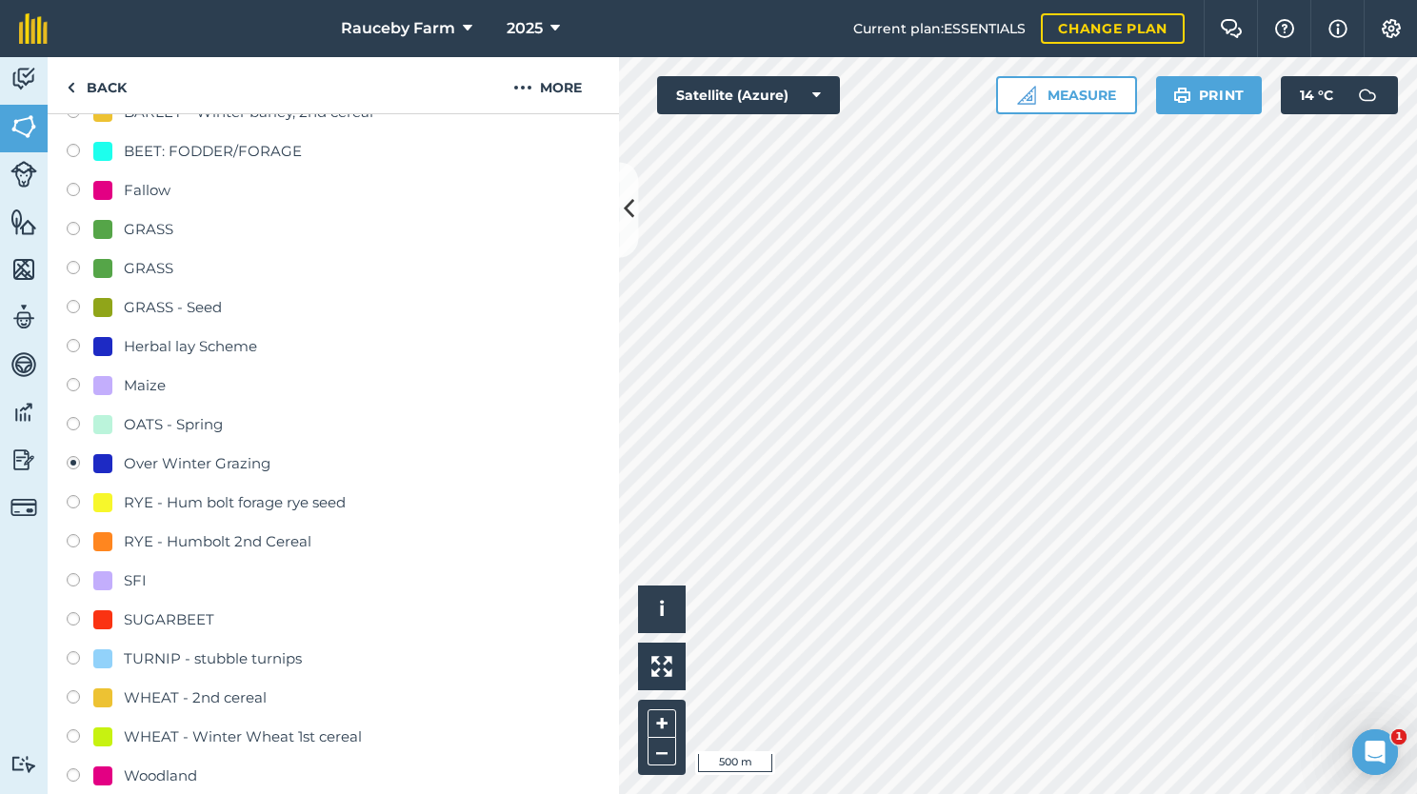
click at [237, 464] on div "Over Winter Grazing" at bounding box center [197, 463] width 147 height 23
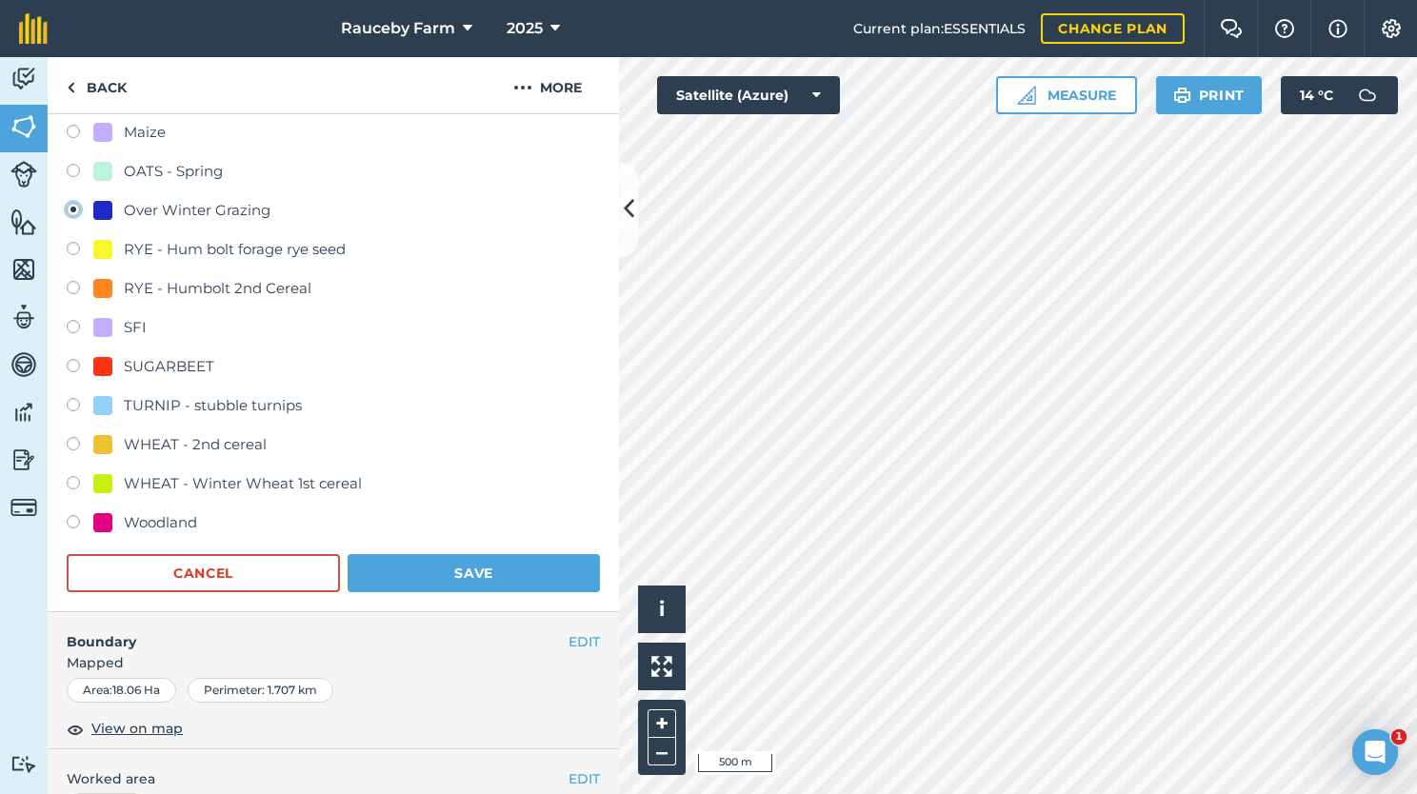
scroll to position [608, 0]
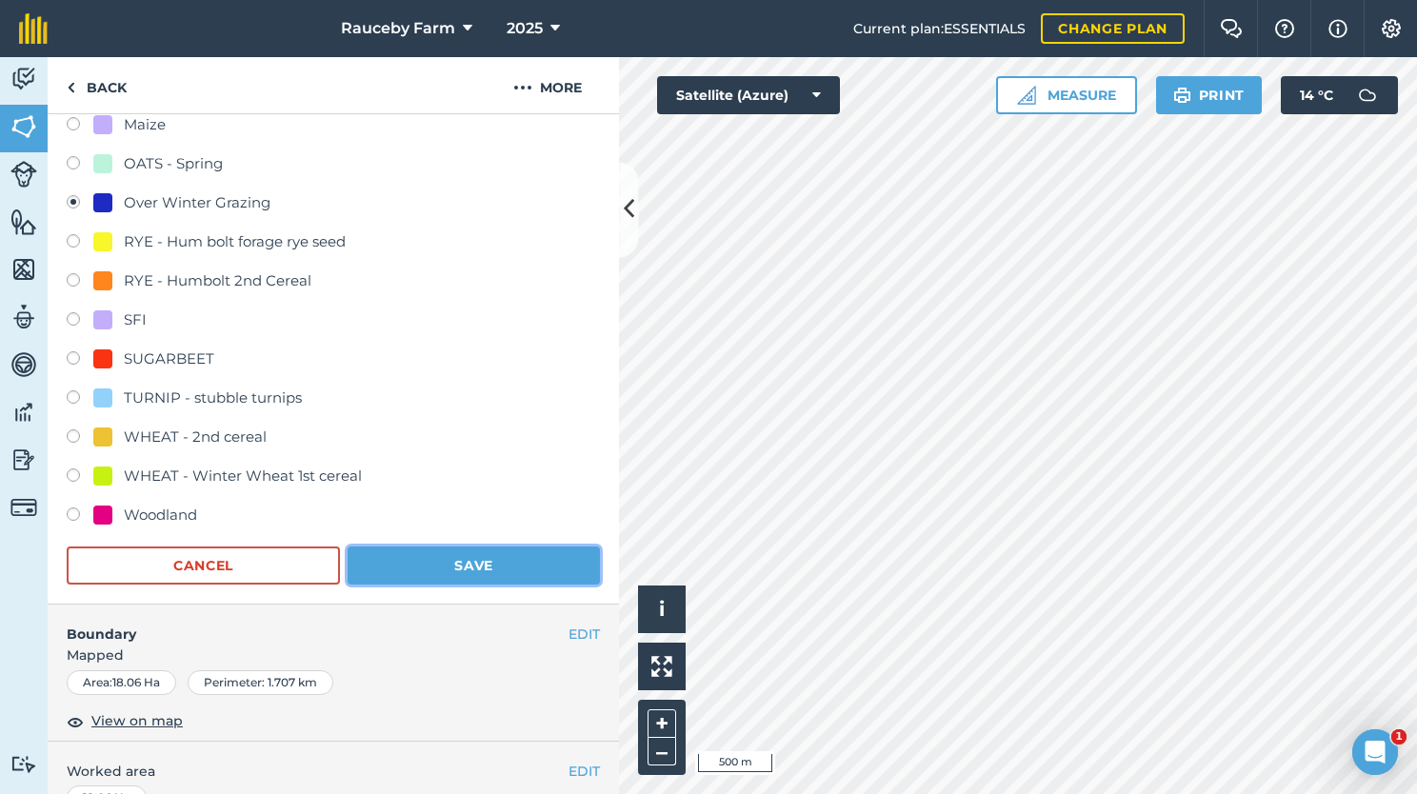
click at [486, 571] on button "Save" at bounding box center [474, 566] width 252 height 38
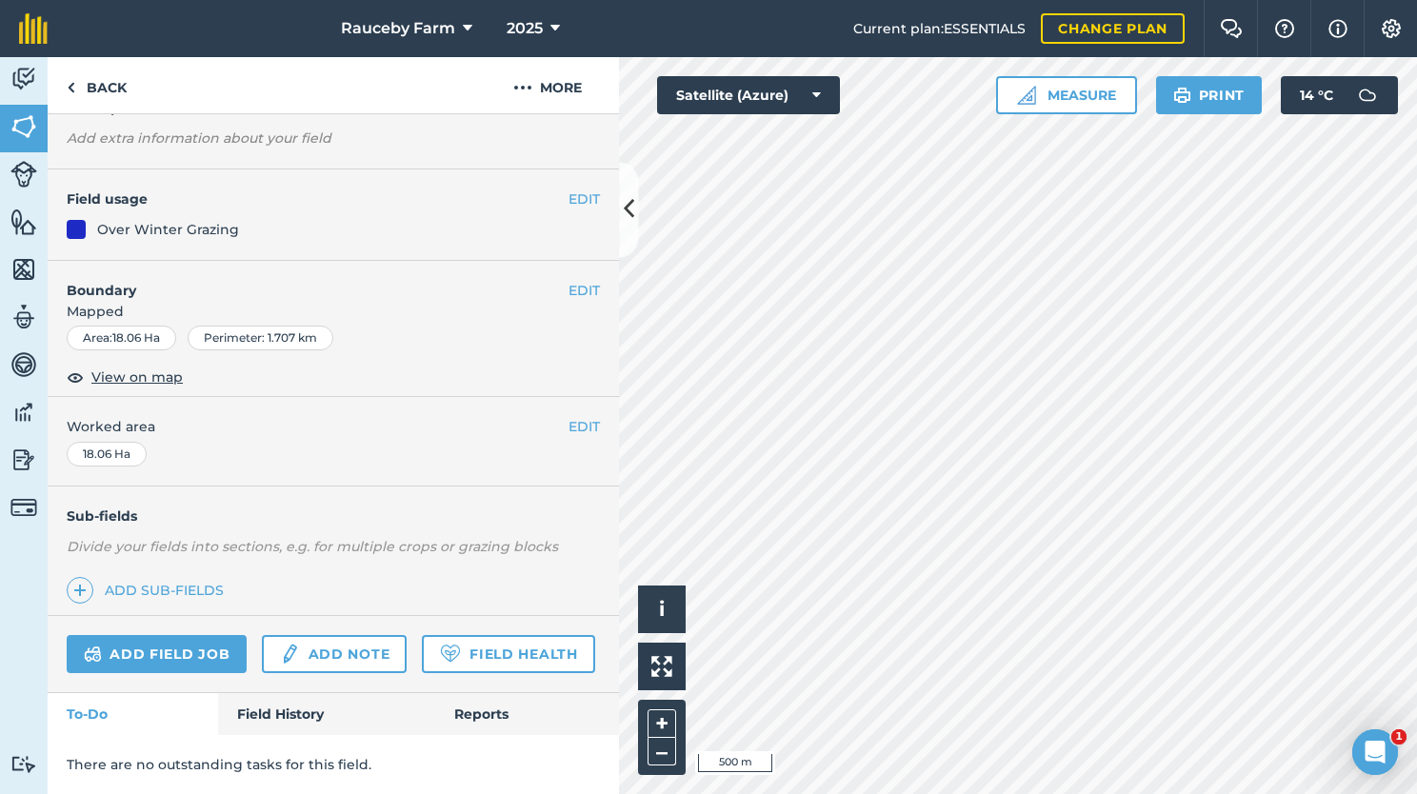
scroll to position [152, 0]
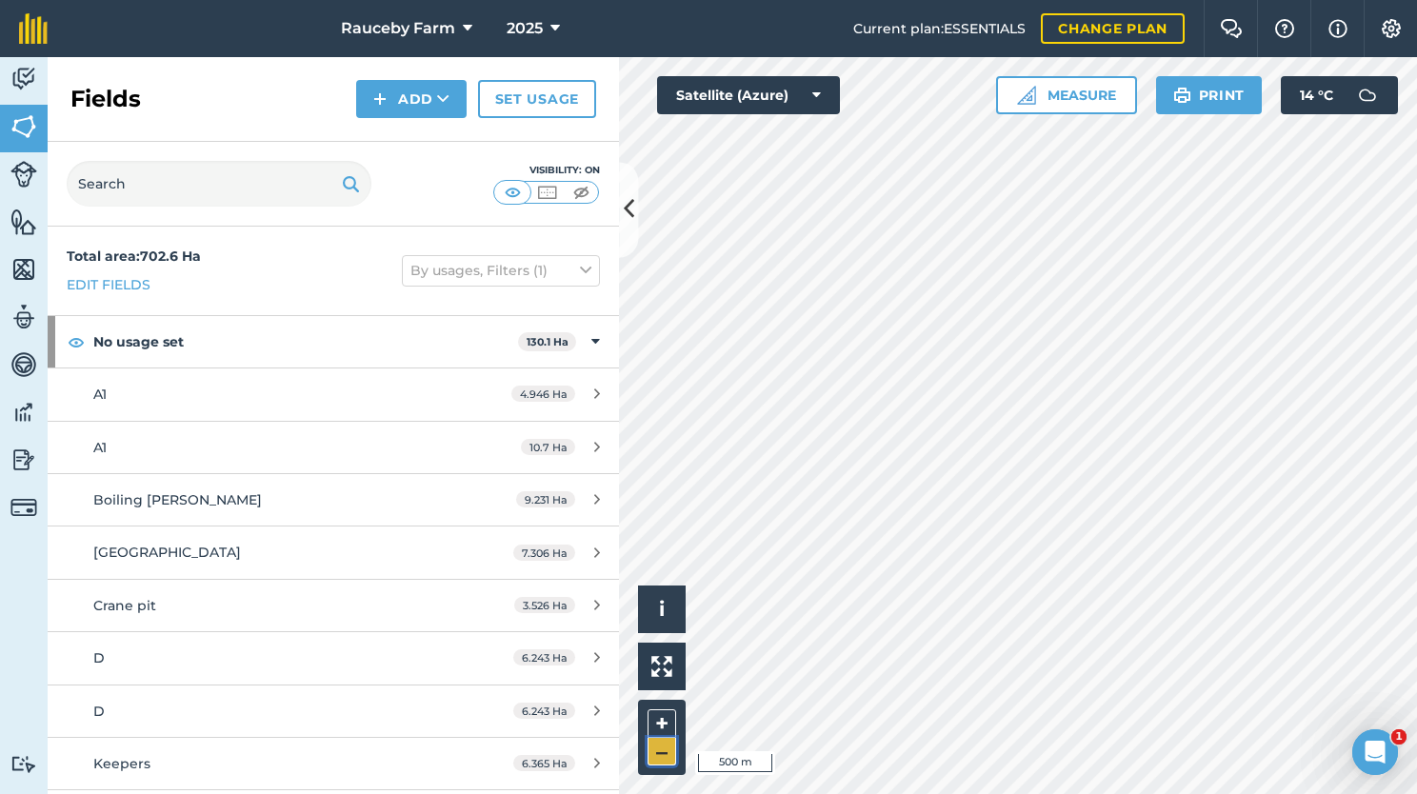
click at [667, 745] on button "–" at bounding box center [662, 752] width 29 height 28
click at [667, 723] on button "+" at bounding box center [662, 723] width 29 height 29
